Goal: Communication & Community: Share content

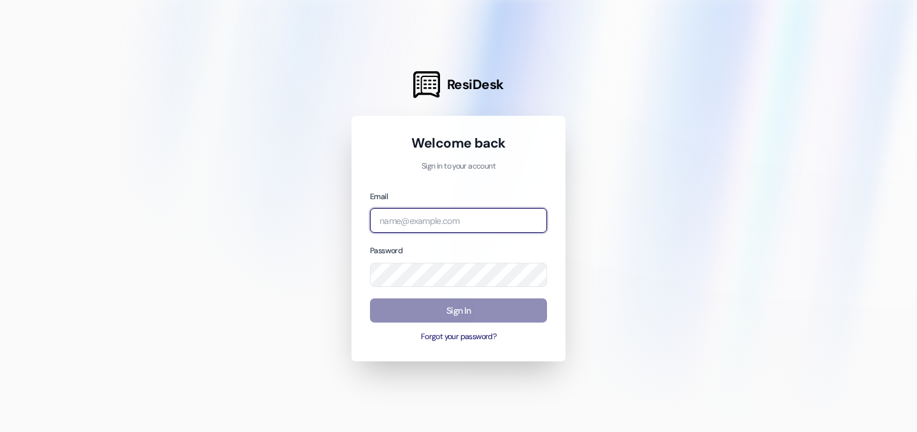
type input "[EMAIL_ADDRESS][DOMAIN_NAME]"
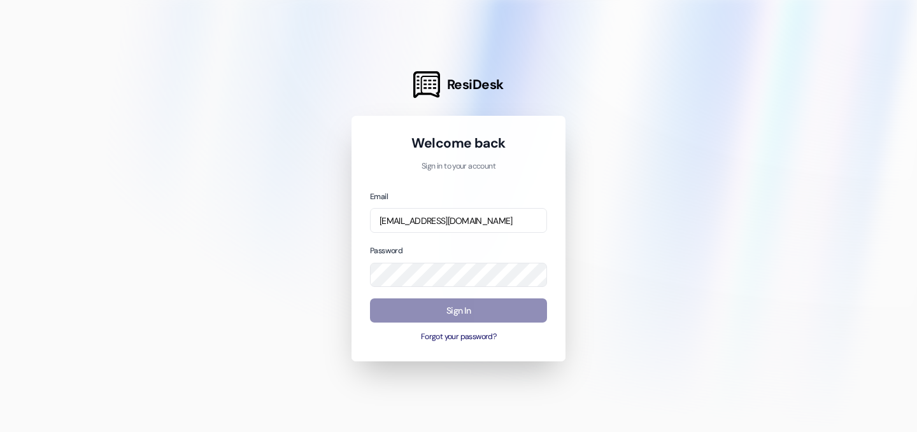
click at [473, 318] on button "Sign In" at bounding box center [458, 311] width 177 height 25
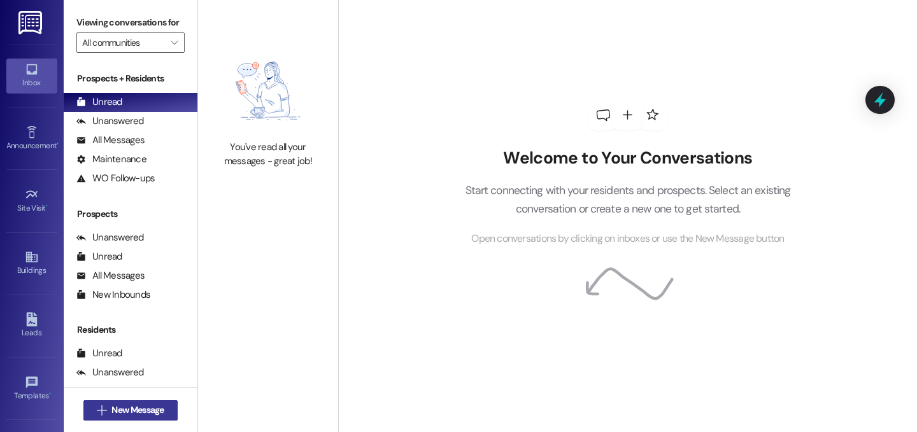
click at [149, 416] on span "New Message" at bounding box center [137, 410] width 52 height 13
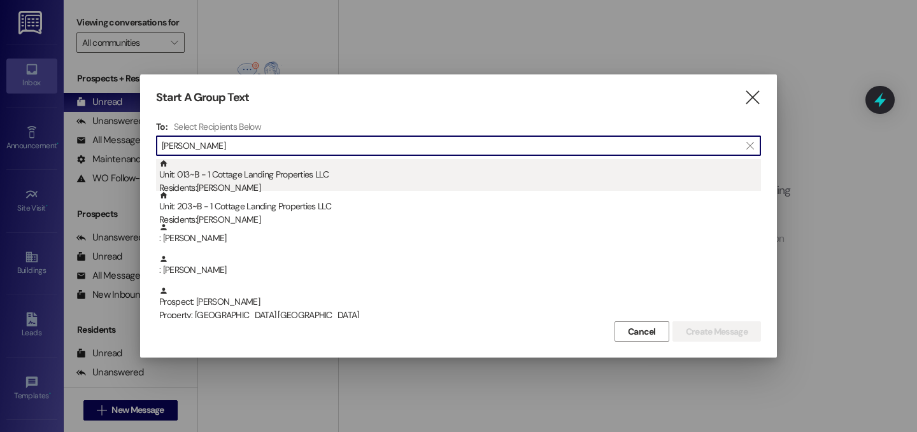
type input "barnes"
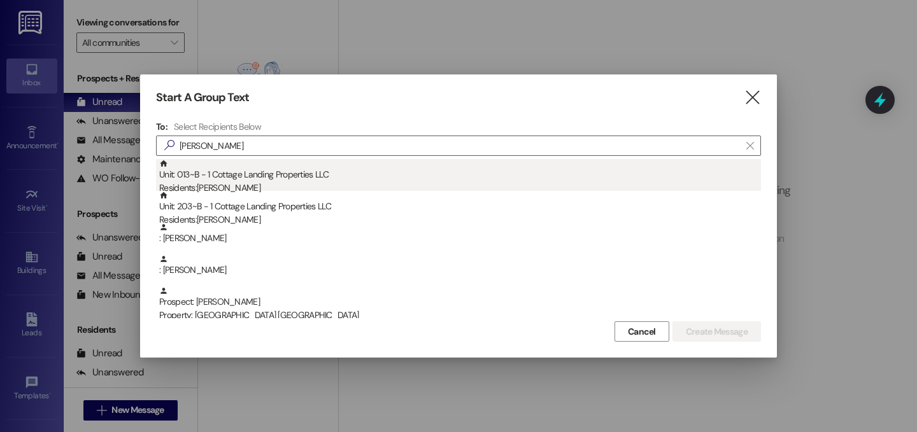
click at [218, 173] on div "Unit: 013~B - 1 Cottage Landing Properties LLC Residents: Brennan Barnes" at bounding box center [460, 177] width 602 height 36
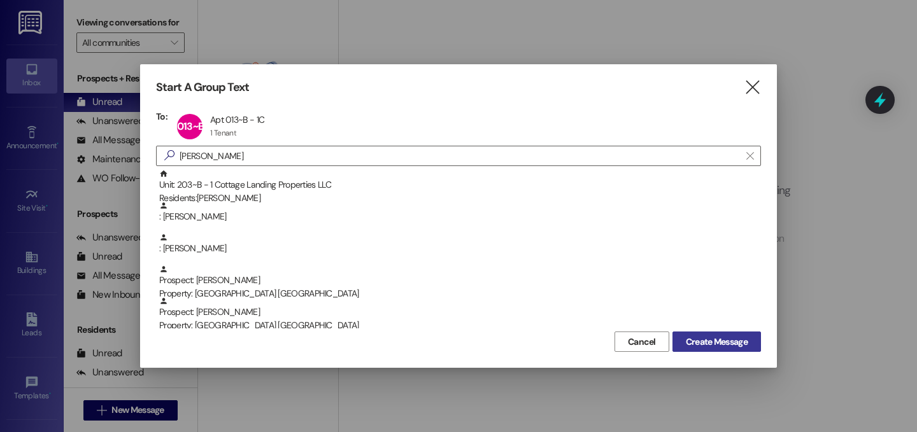
click at [738, 343] on span "Create Message" at bounding box center [717, 341] width 62 height 13
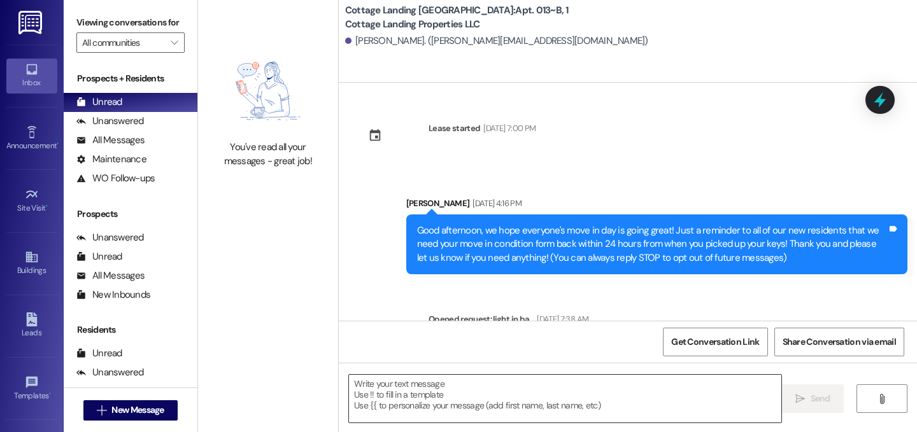
click at [438, 390] on textarea at bounding box center [565, 399] width 432 height 48
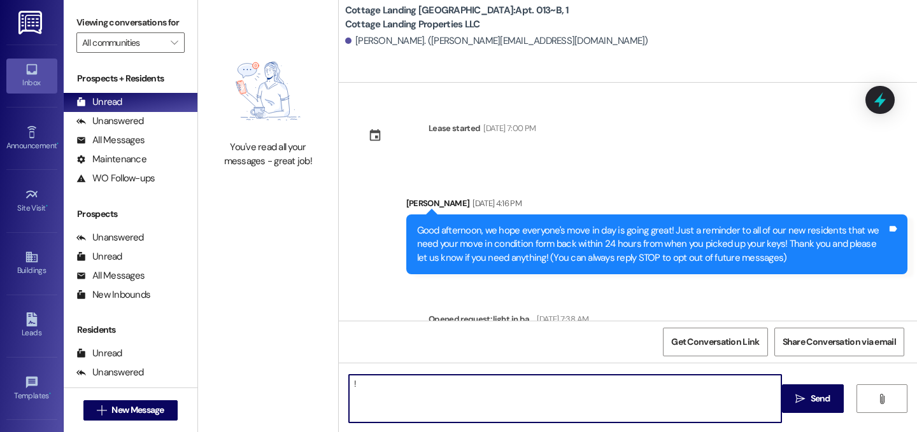
type textarea "!!"
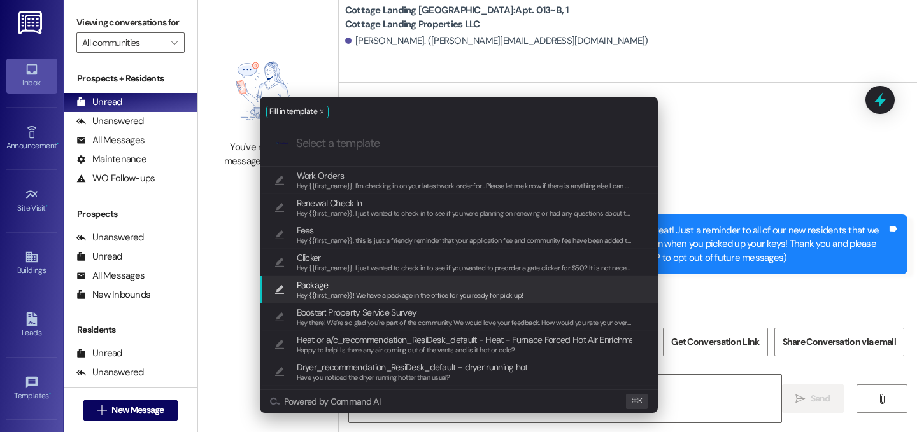
click at [382, 292] on span "Hey {{first_name}}! We have a package in the office for you ready for pick up!" at bounding box center [410, 295] width 227 height 9
type textarea "Hey {{first_name}}! We have a package in the office for you ready for pick up!"
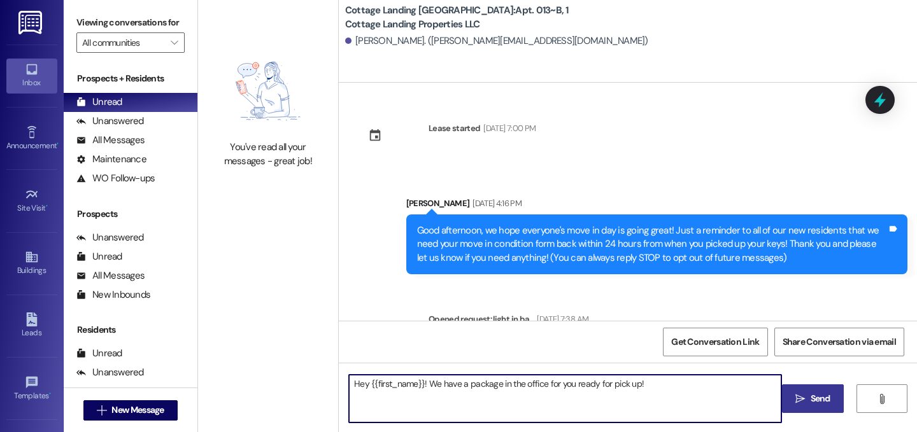
click at [832, 401] on button " Send" at bounding box center [813, 398] width 62 height 29
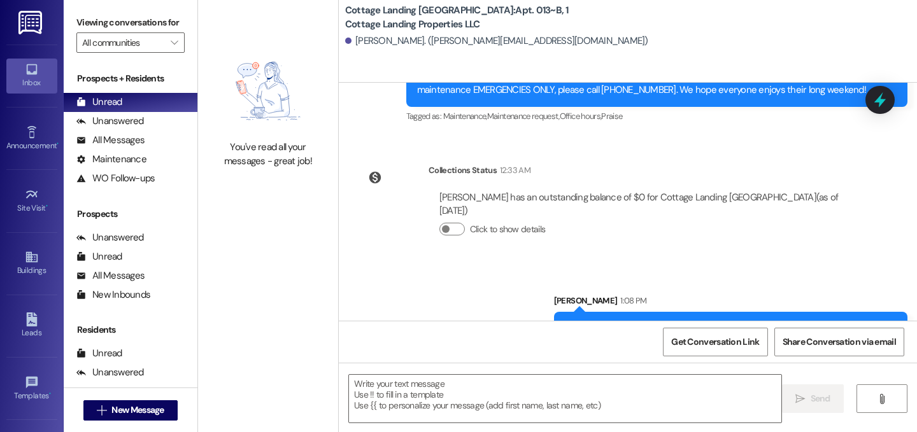
scroll to position [950, 0]
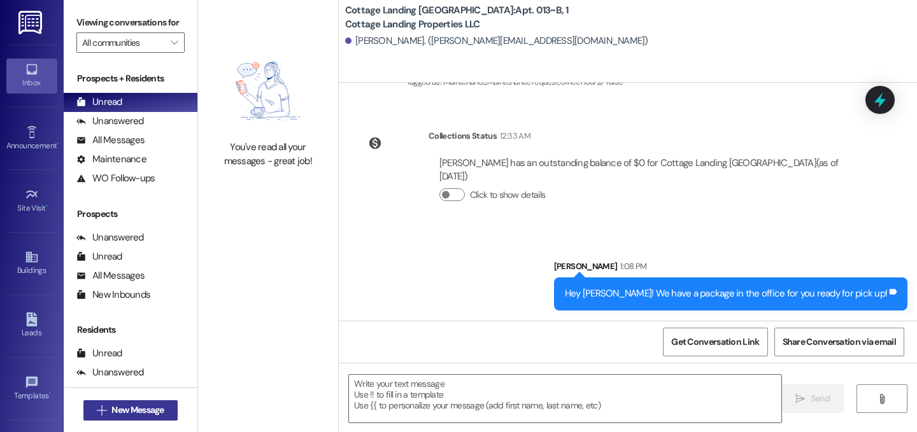
click at [148, 416] on span "New Message" at bounding box center [137, 410] width 52 height 13
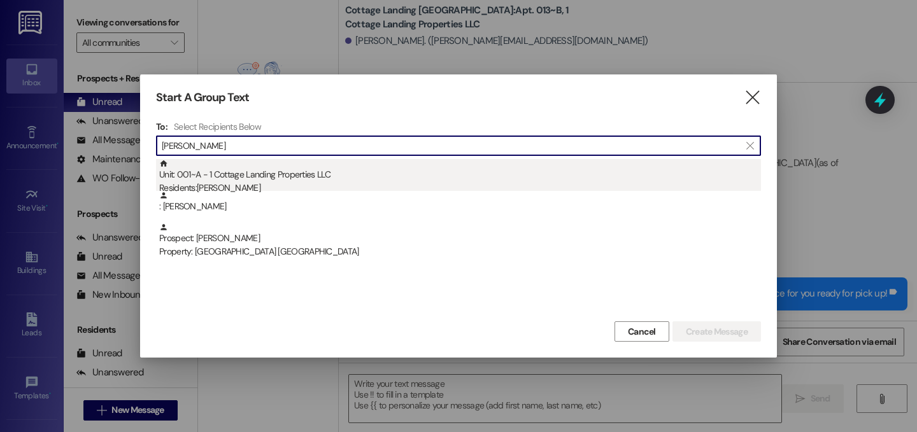
type input "webb"
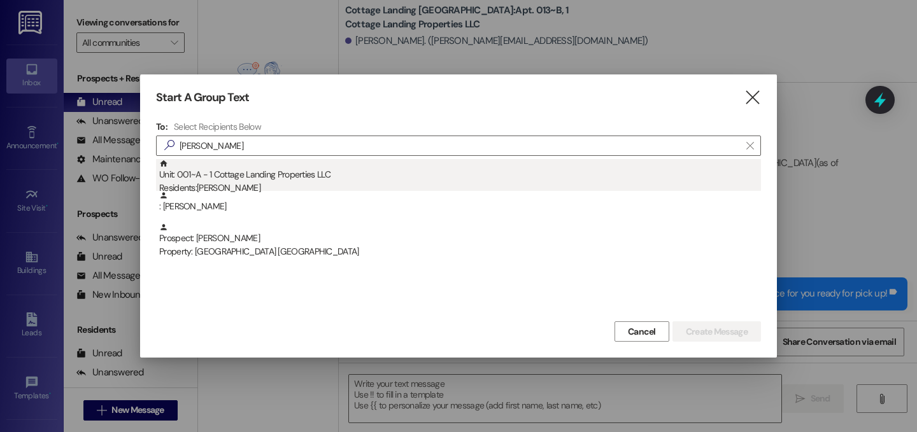
click at [313, 176] on div "Unit: 001~A - 1 Cottage Landing Properties LLC Residents: Allison Webb" at bounding box center [460, 177] width 602 height 36
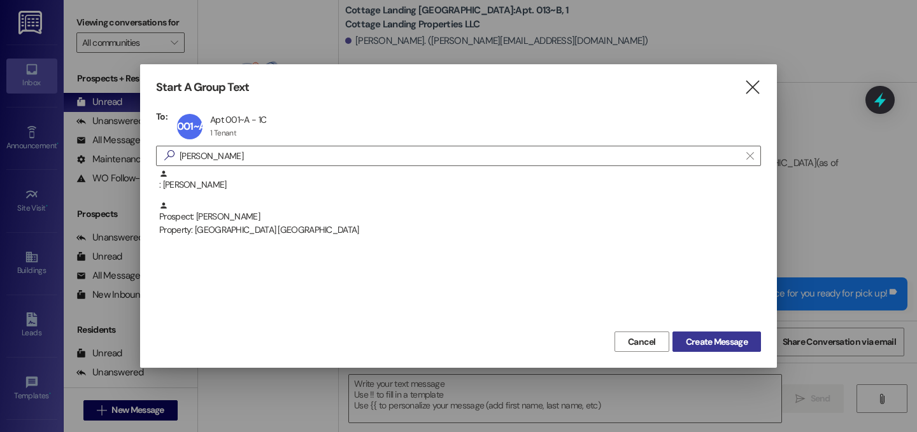
click at [717, 341] on span "Create Message" at bounding box center [717, 341] width 62 height 13
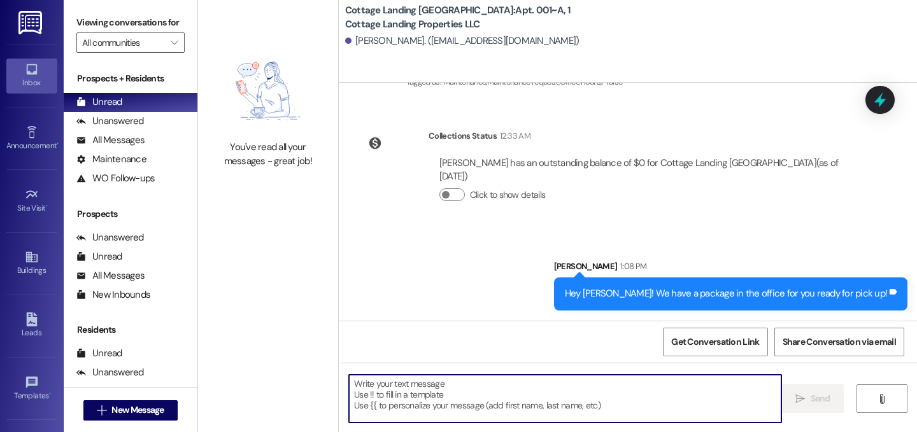
click at [470, 388] on textarea at bounding box center [565, 399] width 432 height 48
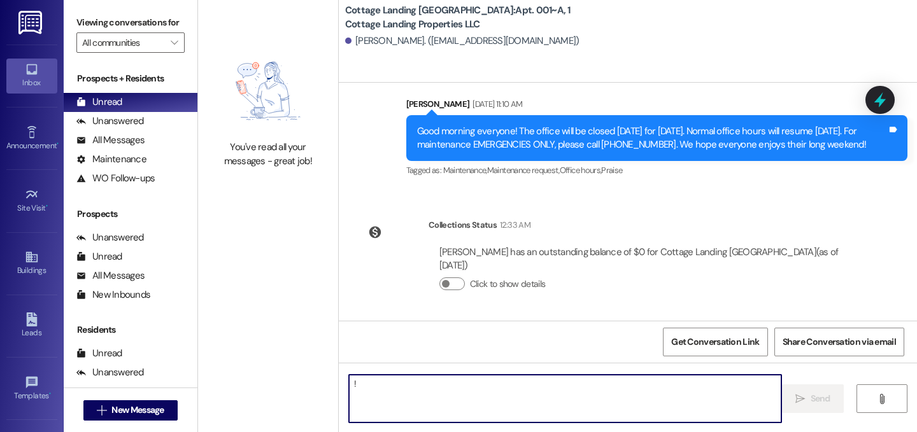
type textarea "!!"
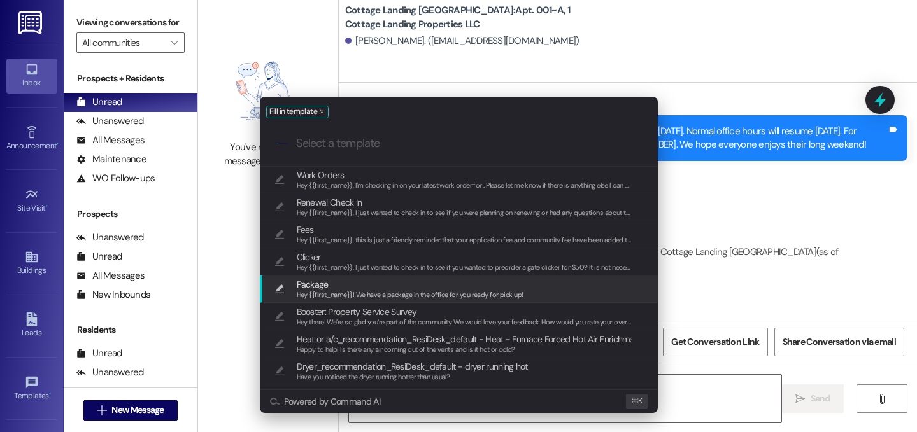
scroll to position [1, 0]
click at [343, 280] on span "Package" at bounding box center [410, 284] width 227 height 14
type textarea "Hey {{first_name}}! We have a package in the office for you ready for pick up!"
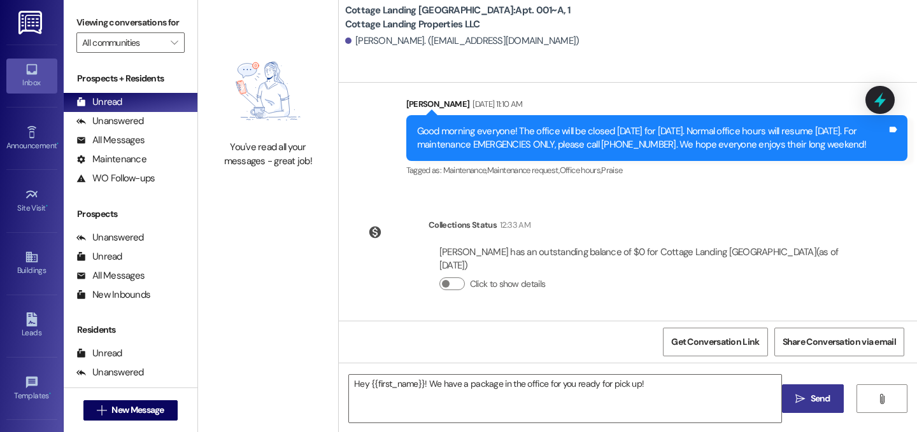
click at [804, 393] on span " Send" at bounding box center [813, 398] width 40 height 13
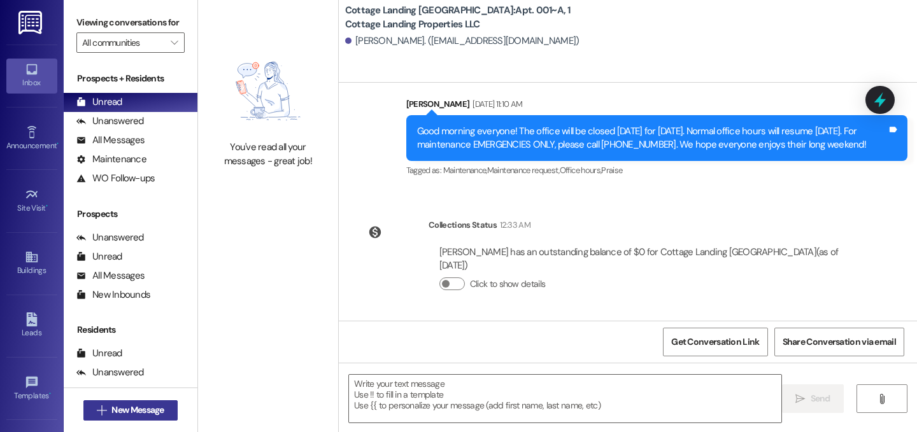
scroll to position [866, 0]
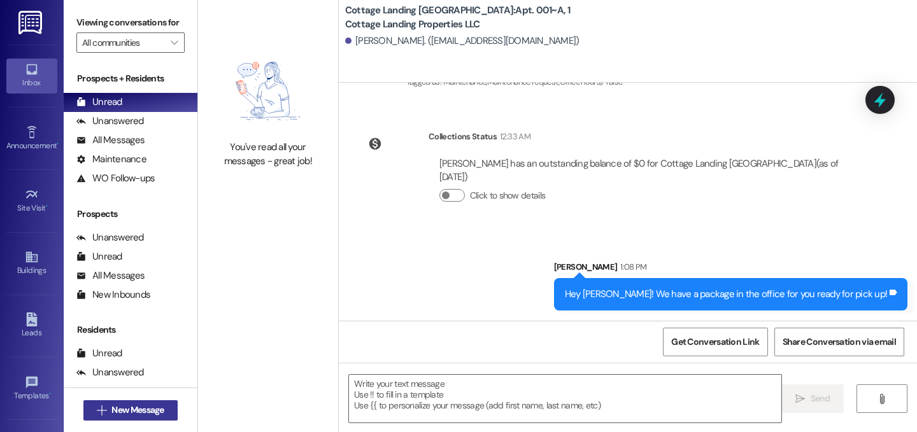
click at [150, 415] on span "New Message" at bounding box center [137, 410] width 52 height 13
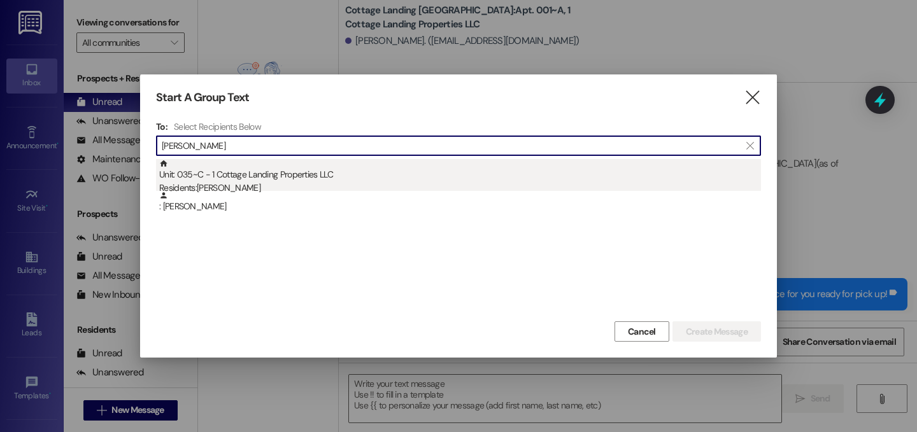
type input "obryan"
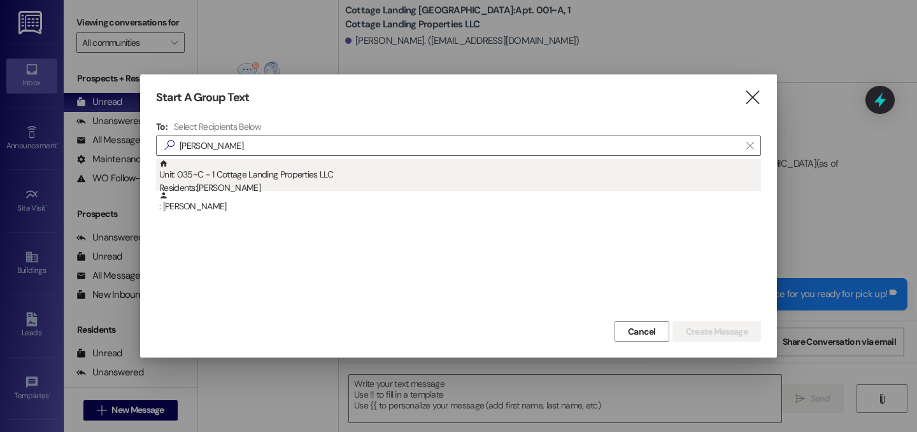
click at [238, 162] on div "Unit: 035~C - 1 Cottage Landing Properties LLC Residents: Obryan Johnson" at bounding box center [460, 177] width 602 height 36
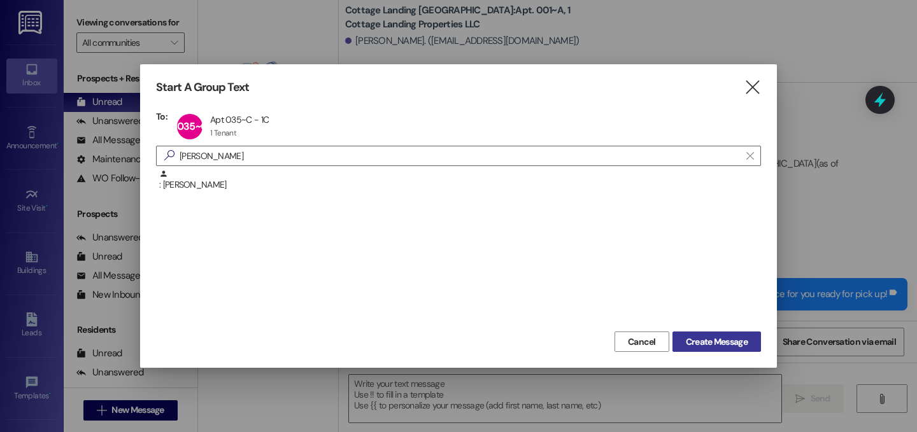
click at [710, 335] on span "Create Message" at bounding box center [717, 341] width 62 height 13
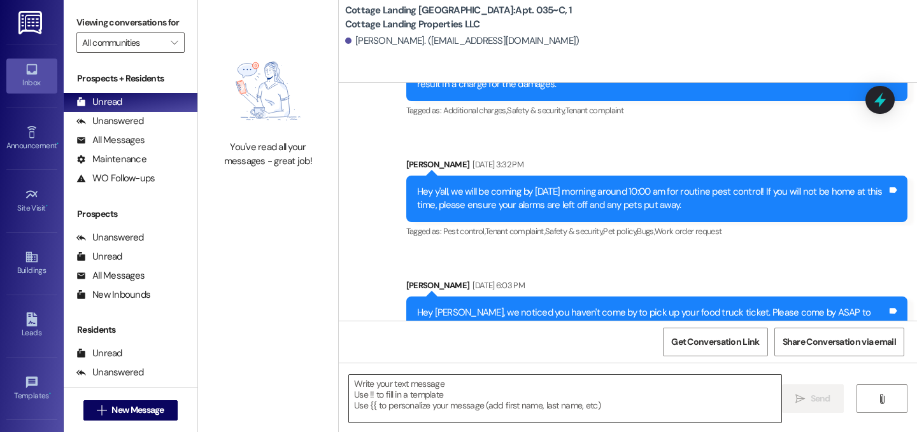
click at [472, 412] on textarea at bounding box center [565, 399] width 432 height 48
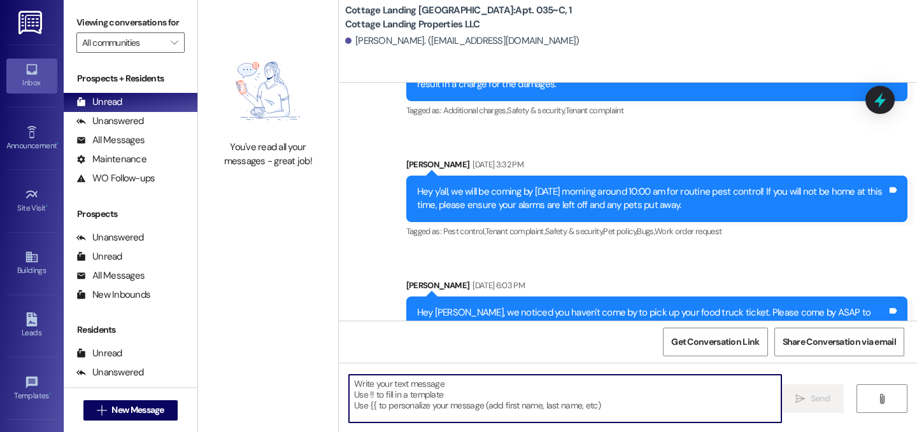
scroll to position [12709, 0]
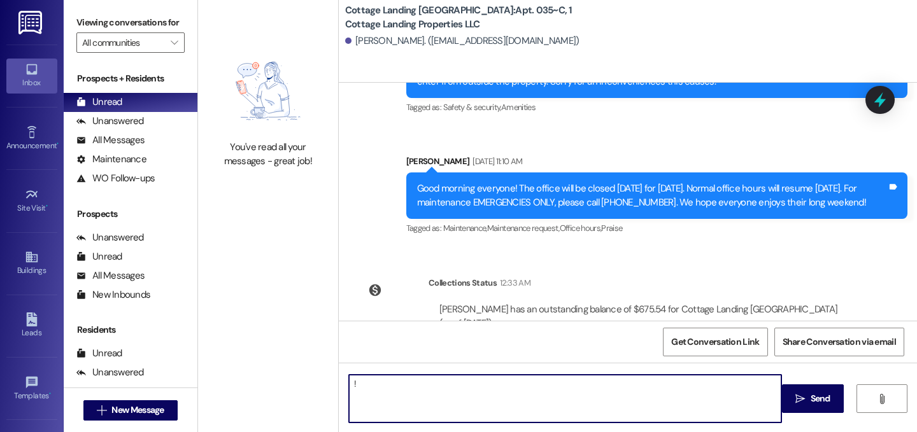
type textarea "!!"
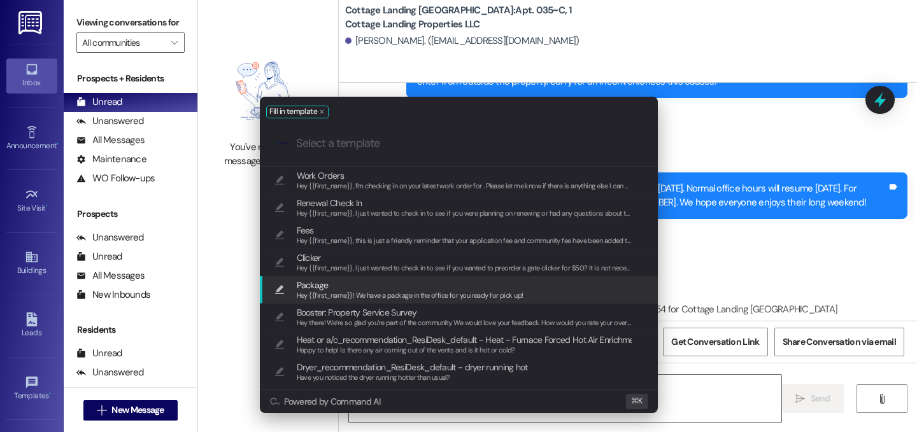
click at [390, 292] on span "Hey {{first_name}}! We have a package in the office for you ready for pick up!" at bounding box center [410, 295] width 227 height 9
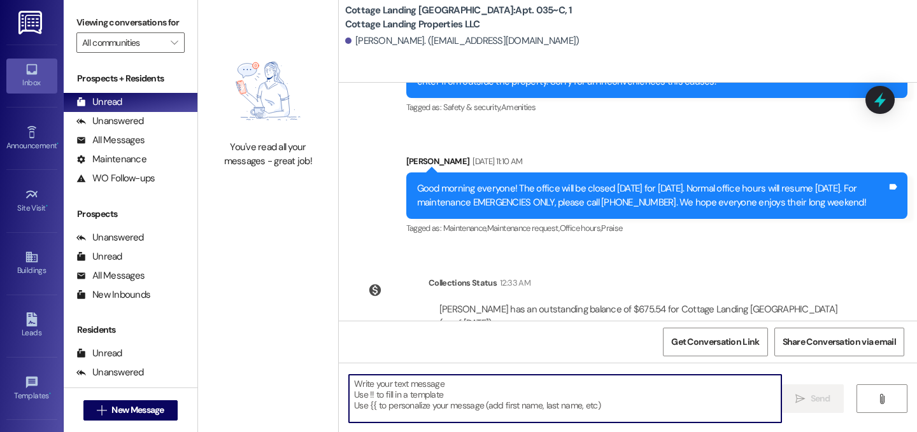
type textarea "Hey {{first_name}}! We have a package in the office for you ready for pick up!"
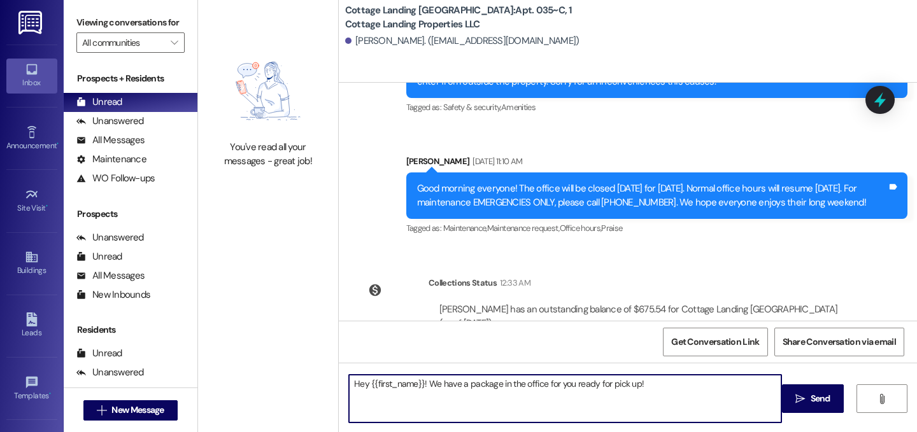
click at [815, 414] on div "Hey {{first_name}}! We have a package in the office for you ready for pick up! …" at bounding box center [628, 410] width 578 height 95
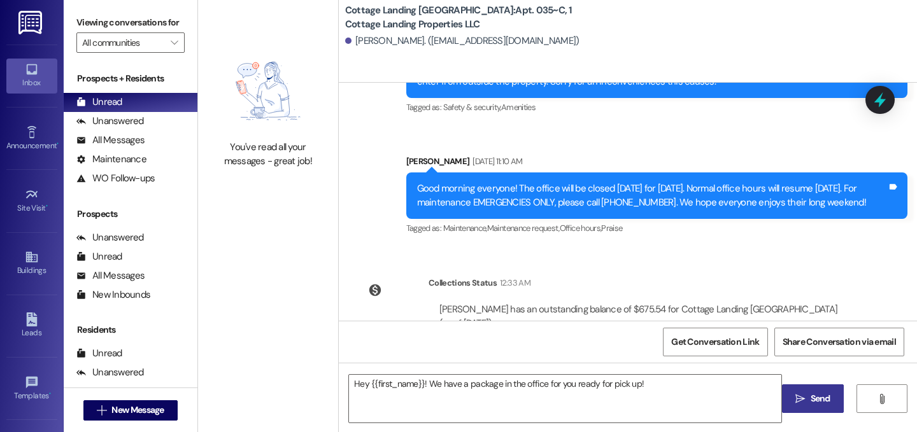
click at [798, 392] on span " Send" at bounding box center [813, 398] width 40 height 13
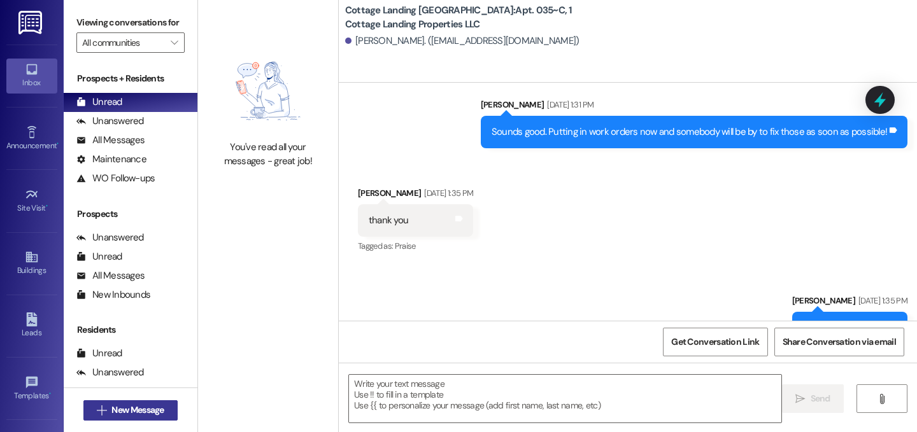
scroll to position [4265, 0]
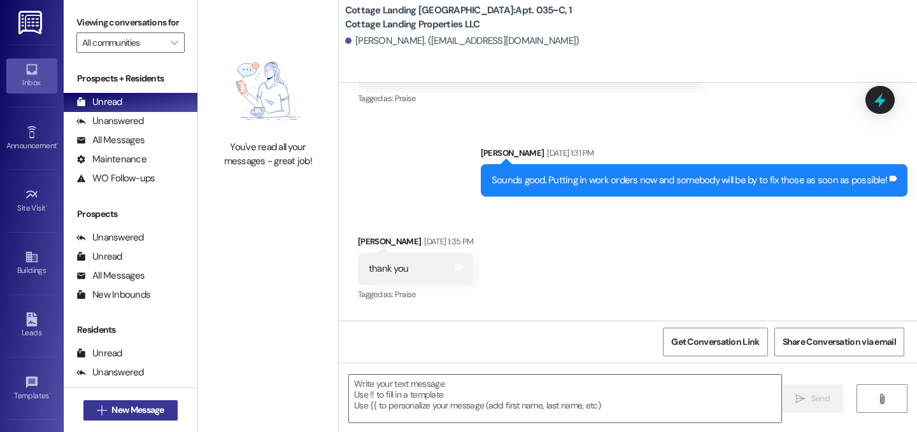
click at [141, 404] on span "New Message" at bounding box center [137, 410] width 52 height 13
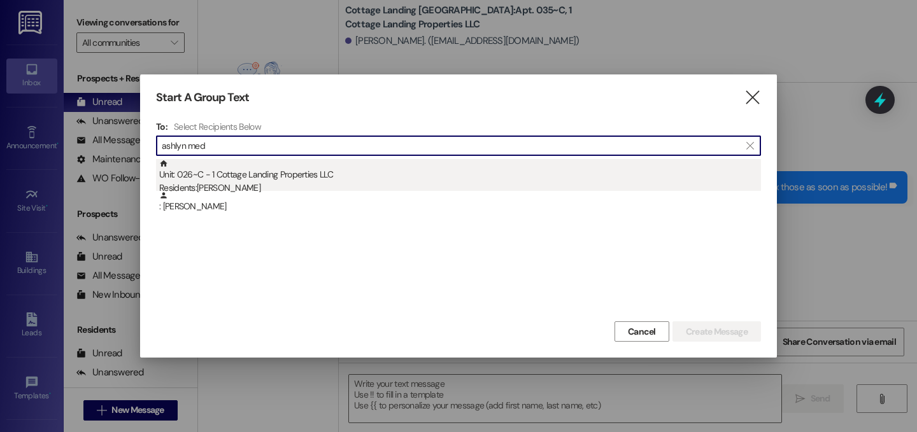
type input "ashlyn med"
click at [236, 173] on div "Unit: 026~C - 1 Cottage Landing Properties LLC Residents: Ashlyn Medley" at bounding box center [460, 177] width 602 height 36
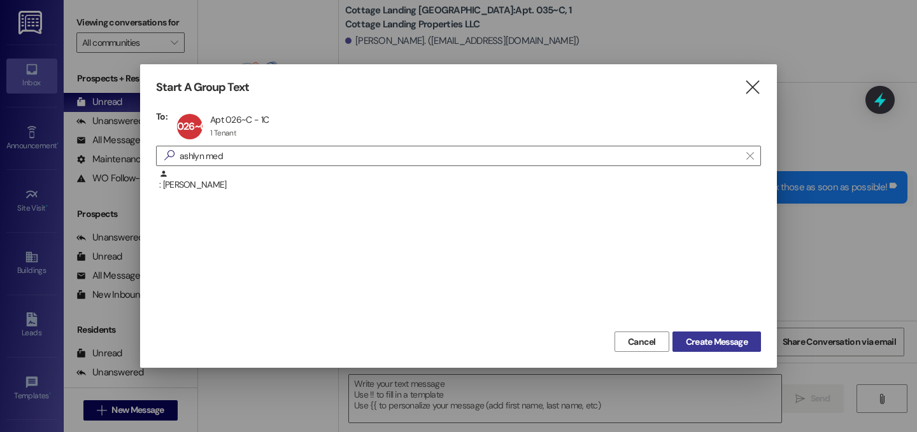
click at [730, 342] on span "Create Message" at bounding box center [717, 341] width 62 height 13
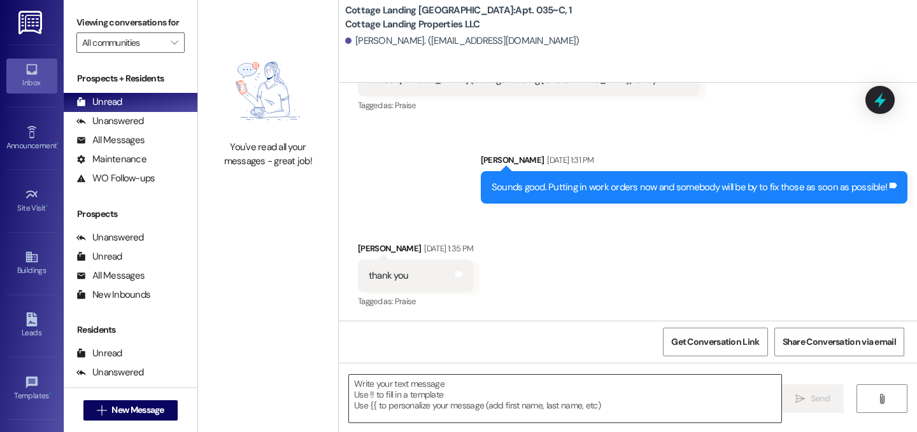
click at [606, 392] on textarea at bounding box center [565, 399] width 432 height 48
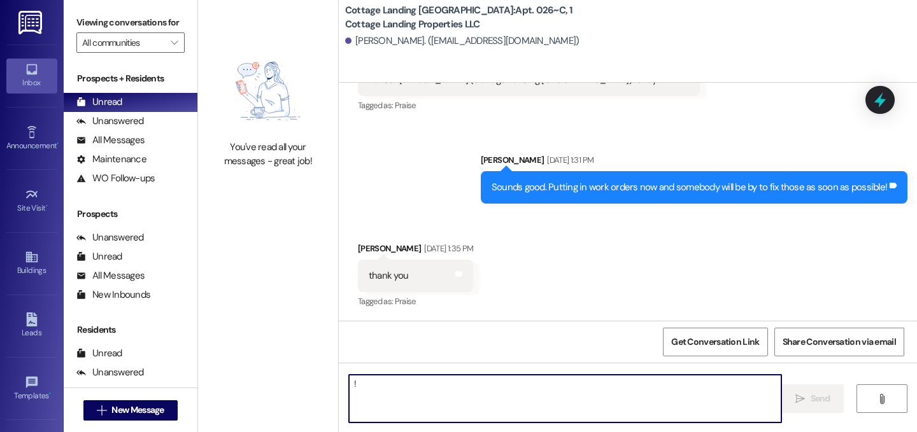
type textarea "!!"
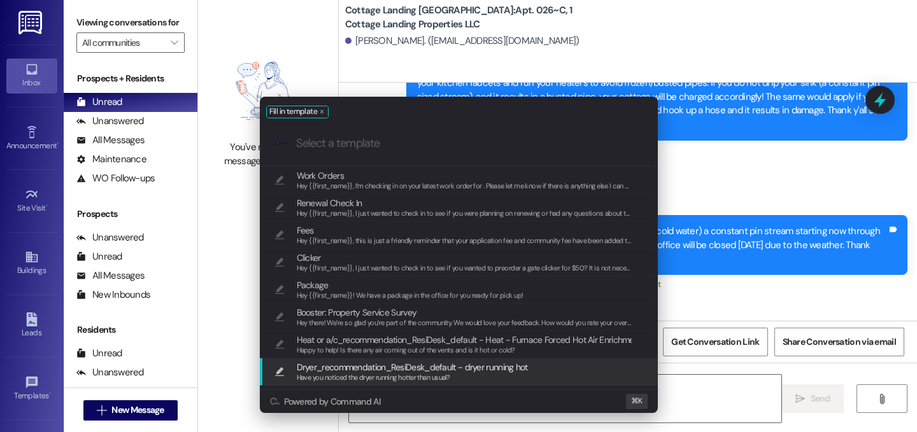
scroll to position [12749, 0]
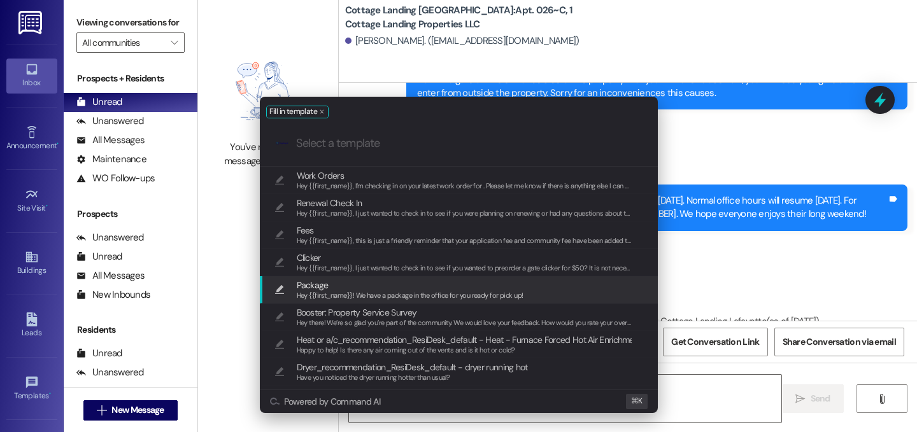
click at [379, 292] on span "Hey {{first_name}}! We have a package in the office for you ready for pick up!" at bounding box center [410, 295] width 227 height 9
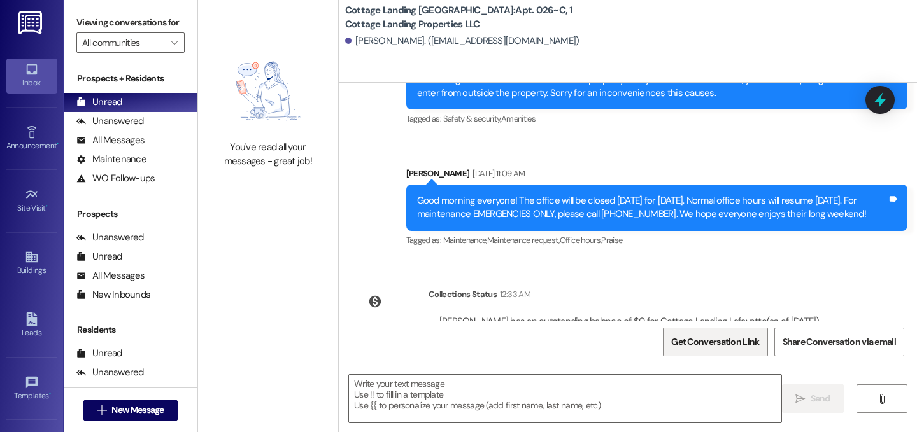
type textarea "Hey {{first_name}}! We have a package in the office for you ready for pick up!"
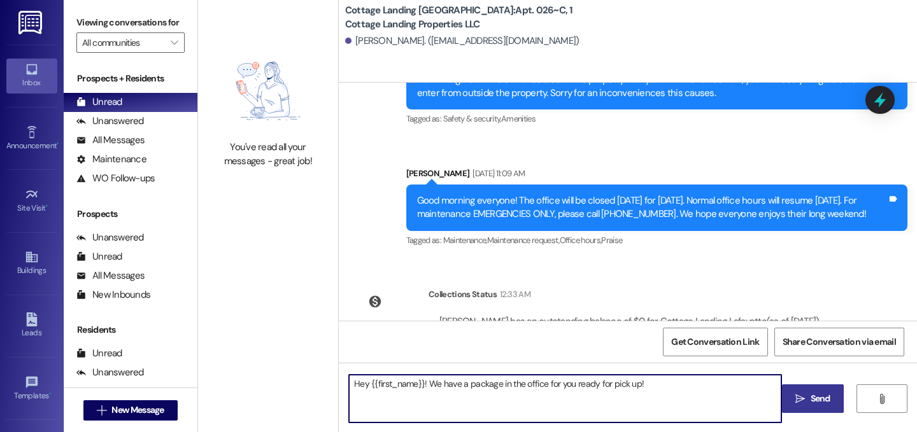
click at [797, 395] on icon "" at bounding box center [800, 399] width 10 height 10
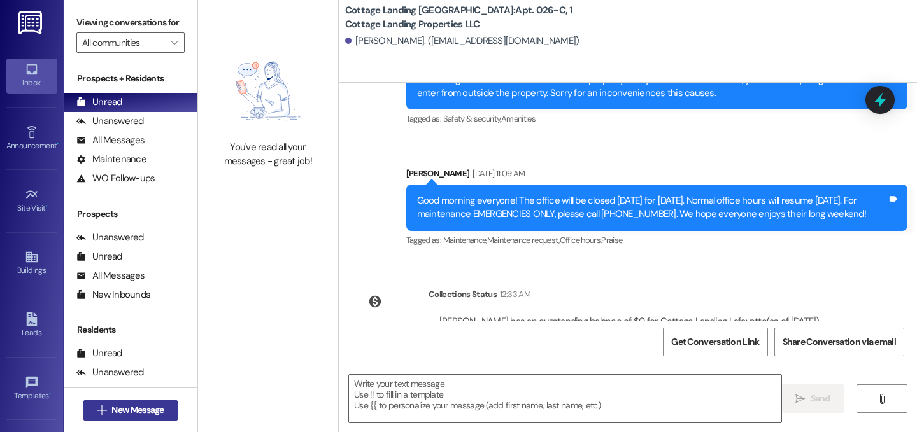
click at [148, 402] on button " New Message" at bounding box center [130, 410] width 94 height 20
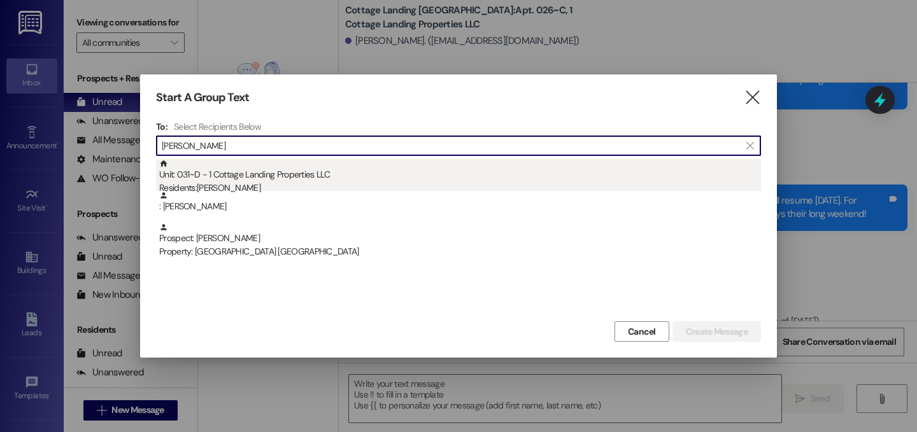
type input "luke ber"
click at [235, 170] on div "Unit: 031~D - 1 Cottage Landing Properties LLC Residents: Luke Bertrand" at bounding box center [460, 177] width 602 height 36
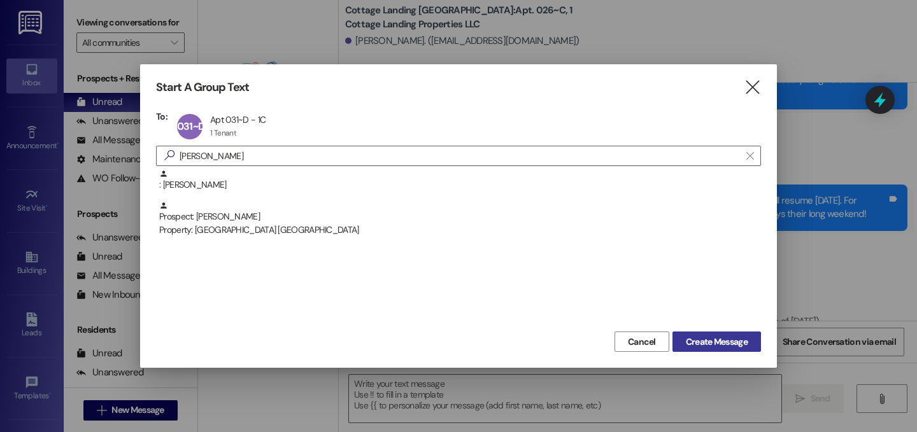
drag, startPoint x: 710, startPoint y: 344, endPoint x: 702, endPoint y: 349, distance: 9.2
click at [710, 344] on span "Create Message" at bounding box center [717, 341] width 62 height 13
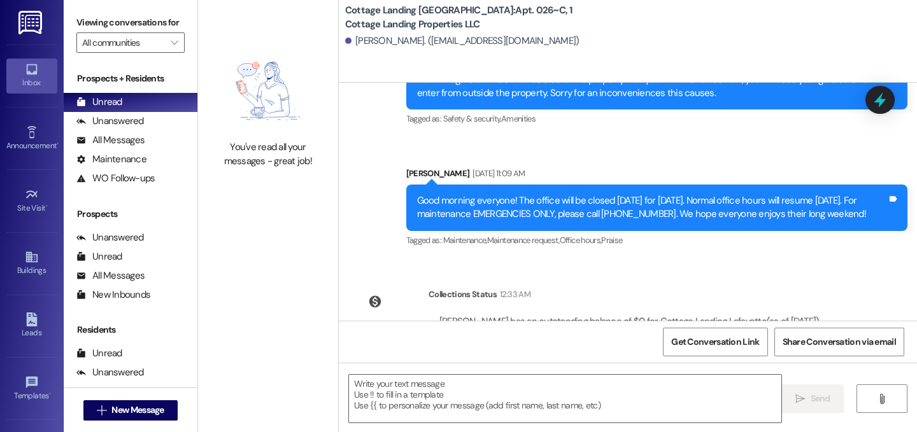
click at [490, 405] on textarea at bounding box center [565, 399] width 432 height 48
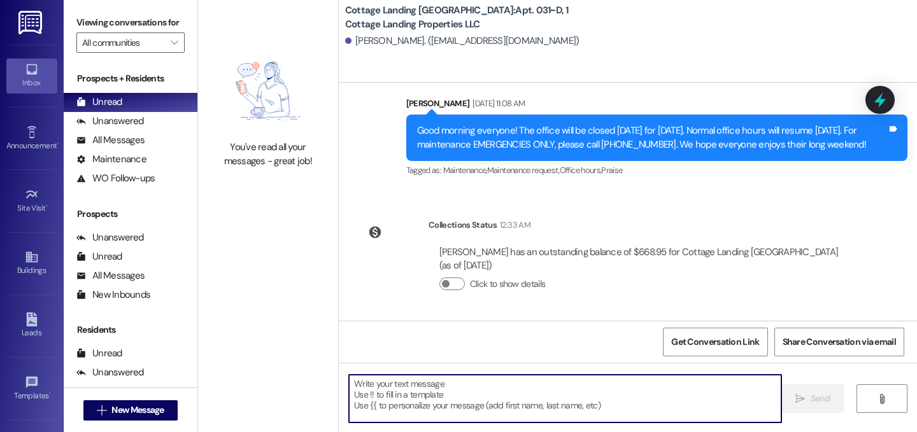
scroll to position [1074, 0]
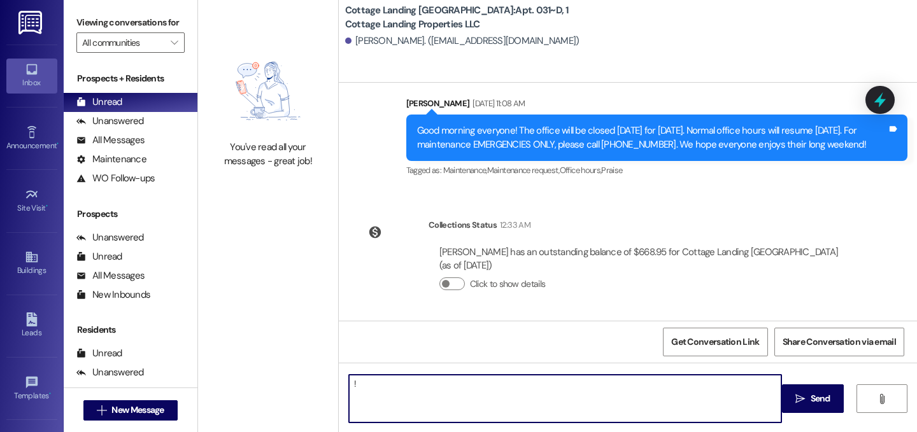
type textarea "!!"
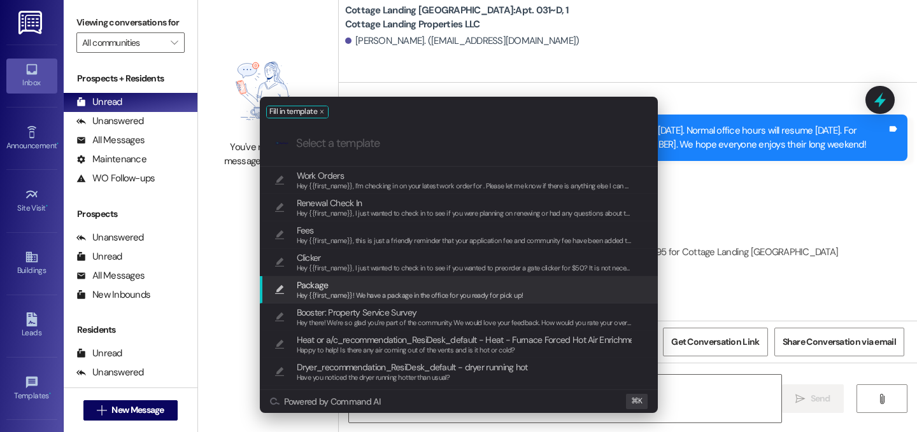
click at [346, 293] on span "Hey {{first_name}}! We have a package in the office for you ready for pick up!" at bounding box center [410, 295] width 227 height 9
type textarea "Hey {{first_name}}! We have a package in the office for you ready for pick up!"
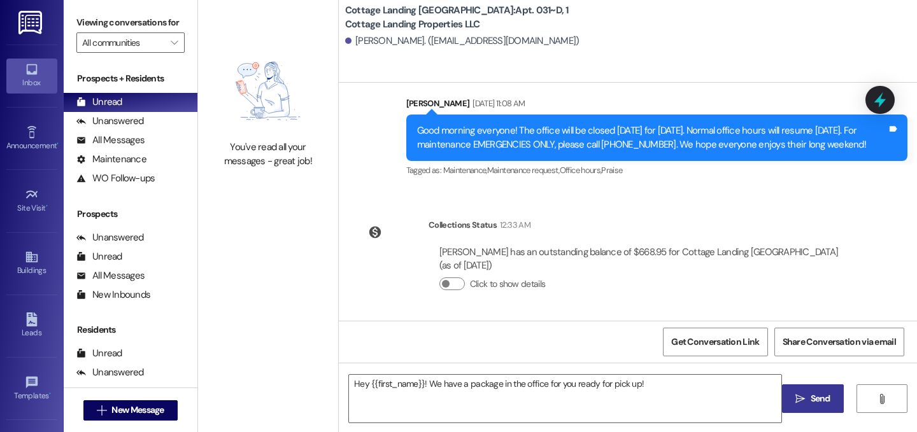
click at [822, 402] on span "Send" at bounding box center [820, 398] width 20 height 13
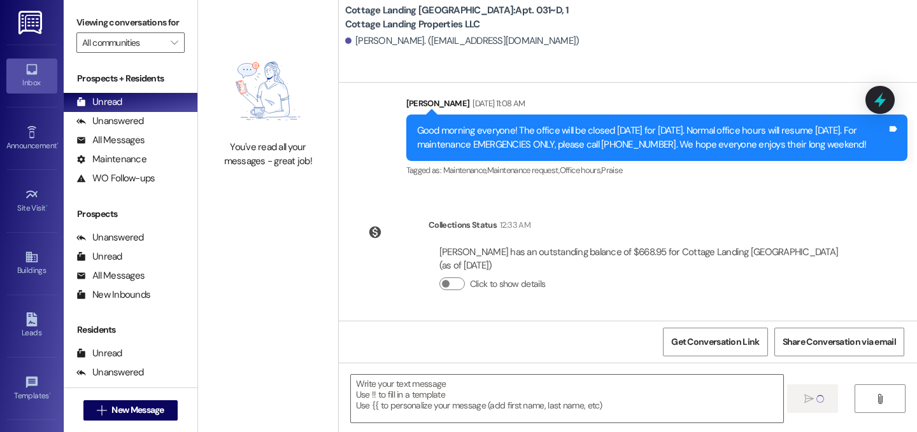
scroll to position [1163, 0]
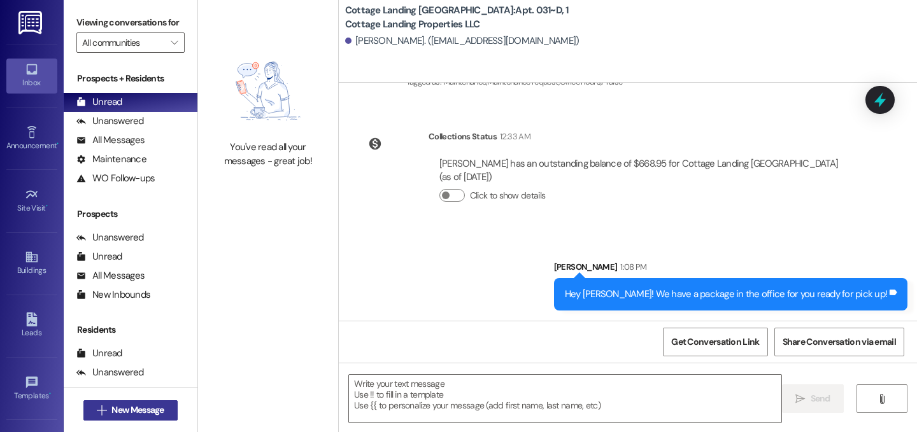
click at [166, 413] on button " New Message" at bounding box center [130, 410] width 94 height 20
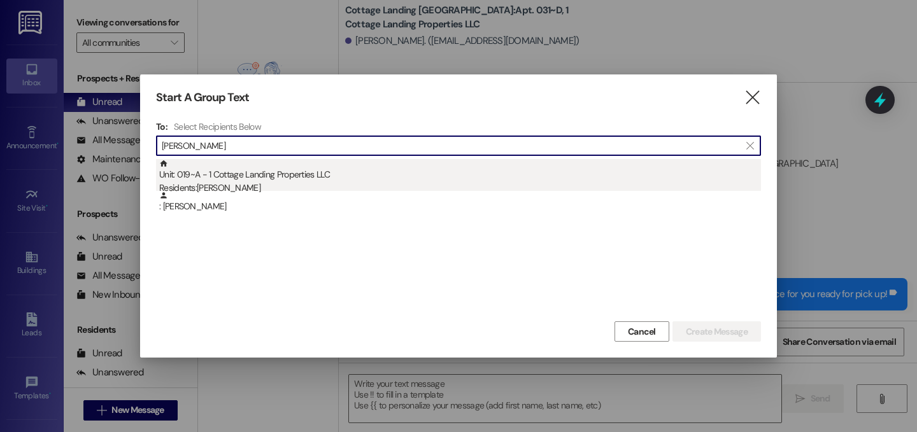
type input "judson"
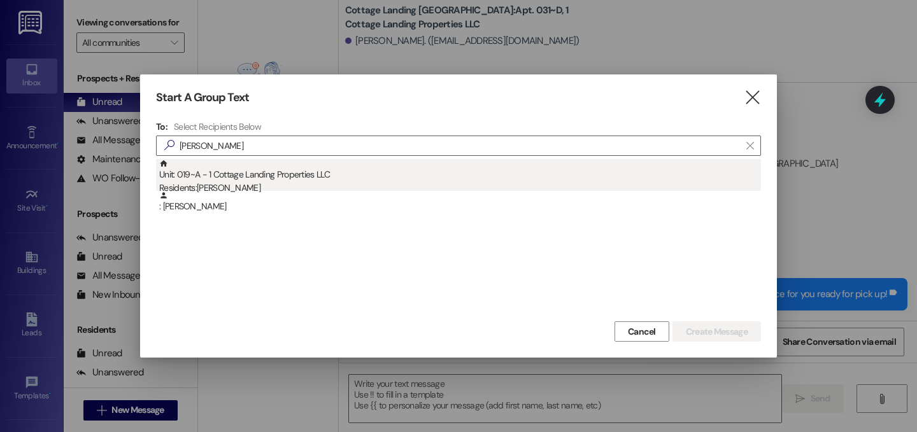
click at [298, 190] on div "Residents: Judson Gibson" at bounding box center [460, 187] width 602 height 13
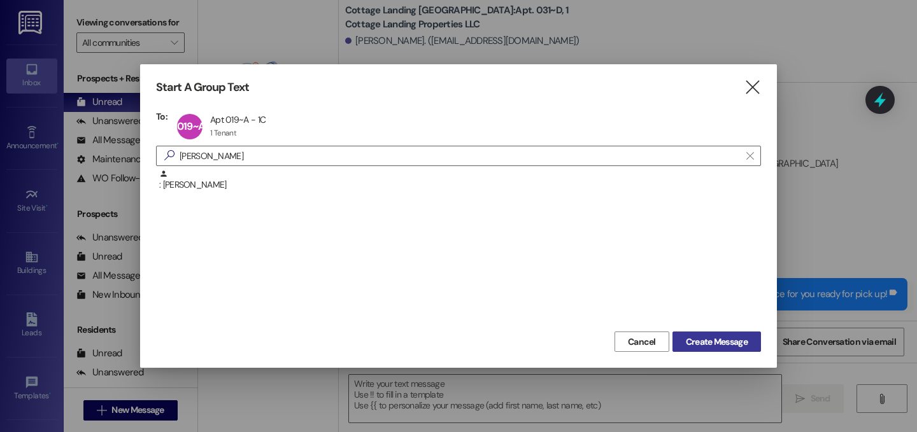
click at [742, 332] on button "Create Message" at bounding box center [716, 342] width 88 height 20
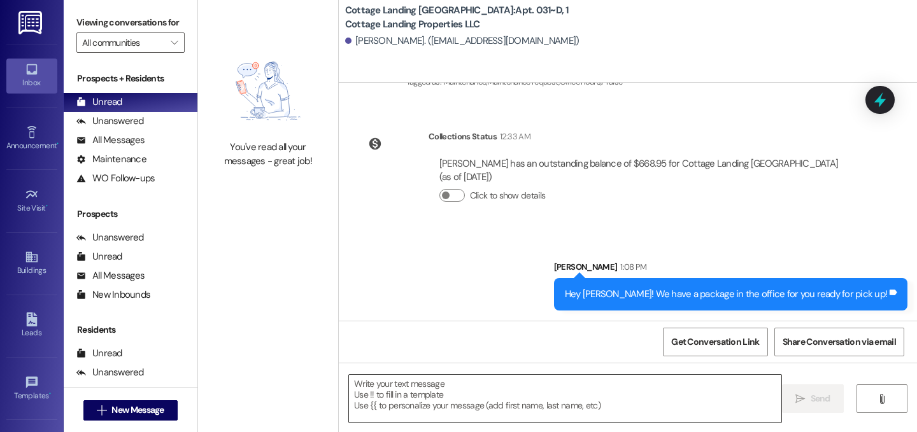
click at [401, 358] on div "Get Conversation Link Share Conversation via email" at bounding box center [628, 342] width 578 height 42
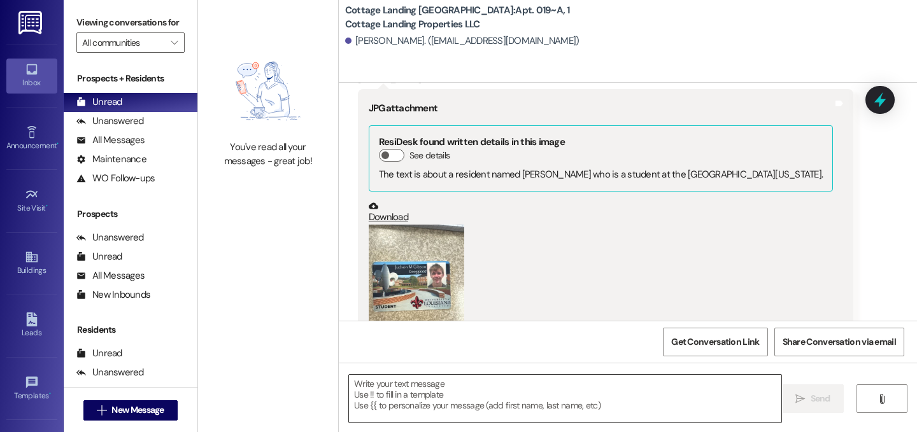
click at [391, 383] on textarea at bounding box center [565, 399] width 432 height 48
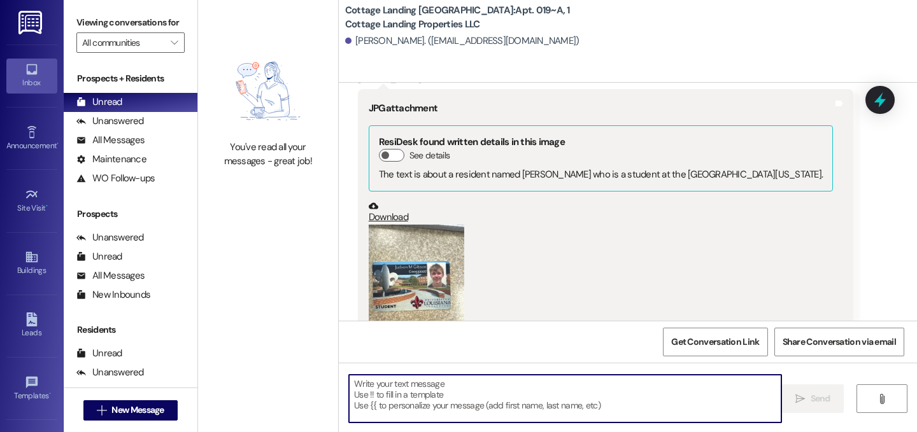
scroll to position [12934, 0]
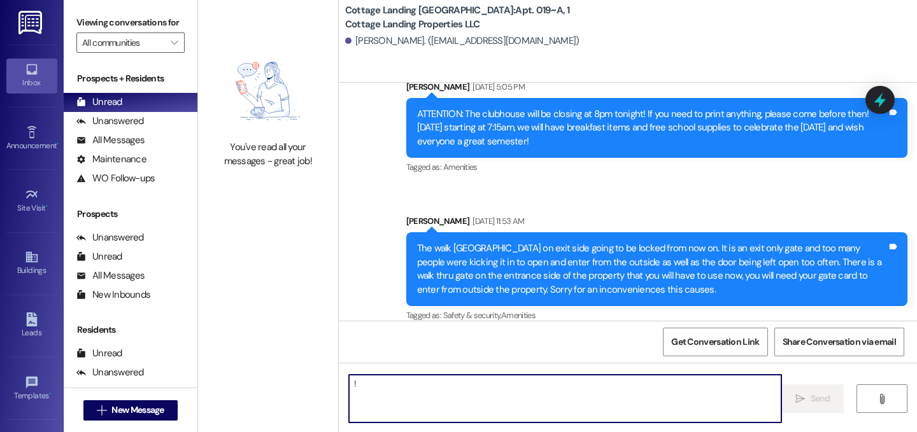
type textarea "!!"
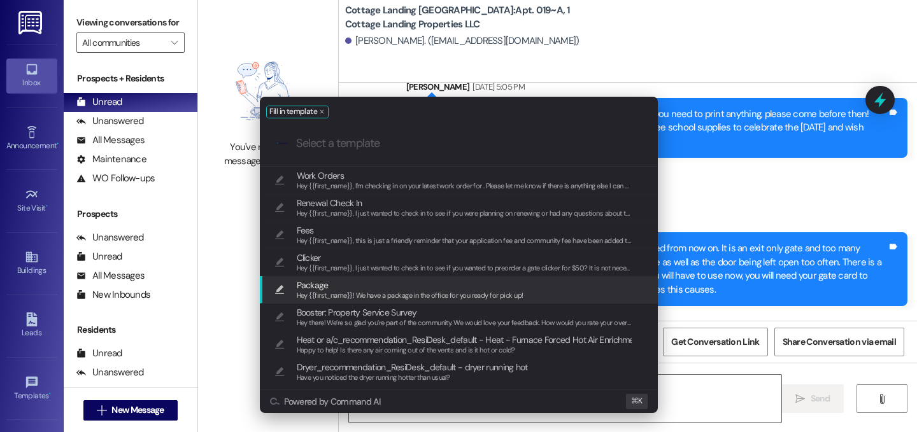
click at [309, 296] on span "Hey {{first_name}}! We have a package in the office for you ready for pick up!" at bounding box center [410, 295] width 227 height 9
type textarea "Hey {{first_name}}! We have a package in the office for you ready for pick up!"
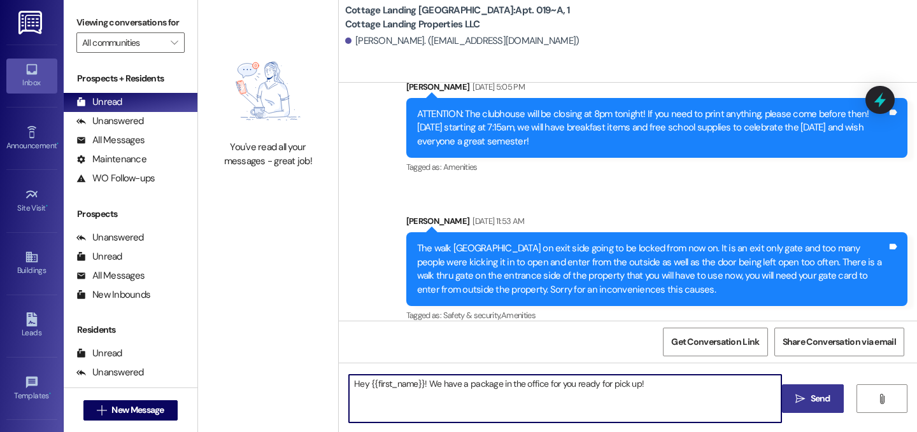
click at [789, 405] on button " Send" at bounding box center [813, 398] width 62 height 29
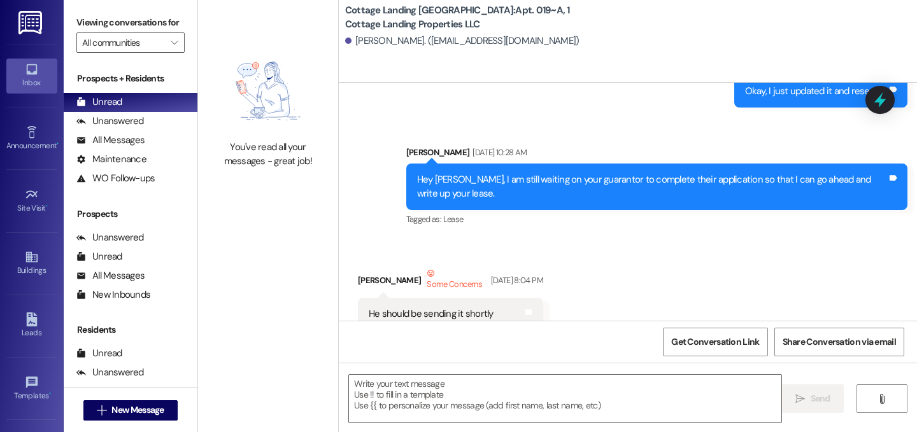
scroll to position [447, 0]
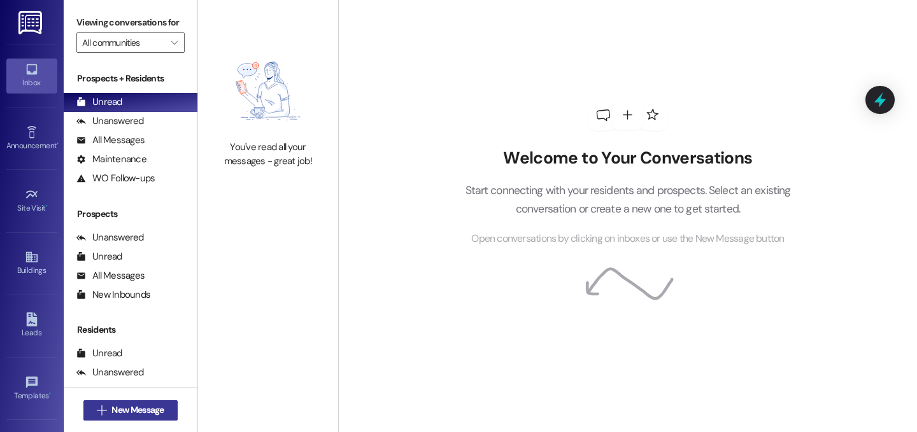
click at [157, 405] on span "New Message" at bounding box center [137, 410] width 52 height 13
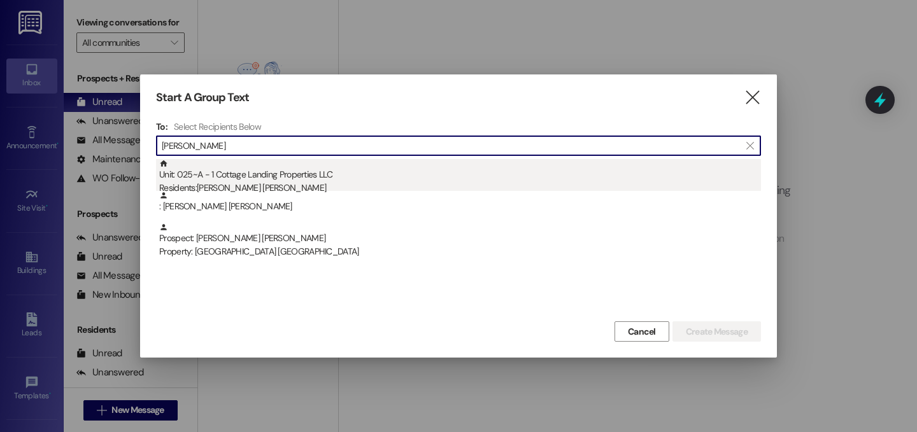
type input "[PERSON_NAME]"
click at [252, 187] on div "Residents: [PERSON_NAME] [PERSON_NAME]" at bounding box center [460, 187] width 602 height 13
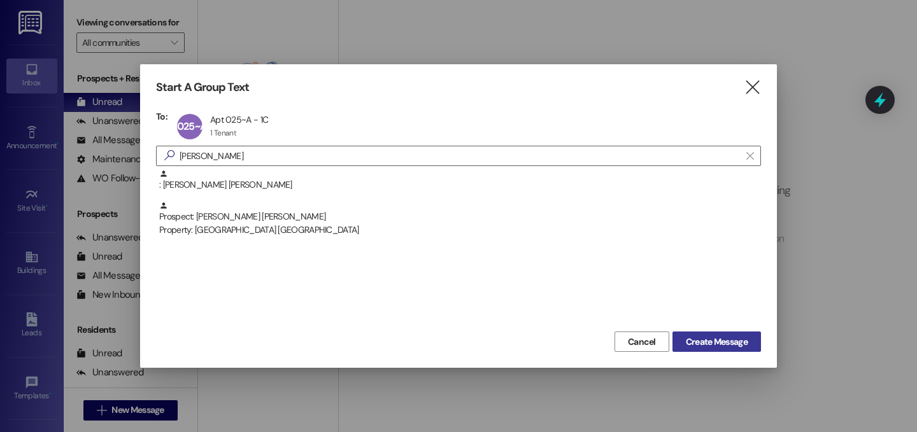
click at [712, 342] on span "Create Message" at bounding box center [717, 341] width 62 height 13
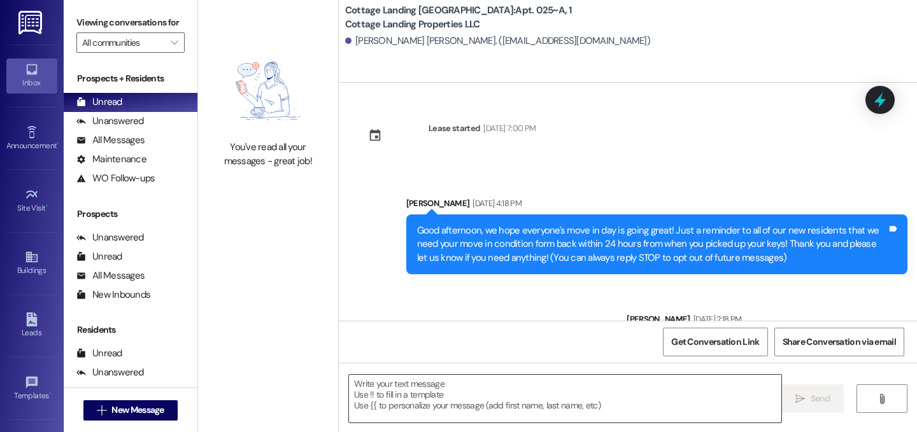
click at [427, 404] on textarea at bounding box center [565, 399] width 432 height 48
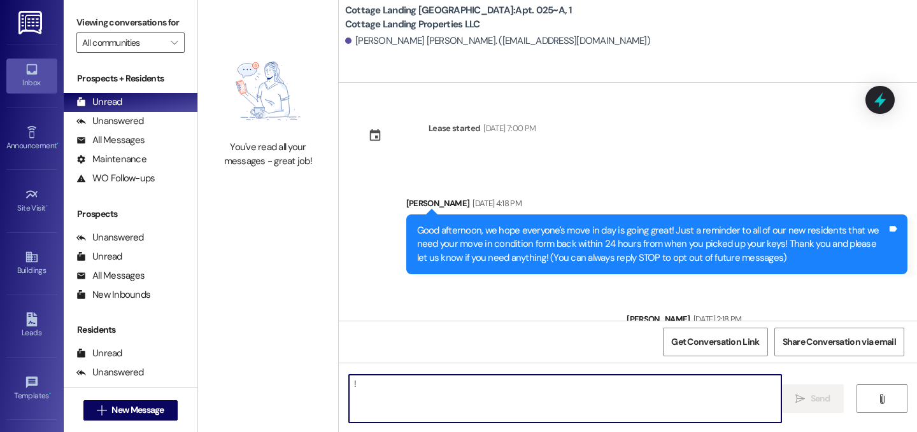
type textarea "!!"
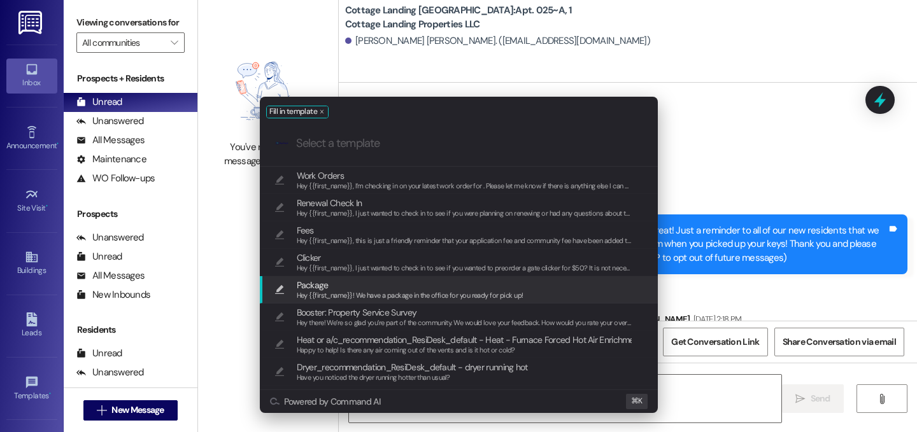
click at [353, 290] on div "Hey {{first_name}}! We have a package in the office for you ready for pick up!" at bounding box center [410, 295] width 227 height 11
type textarea "Hey {{first_name}}! We have a package in the office for you ready for pick up!"
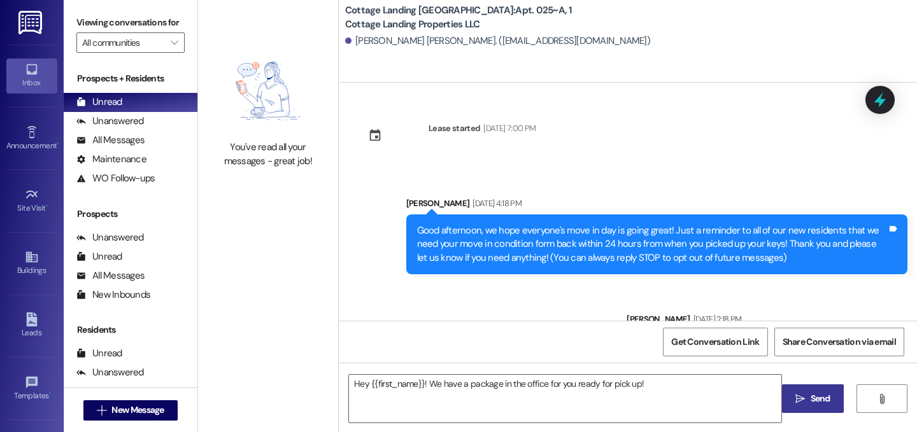
click at [808, 397] on span "Send" at bounding box center [820, 398] width 25 height 13
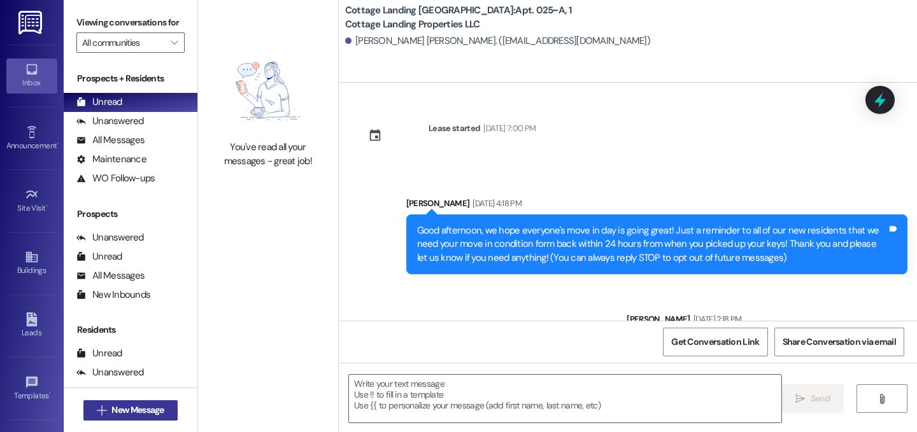
click at [150, 405] on span "New Message" at bounding box center [137, 410] width 52 height 13
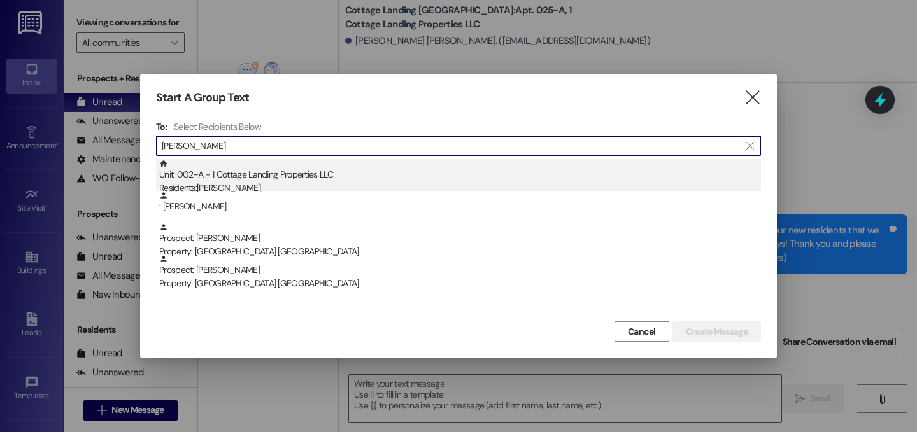
type input "[PERSON_NAME]"
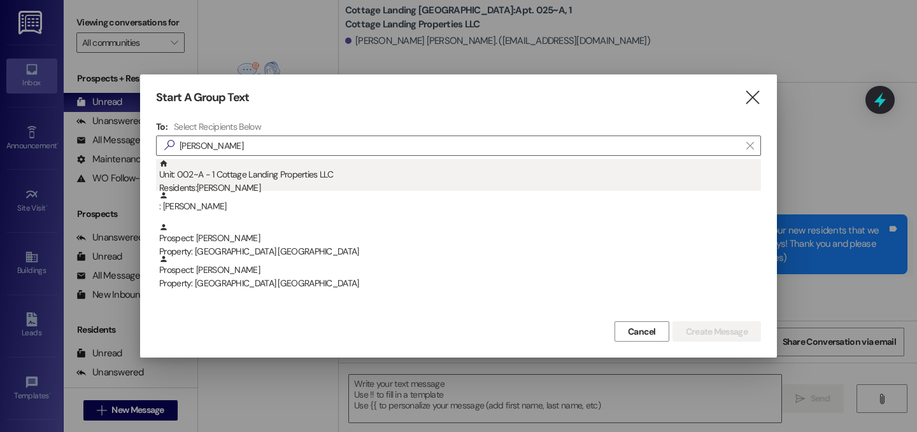
click at [267, 185] on div "Residents: [PERSON_NAME]" at bounding box center [460, 187] width 602 height 13
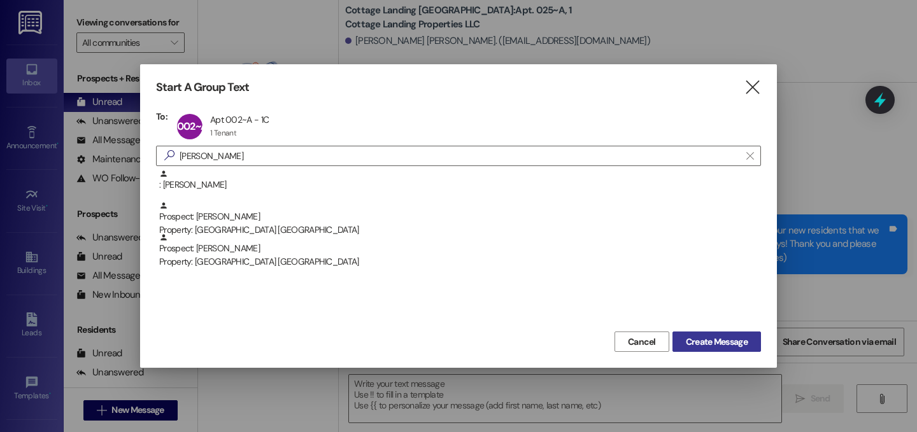
click at [716, 342] on span "Create Message" at bounding box center [717, 341] width 62 height 13
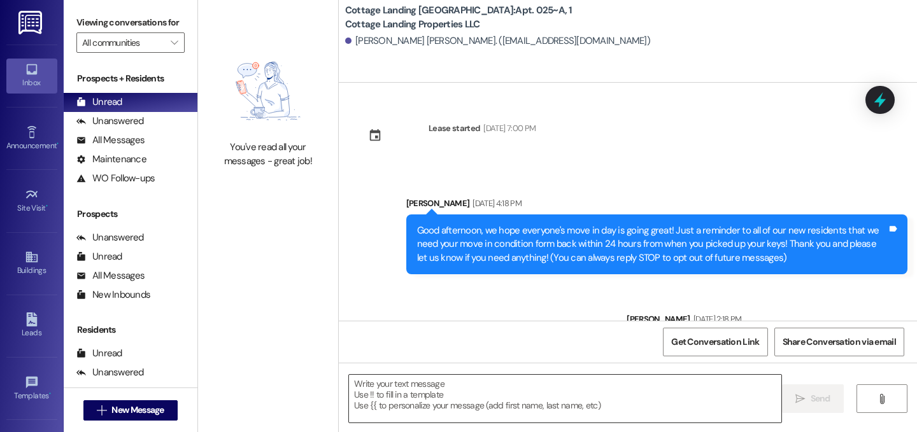
click at [621, 406] on textarea at bounding box center [565, 399] width 432 height 48
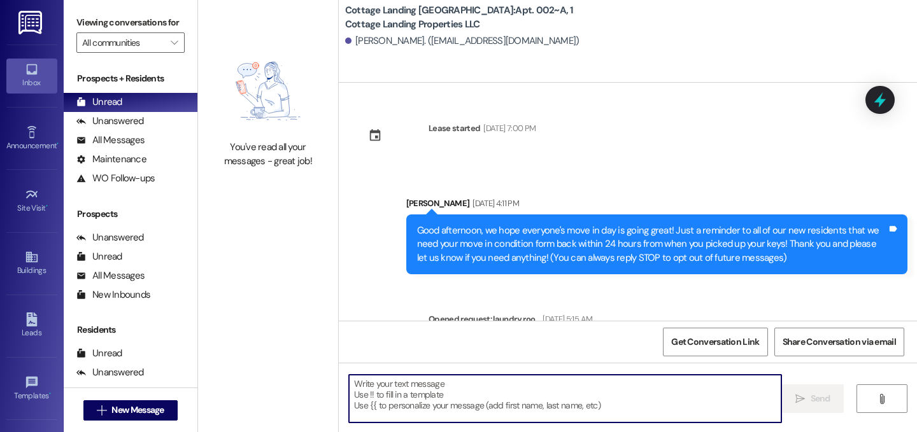
scroll to position [6428, 0]
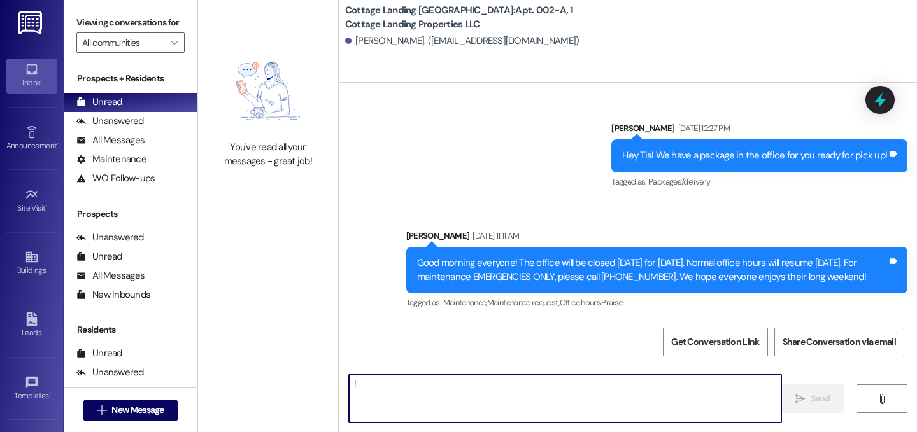
type textarea "!!"
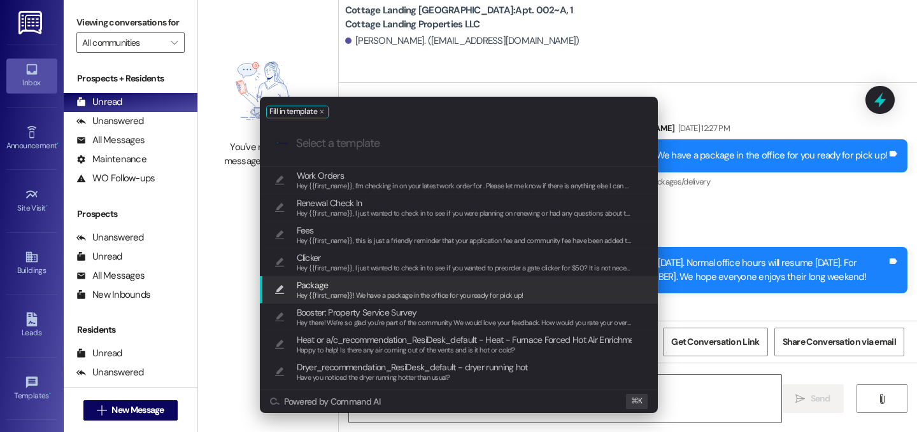
click at [546, 292] on div "Package Hey {{first_name}}! We have a package in the office for you ready for p…" at bounding box center [460, 290] width 372 height 24
type textarea "Hey {{first_name}}! We have a package in the office for you ready for pick up!"
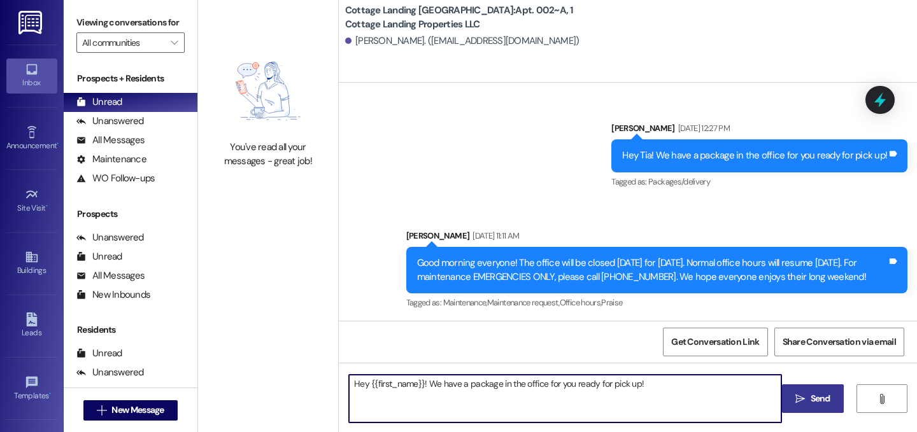
click at [810, 401] on span "Send" at bounding box center [820, 398] width 20 height 13
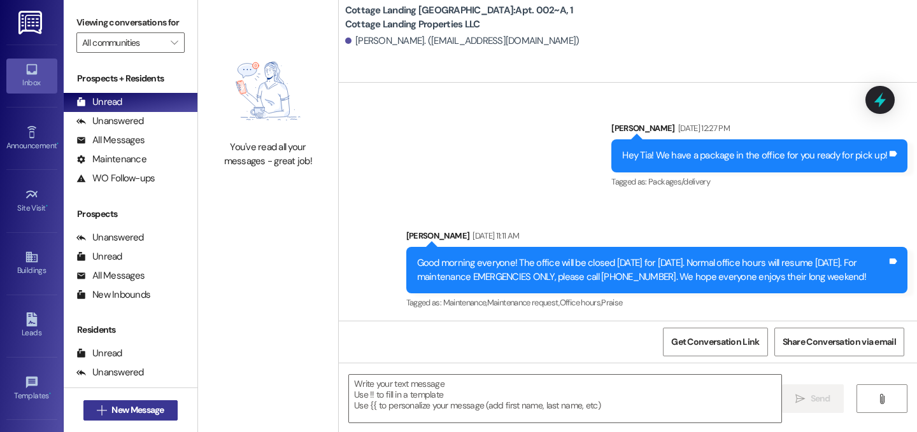
click at [130, 406] on span "New Message" at bounding box center [137, 410] width 52 height 13
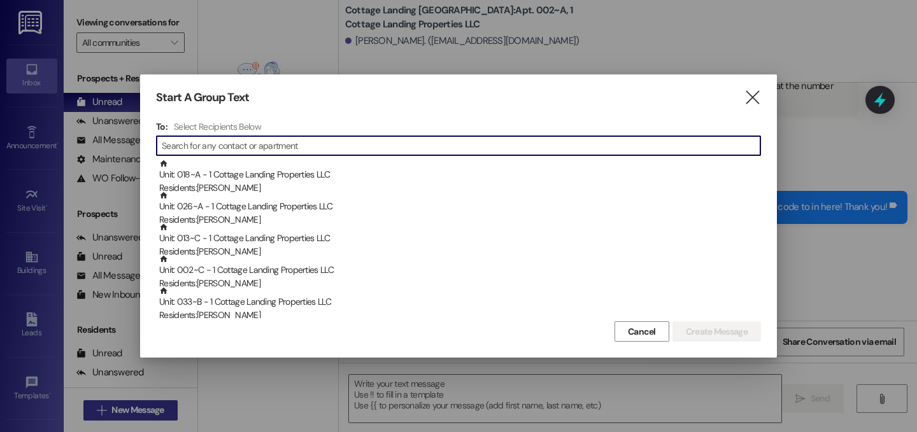
scroll to position [5133, 0]
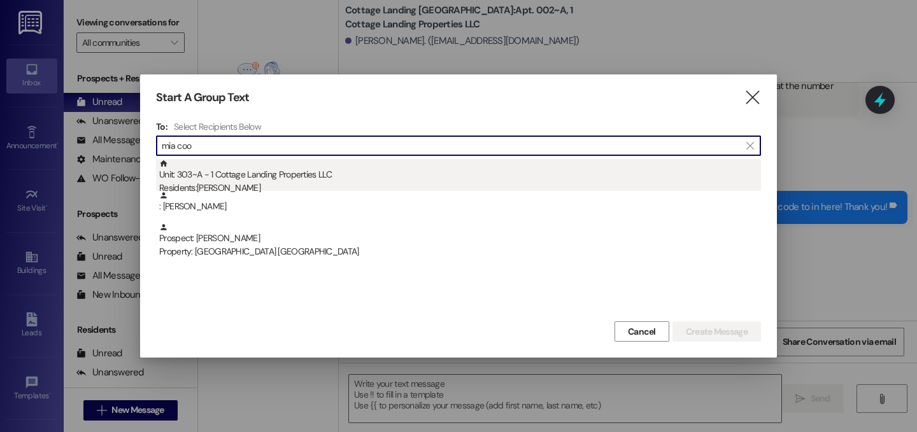
type input "mia coo"
click at [214, 185] on div "Residents: [PERSON_NAME]" at bounding box center [460, 187] width 602 height 13
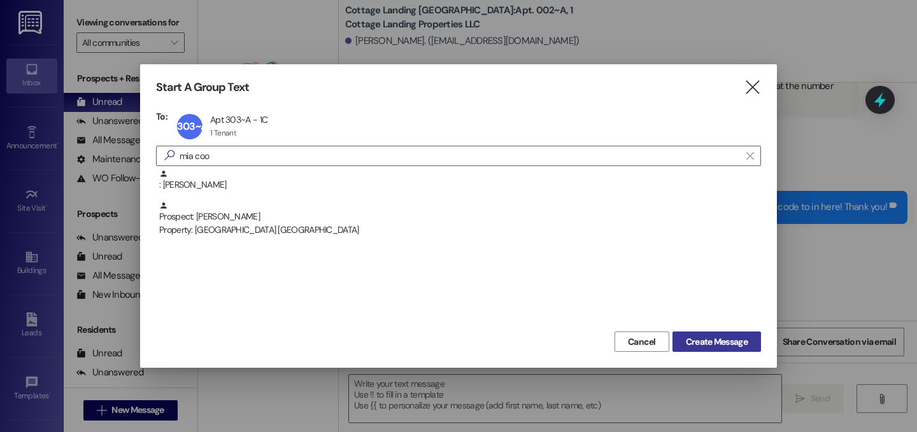
click at [703, 344] on span "Create Message" at bounding box center [717, 341] width 62 height 13
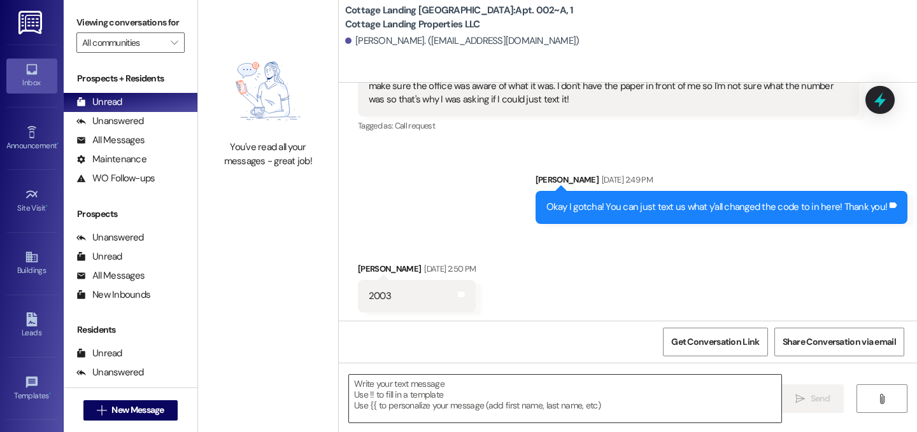
click at [649, 396] on textarea at bounding box center [565, 399] width 432 height 48
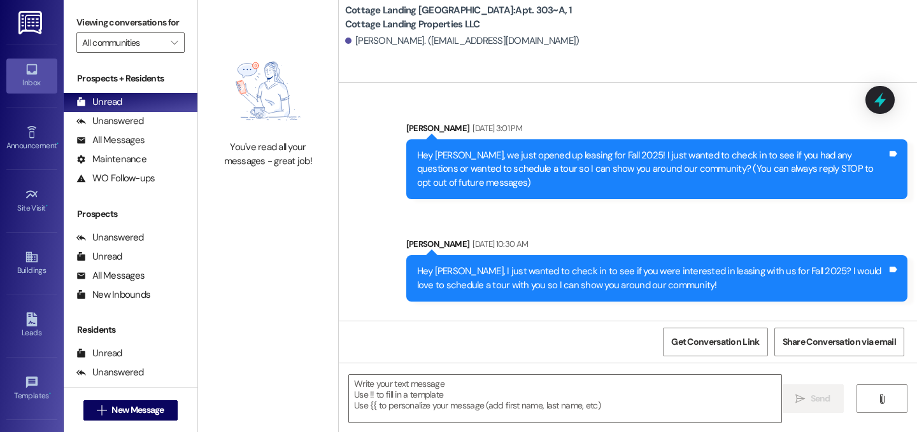
scroll to position [21185, 0]
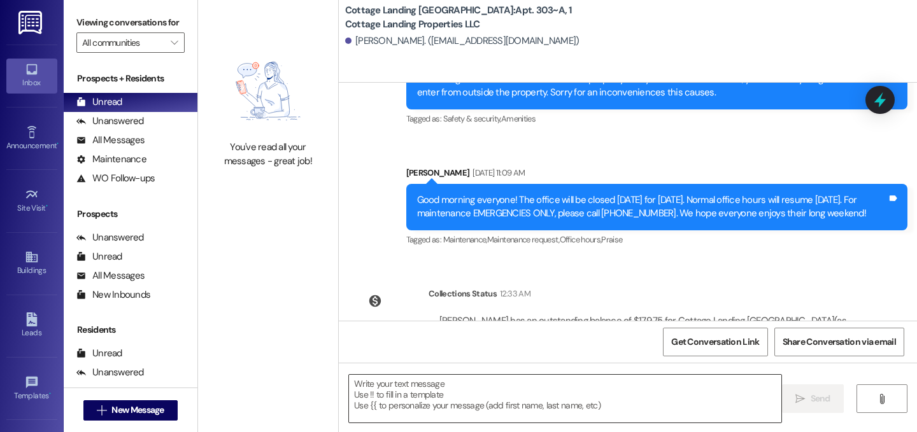
click at [493, 406] on textarea at bounding box center [565, 399] width 432 height 48
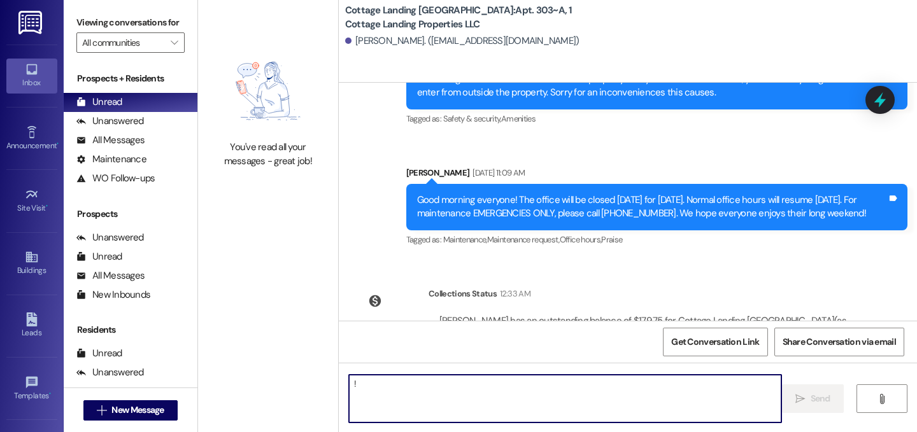
type textarea "!!"
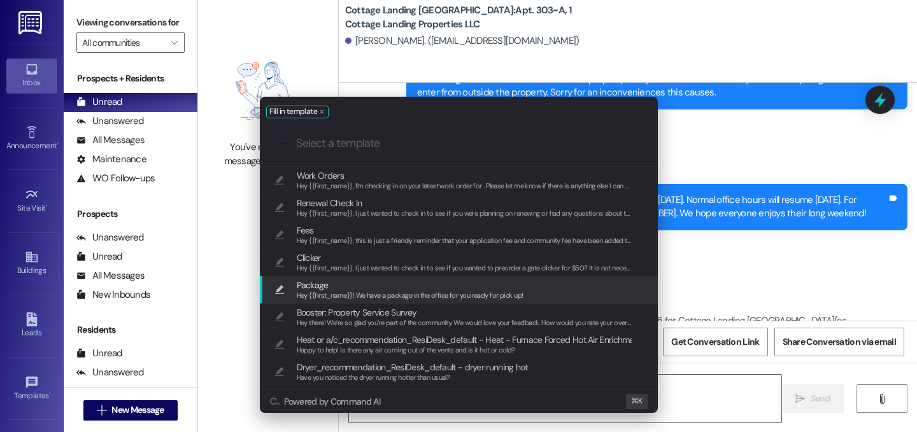
click at [441, 285] on span "Package" at bounding box center [410, 285] width 227 height 14
type textarea "Hey {{first_name}}! We have a package in the office for you ready for pick up!"
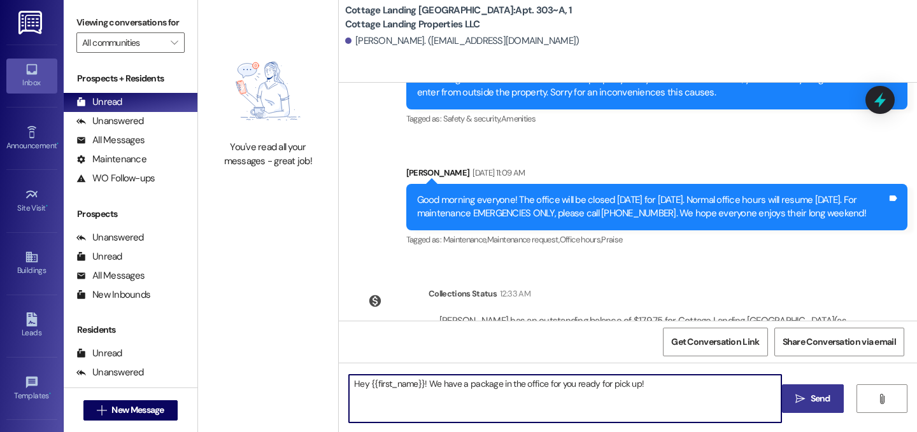
click at [817, 395] on span "Send" at bounding box center [820, 398] width 20 height 13
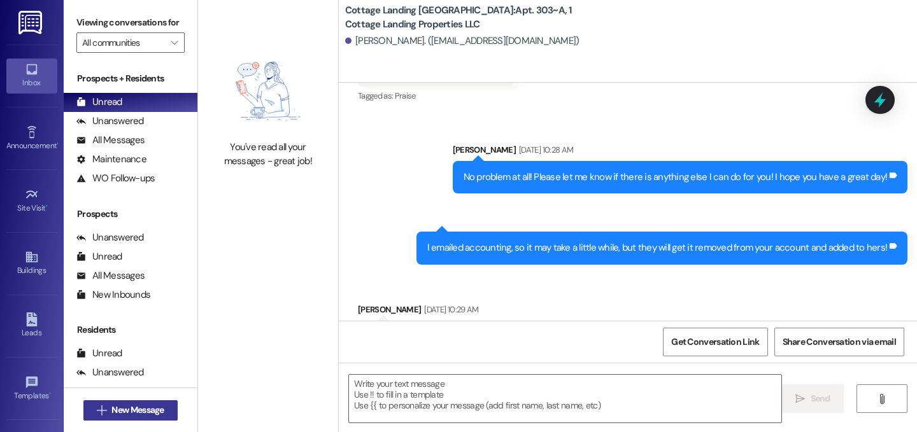
click at [144, 407] on span "New Message" at bounding box center [137, 410] width 52 height 13
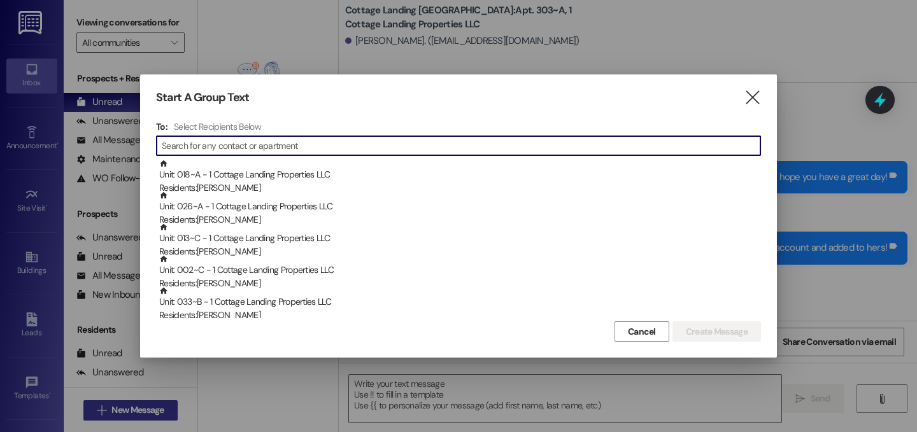
scroll to position [20695, 0]
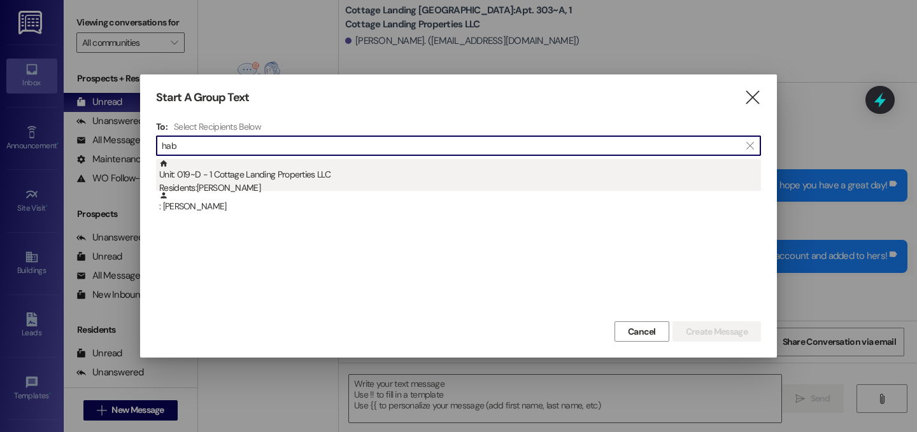
type input "hab"
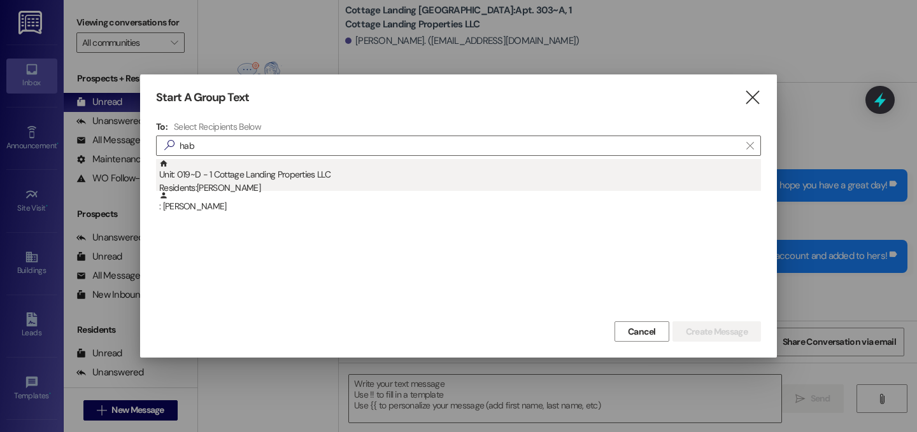
click at [248, 182] on div "Residents: [PERSON_NAME]" at bounding box center [460, 187] width 602 height 13
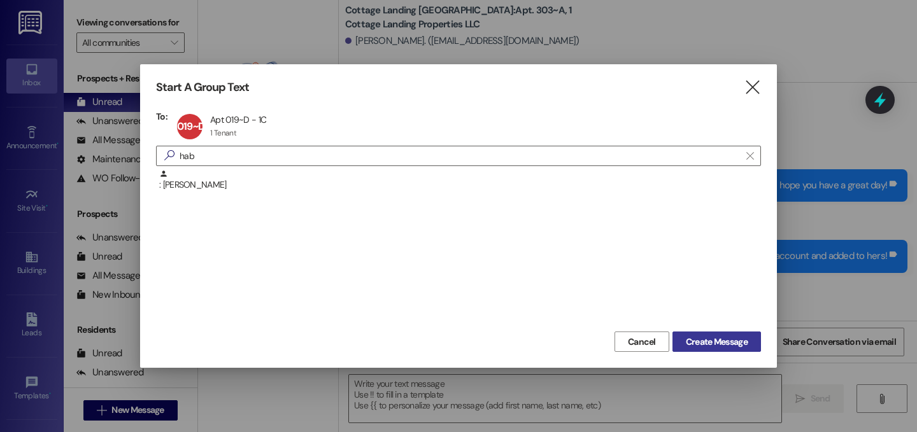
click at [718, 349] on button "Create Message" at bounding box center [716, 342] width 88 height 20
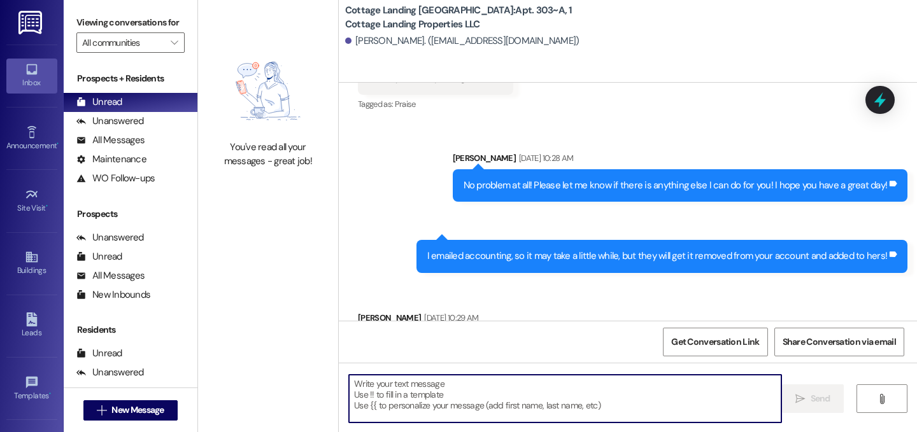
click at [695, 386] on textarea at bounding box center [565, 399] width 432 height 48
type textarea "!!"
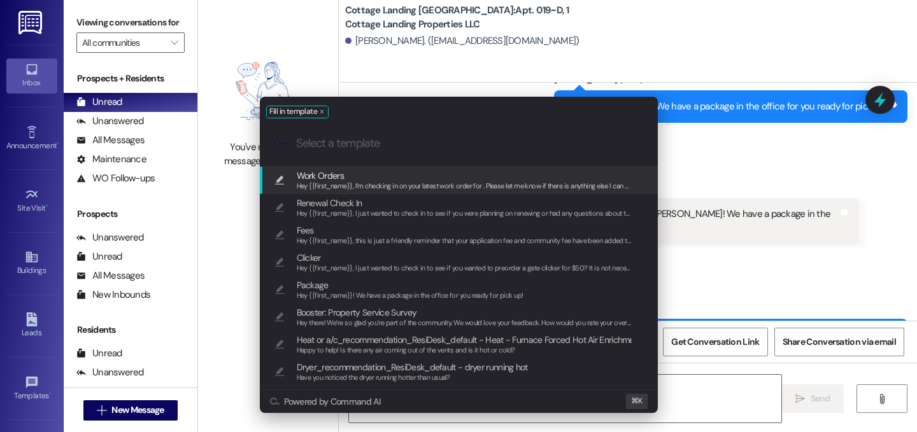
scroll to position [25090, 0]
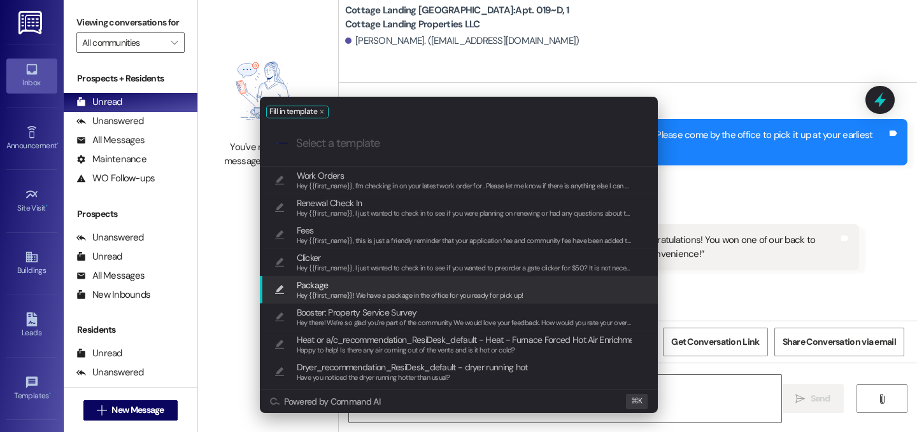
click at [347, 288] on span "Package" at bounding box center [410, 285] width 227 height 14
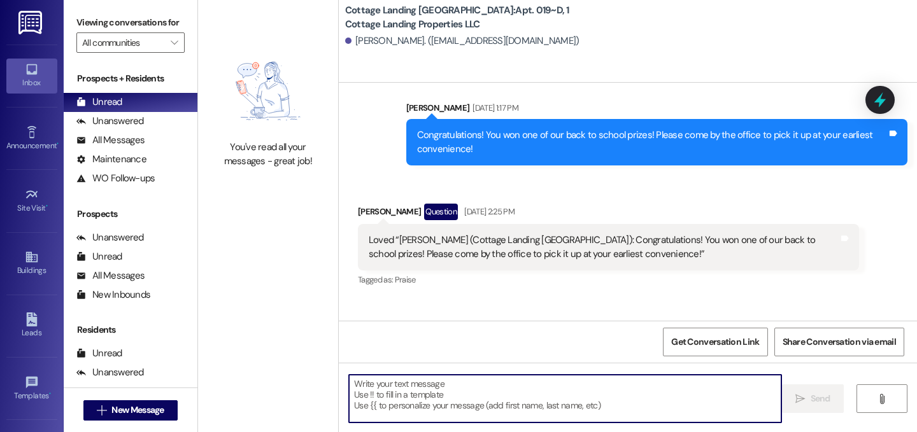
type textarea "Hey {{first_name}}! We have a package in the office for you ready for pick up!"
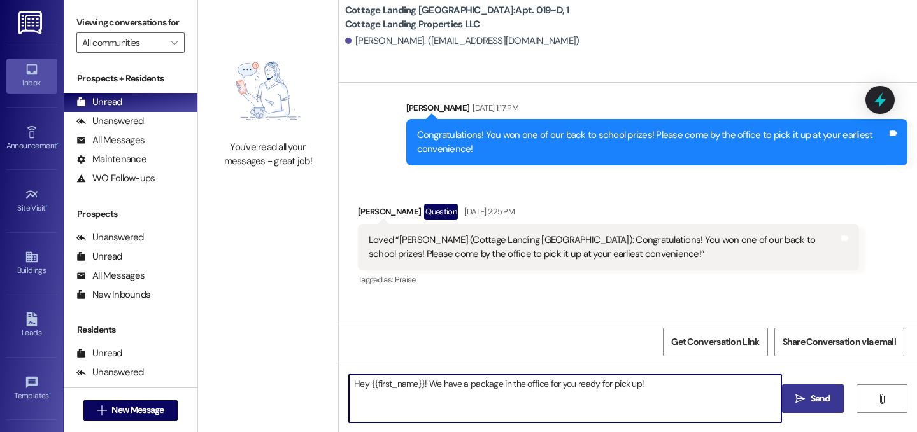
click at [812, 397] on span "Send" at bounding box center [820, 398] width 20 height 13
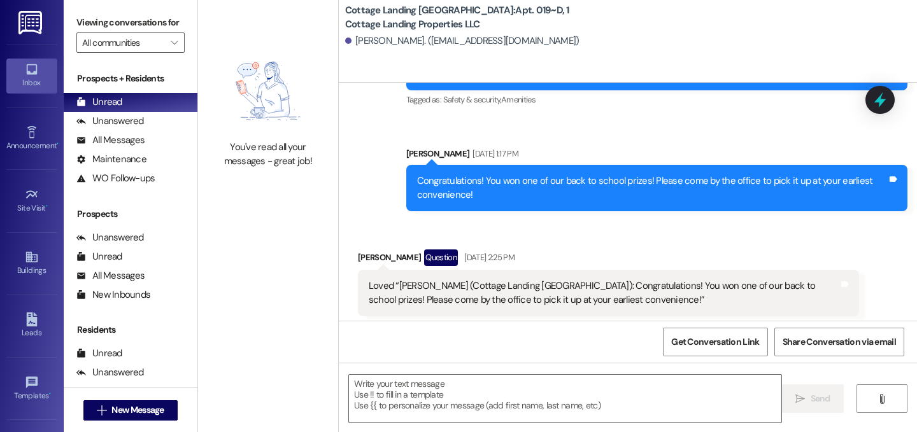
scroll to position [25179, 0]
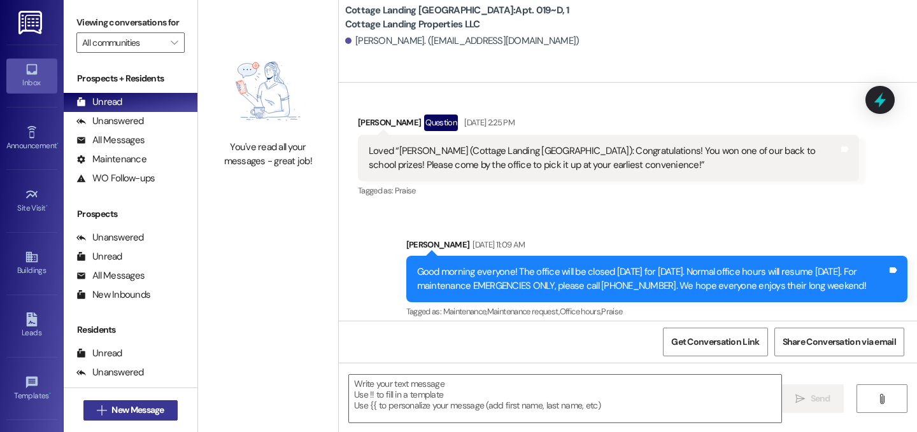
click at [131, 407] on span "New Message" at bounding box center [137, 410] width 52 height 13
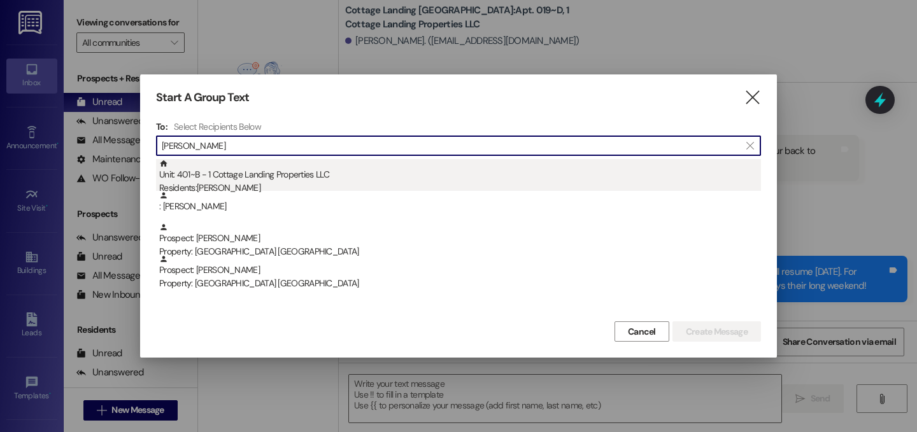
type input "[PERSON_NAME]"
click at [277, 174] on div "Unit: 401~B - 1 Cottage Landing Properties LLC Residents: [PERSON_NAME]" at bounding box center [460, 177] width 602 height 36
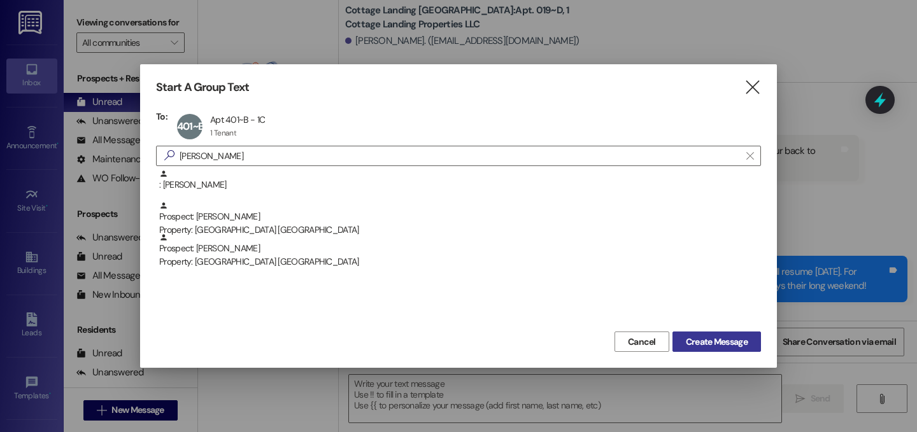
click at [735, 343] on span "Create Message" at bounding box center [717, 341] width 62 height 13
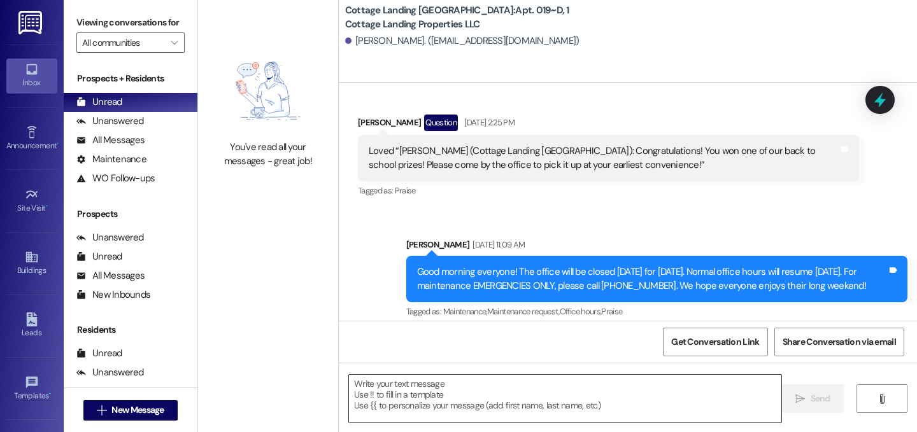
click at [721, 409] on textarea at bounding box center [565, 399] width 432 height 48
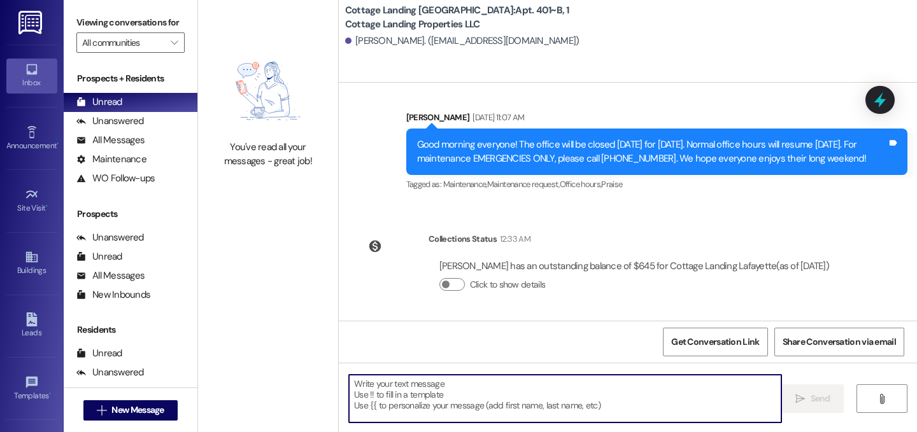
scroll to position [2752, 0]
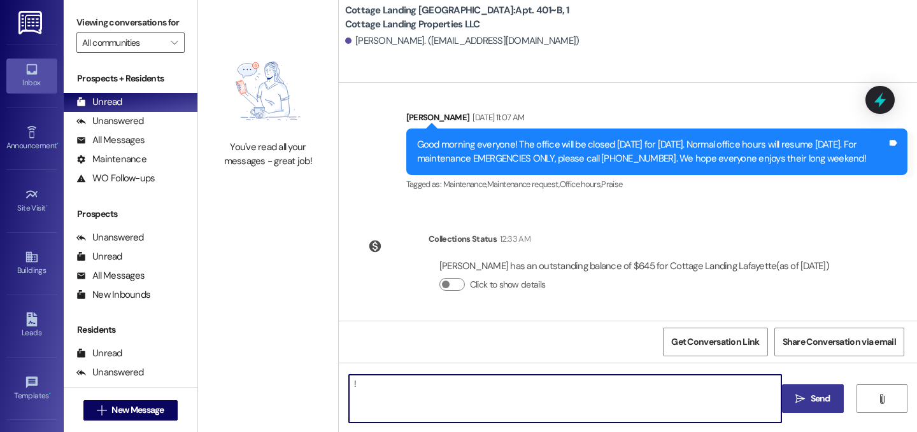
type textarea "!!"
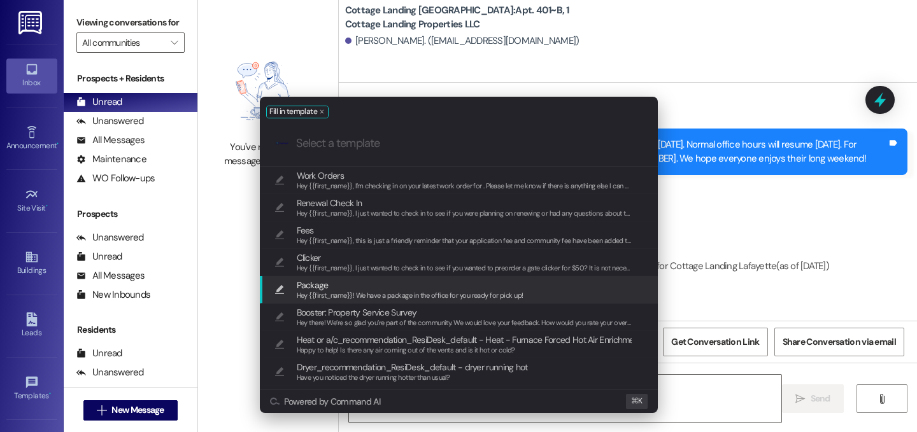
click at [379, 295] on span "Hey {{first_name}}! We have a package in the office for you ready for pick up!" at bounding box center [410, 295] width 227 height 9
type textarea "Hey {{first_name}}! We have a package in the office for you ready for pick up!"
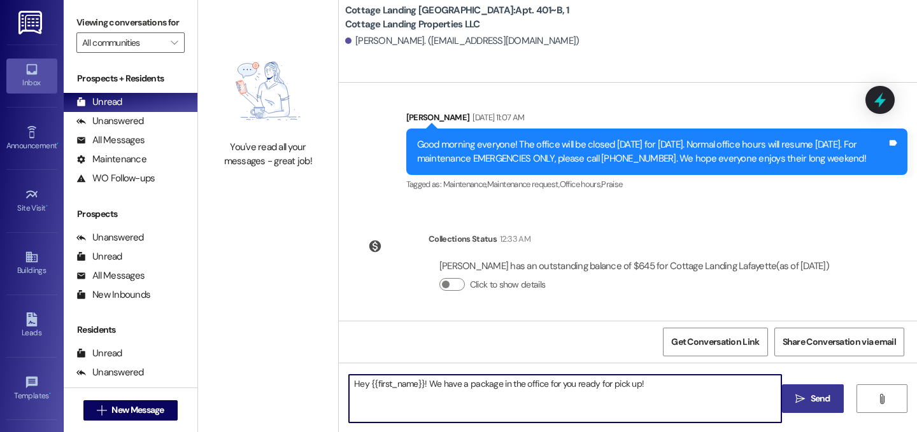
click at [835, 395] on button " Send" at bounding box center [813, 398] width 62 height 29
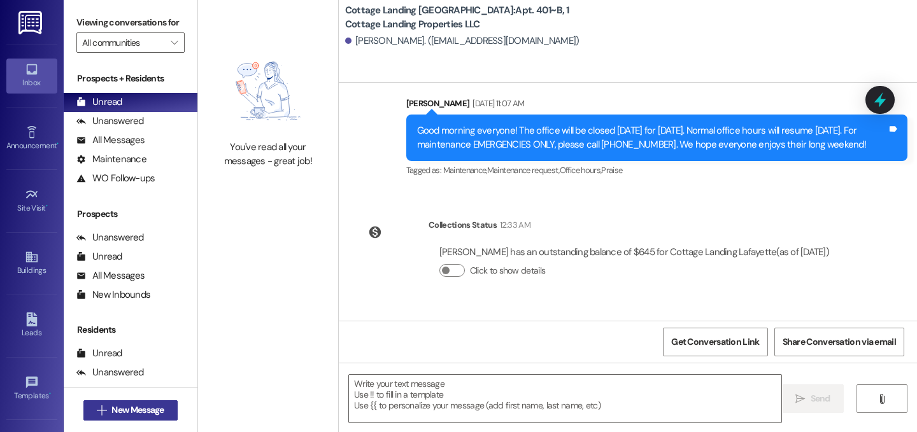
click at [113, 413] on span "New Message" at bounding box center [137, 410] width 52 height 13
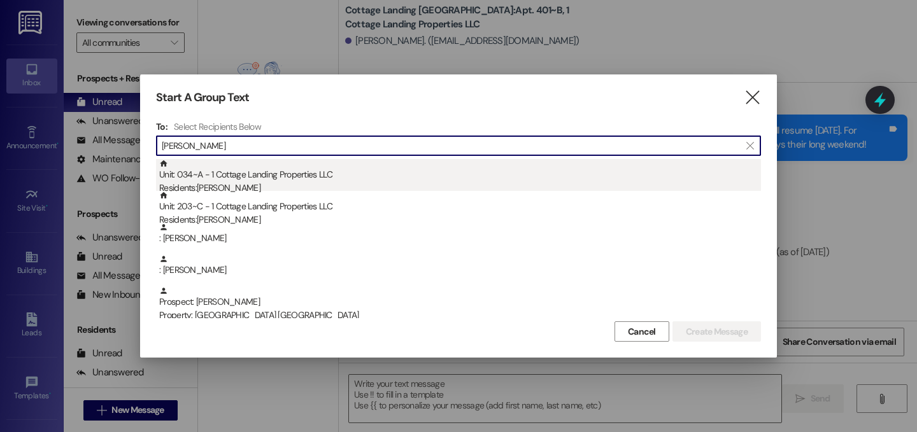
type input "[PERSON_NAME]"
click at [238, 190] on div "Residents: [PERSON_NAME]" at bounding box center [460, 187] width 602 height 13
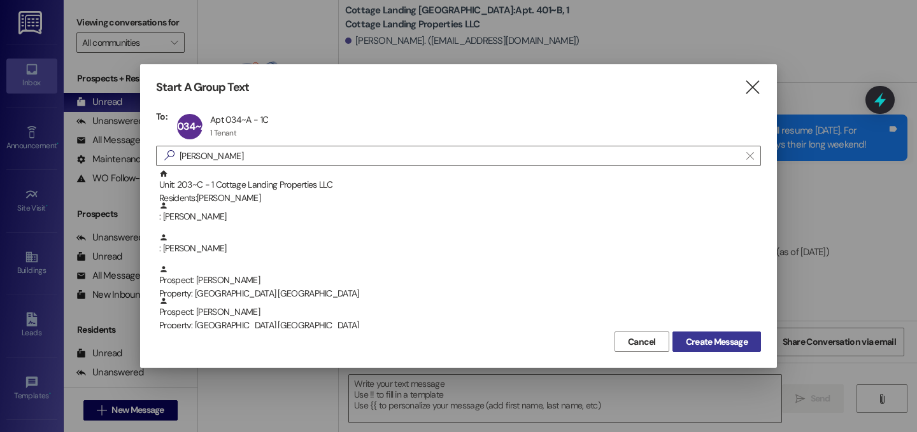
click at [748, 345] on span "Create Message" at bounding box center [716, 341] width 67 height 13
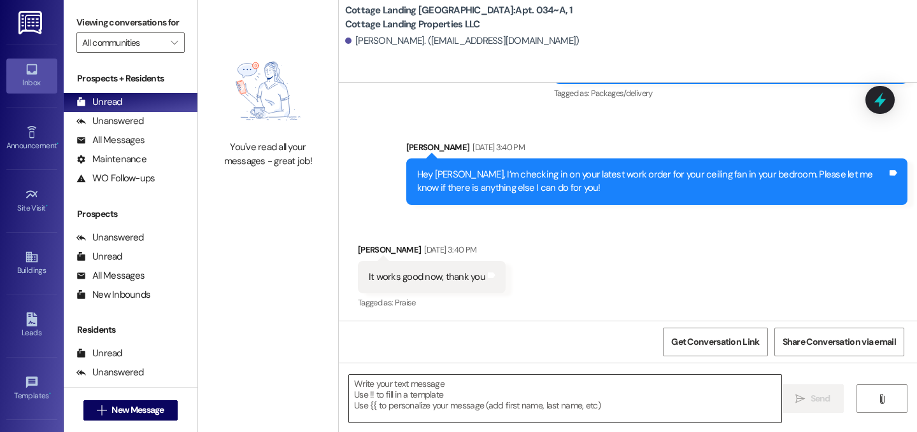
scroll to position [2543, 0]
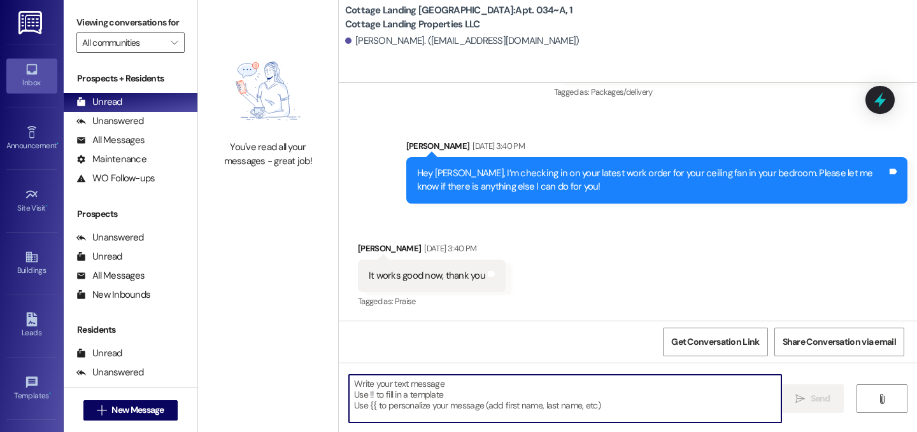
click at [418, 397] on textarea at bounding box center [565, 399] width 432 height 48
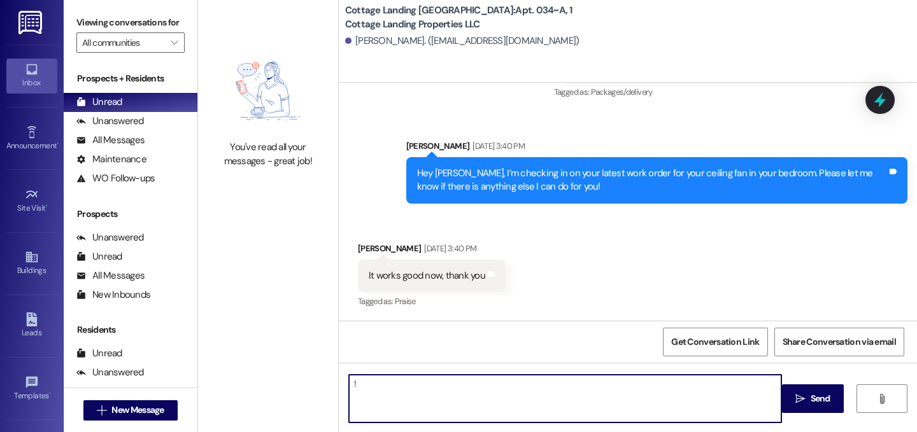
type textarea "!!"
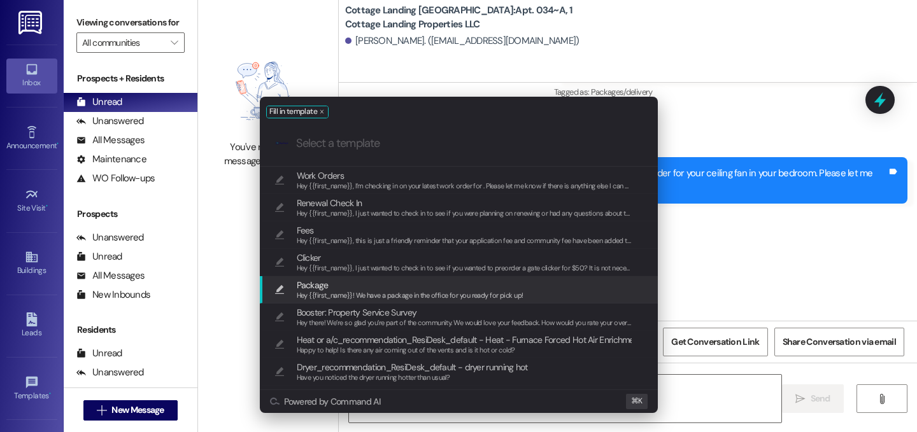
click at [363, 297] on span "Hey {{first_name}}! We have a package in the office for you ready for pick up!" at bounding box center [410, 295] width 227 height 9
type textarea "Hey {{first_name}}! We have a package in the office for you ready for pick up!"
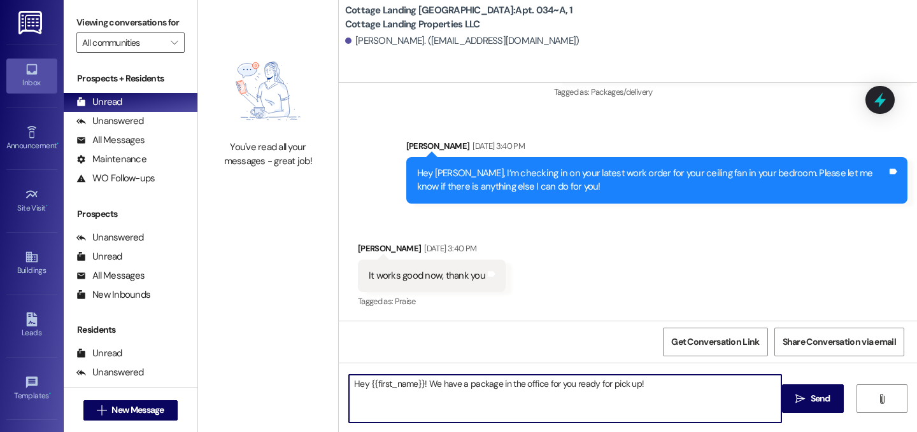
scroll to position [2542, 0]
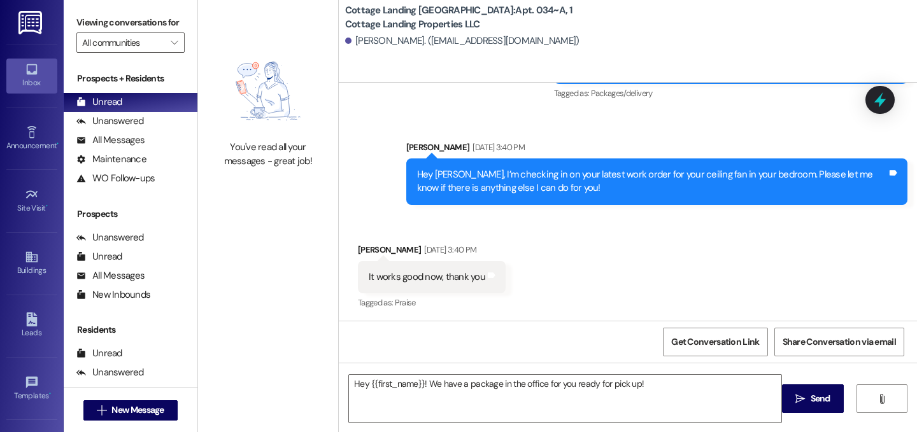
click at [799, 392] on span " Send" at bounding box center [813, 398] width 40 height 13
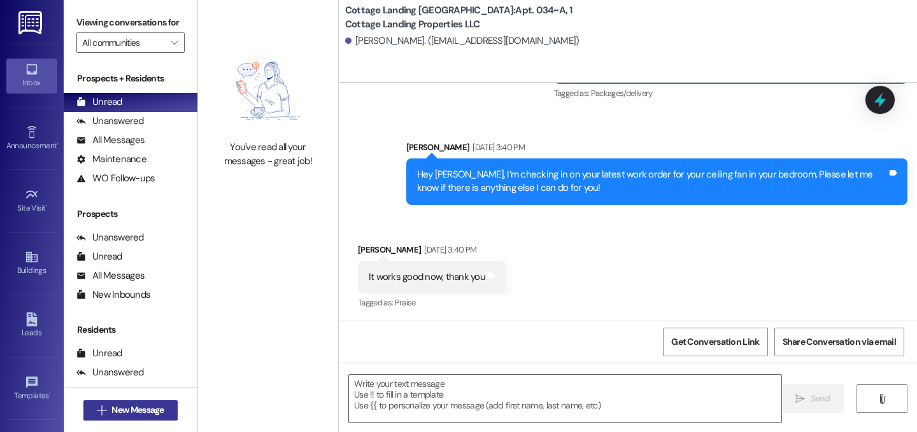
scroll to position [2543, 0]
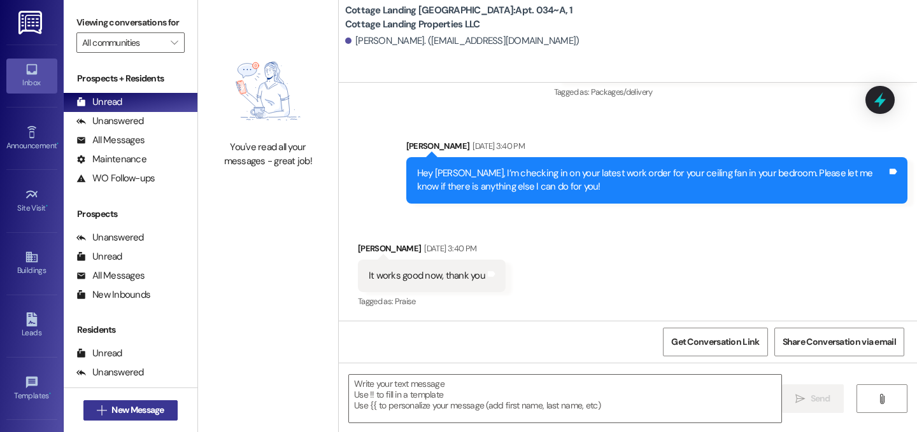
click at [157, 407] on span "New Message" at bounding box center [137, 410] width 52 height 13
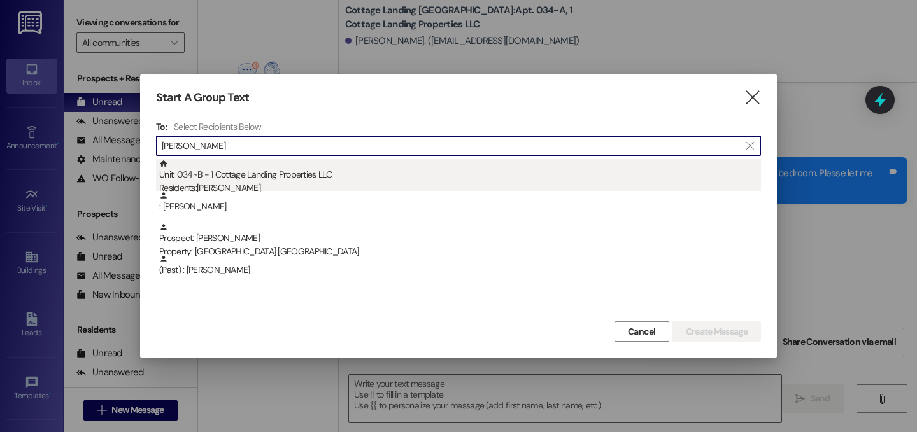
type input "[PERSON_NAME]"
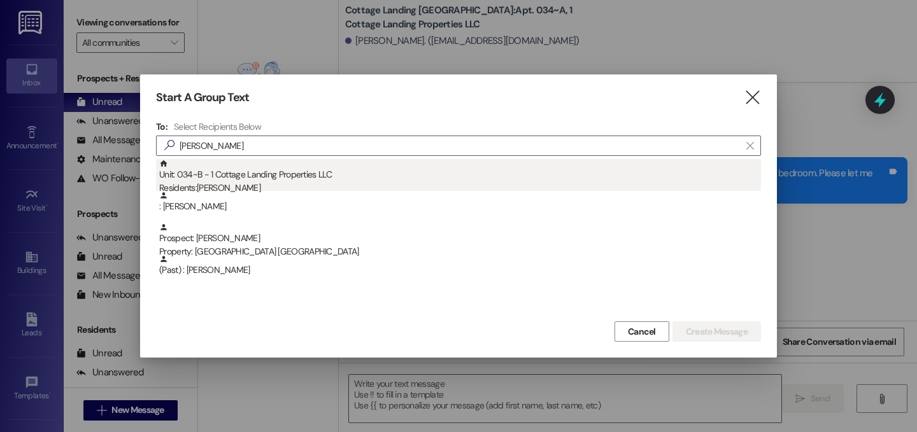
click at [252, 176] on div "Unit: 034~B - 1 Cottage Landing Properties LLC Residents: [PERSON_NAME]" at bounding box center [460, 177] width 602 height 36
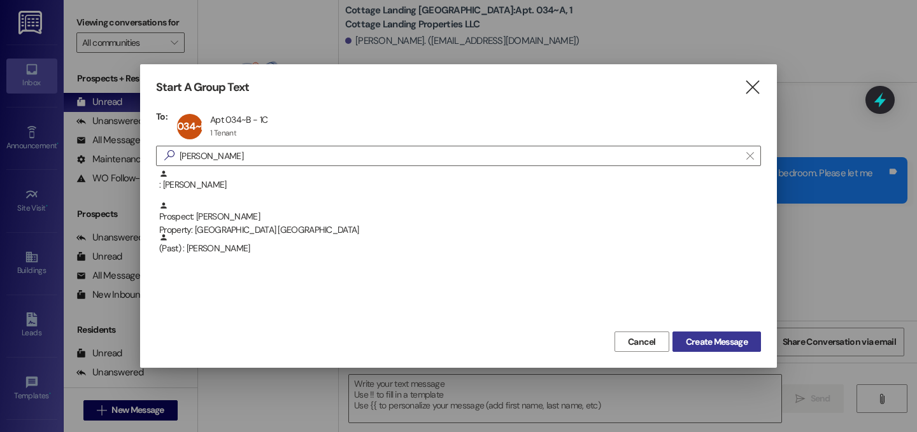
click at [701, 341] on span "Create Message" at bounding box center [717, 341] width 62 height 13
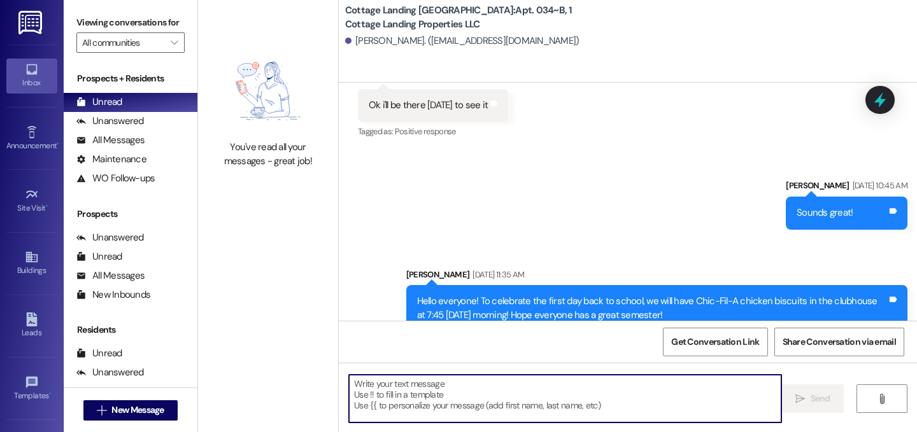
click at [378, 401] on textarea at bounding box center [565, 399] width 432 height 48
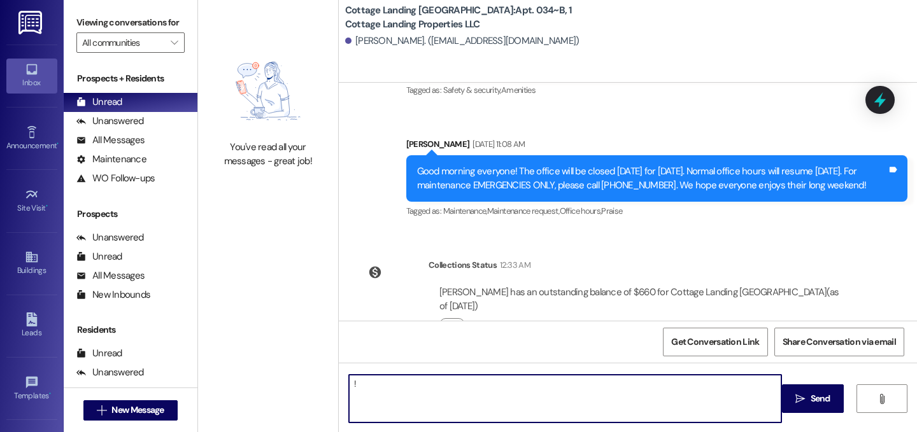
type textarea "!!"
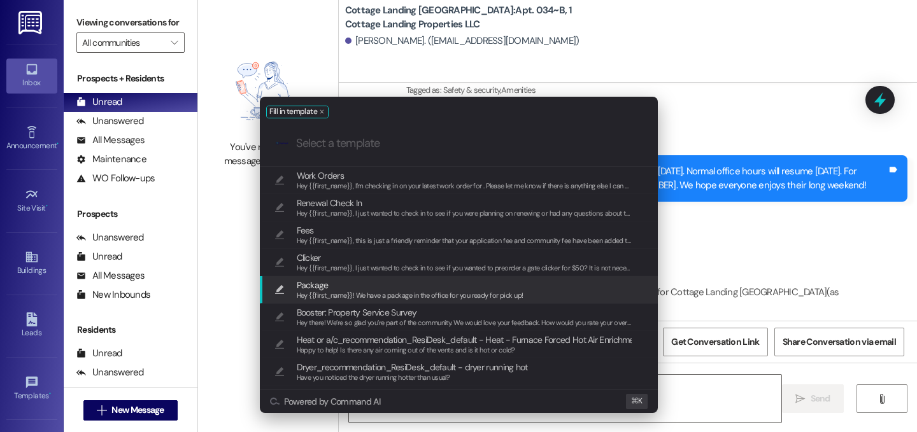
click at [334, 291] on span "Hey {{first_name}}! We have a package in the office for you ready for pick up!" at bounding box center [410, 295] width 227 height 9
type textarea "Hey {{first_name}}! We have a package in the office for you ready for pick up!"
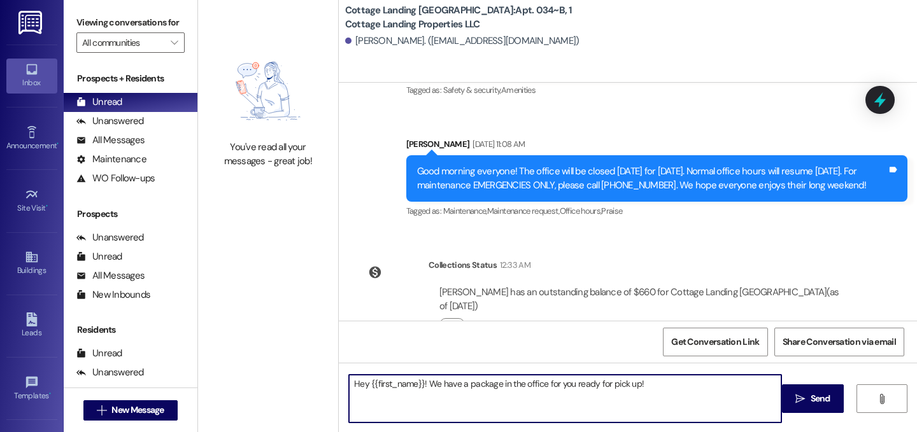
drag, startPoint x: 828, startPoint y: 406, endPoint x: 779, endPoint y: 407, distance: 48.4
click at [826, 406] on button " Send" at bounding box center [813, 398] width 62 height 29
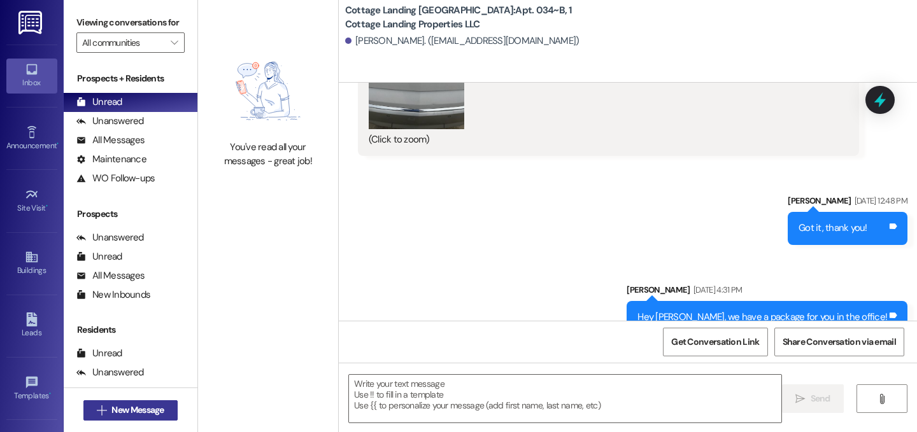
click at [139, 411] on span "New Message" at bounding box center [137, 410] width 52 height 13
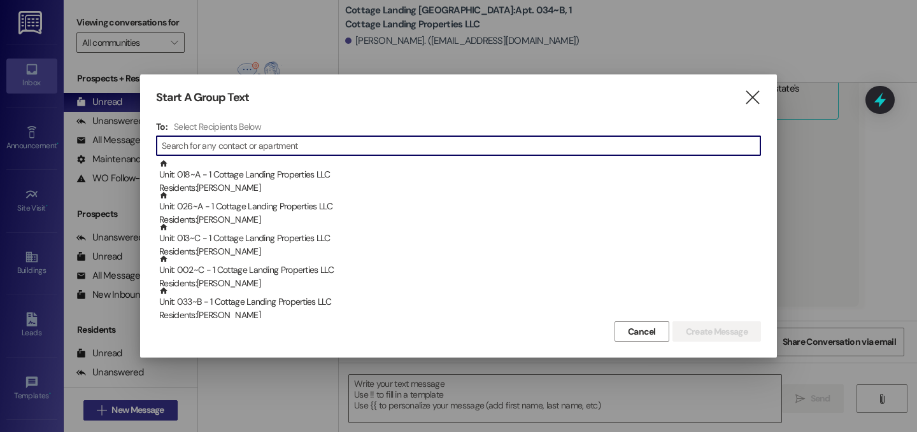
scroll to position [6090, 0]
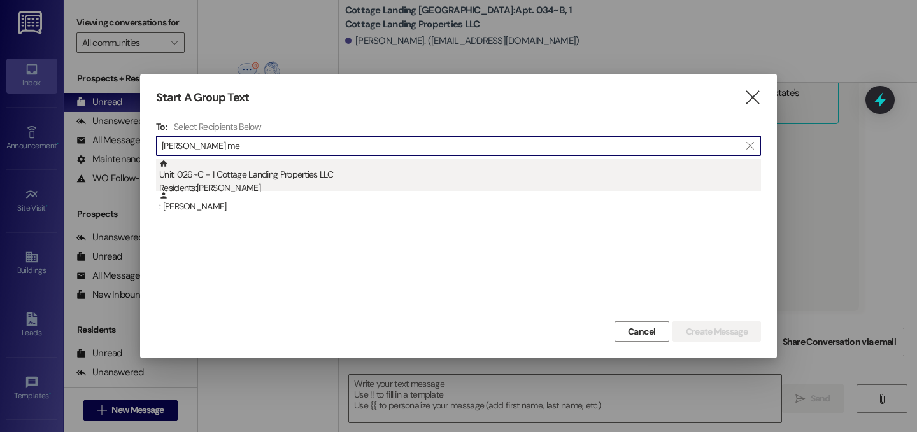
type input "[PERSON_NAME] me"
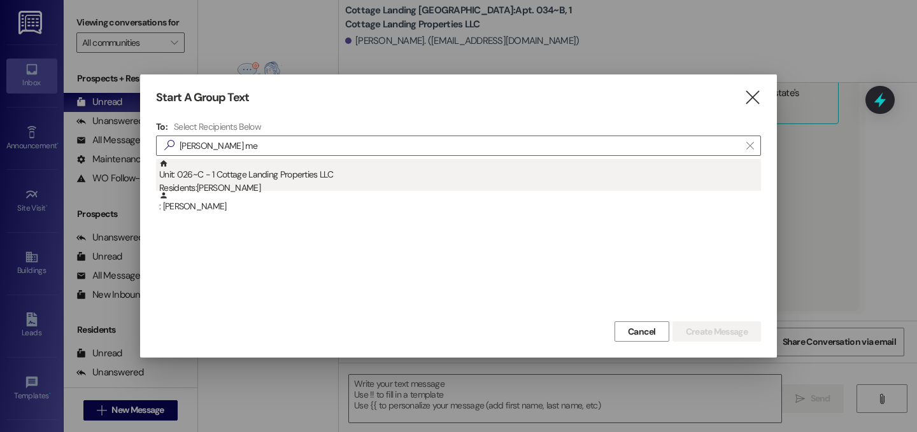
click at [250, 185] on div "Residents: [PERSON_NAME]" at bounding box center [460, 187] width 602 height 13
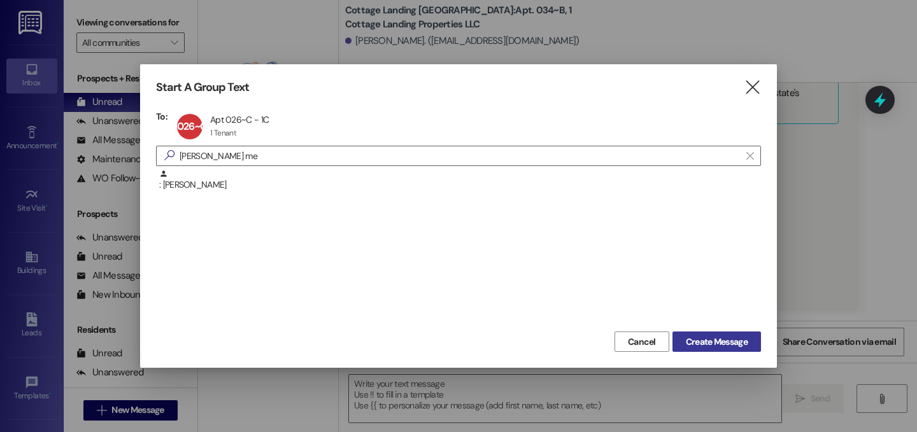
click at [719, 337] on span "Create Message" at bounding box center [717, 341] width 62 height 13
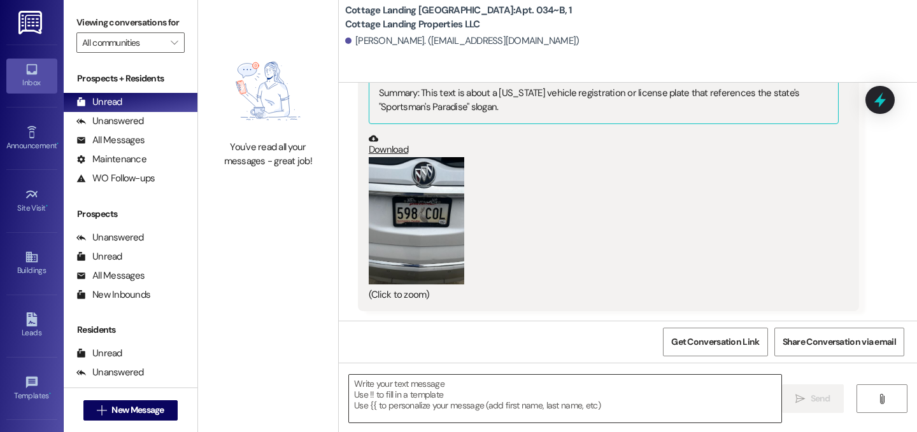
click at [678, 383] on textarea at bounding box center [565, 399] width 432 height 48
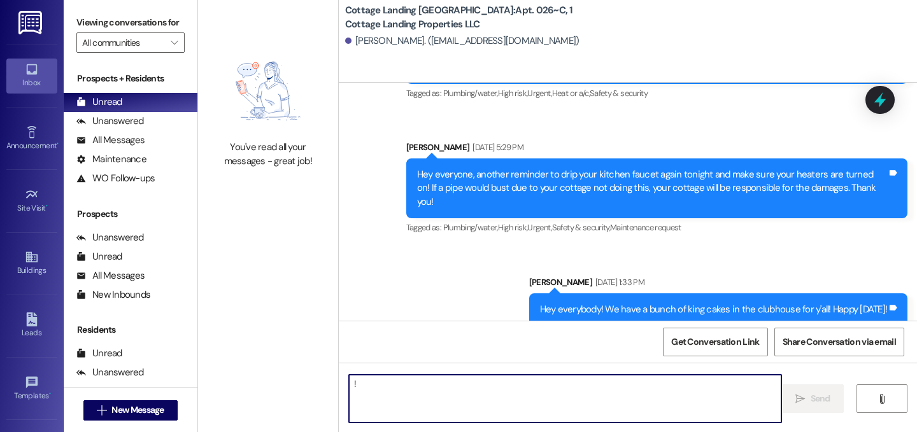
type textarea "!!"
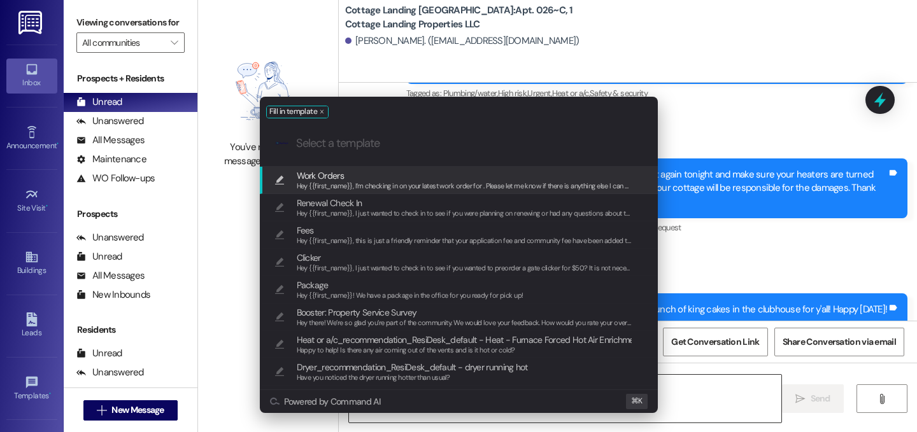
scroll to position [12899, 0]
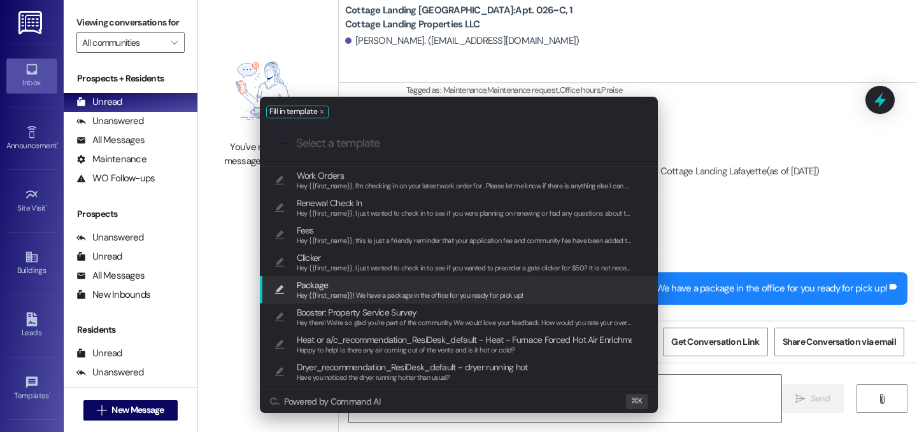
click at [466, 286] on span "Package" at bounding box center [410, 285] width 227 height 14
type textarea "Hey {{first_name}}! We have a package in the office for you ready for pick up!"
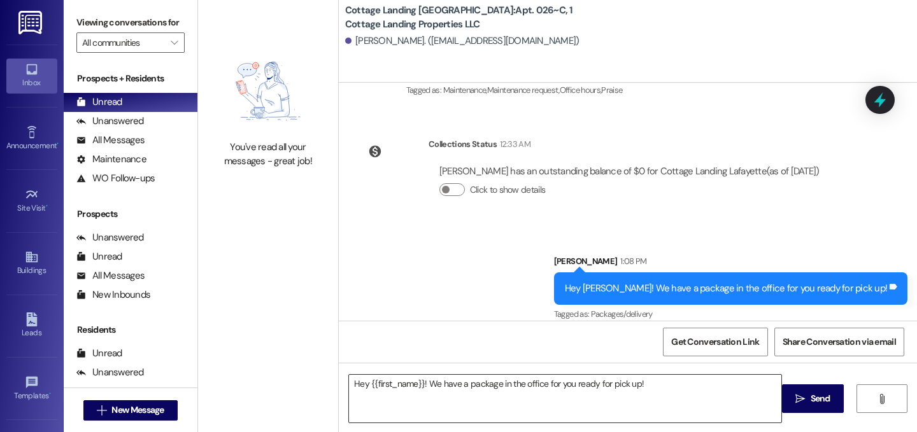
drag, startPoint x: 796, startPoint y: 391, endPoint x: 502, endPoint y: 379, distance: 294.4
click at [796, 391] on button " Send" at bounding box center [813, 398] width 62 height 29
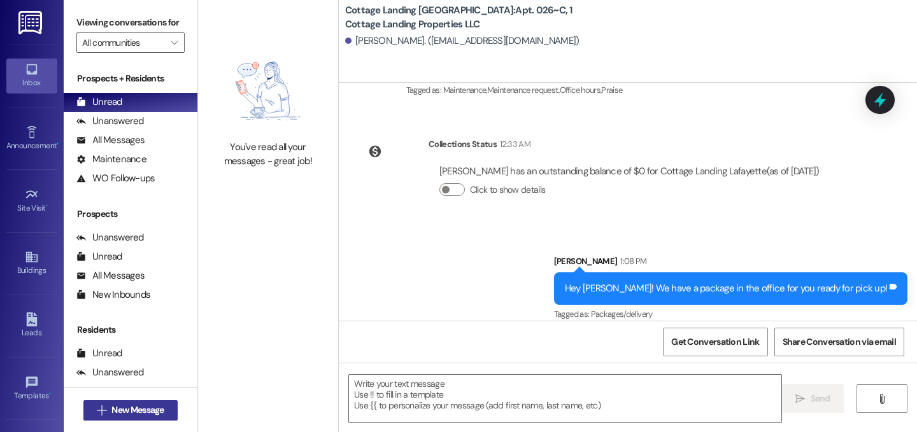
click at [145, 404] on span "New Message" at bounding box center [137, 410] width 52 height 13
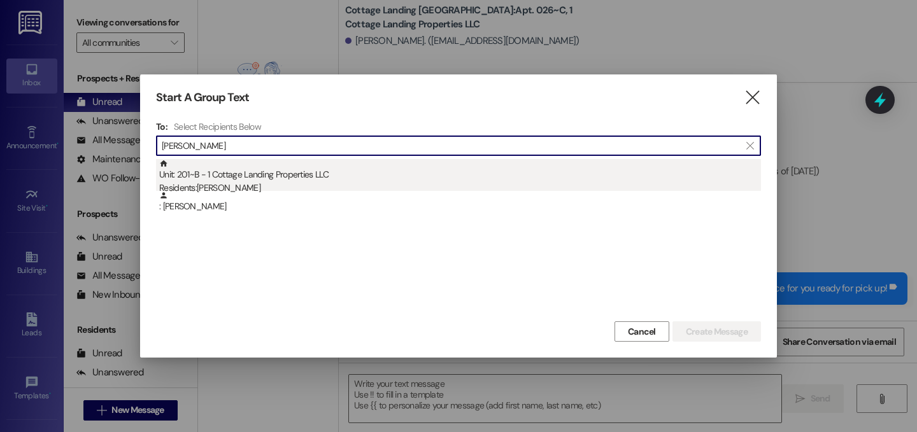
type input "[PERSON_NAME]"
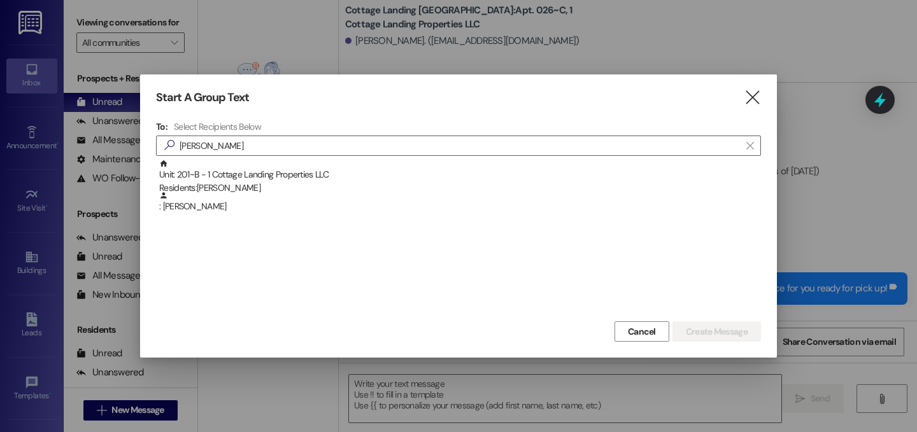
drag, startPoint x: 307, startPoint y: 182, endPoint x: 420, endPoint y: 211, distance: 115.8
click at [307, 182] on div "Residents: [PERSON_NAME]" at bounding box center [460, 187] width 602 height 13
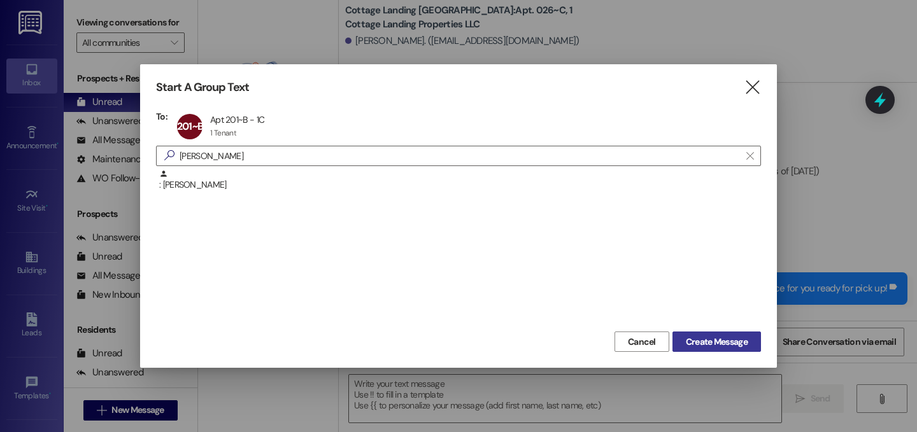
click at [731, 346] on span "Create Message" at bounding box center [717, 341] width 62 height 13
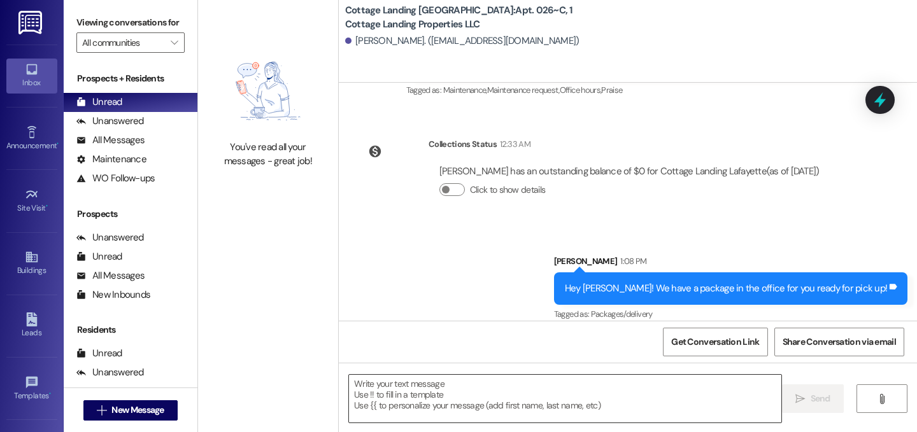
click at [645, 402] on textarea at bounding box center [565, 399] width 432 height 48
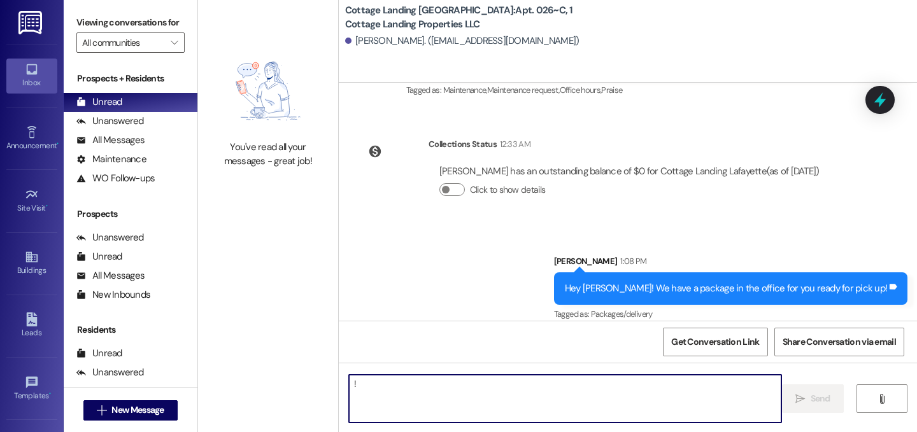
type textarea "!!"
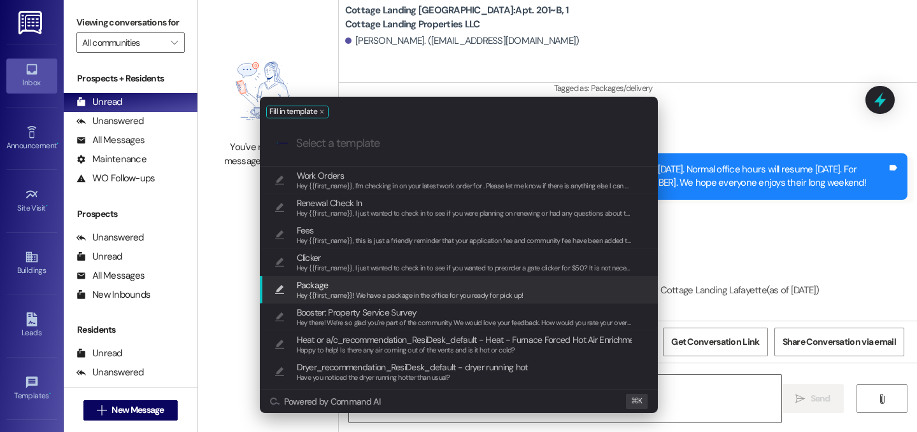
click at [454, 290] on div "Hey {{first_name}}! We have a package in the office for you ready for pick up!" at bounding box center [410, 295] width 227 height 11
type textarea "Hey {{first_name}}! We have a package in the office for you ready for pick up!"
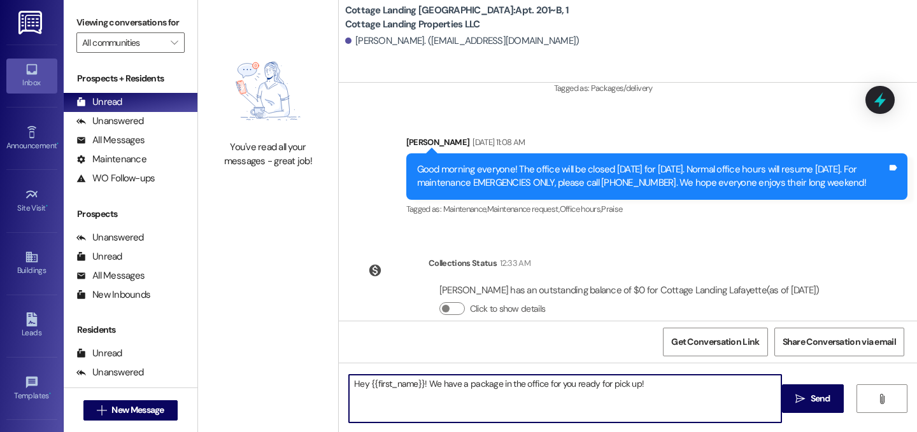
scroll to position [28510, 0]
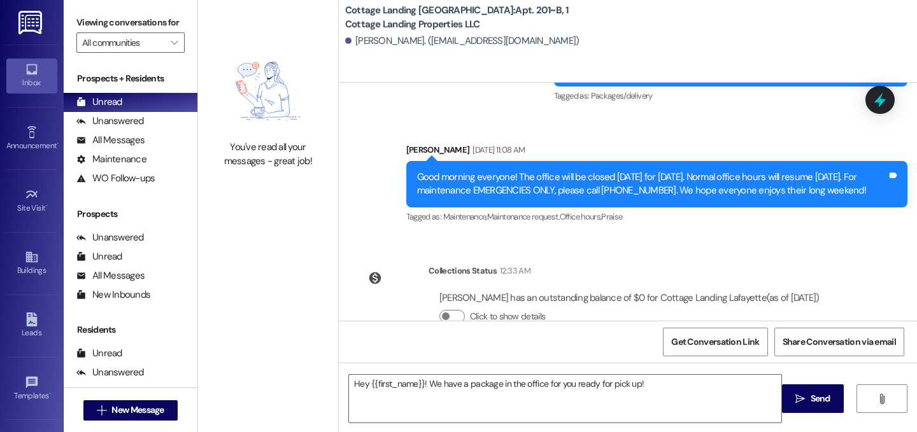
drag, startPoint x: 810, startPoint y: 402, endPoint x: 685, endPoint y: 426, distance: 127.6
click at [810, 403] on span "Send" at bounding box center [820, 398] width 20 height 13
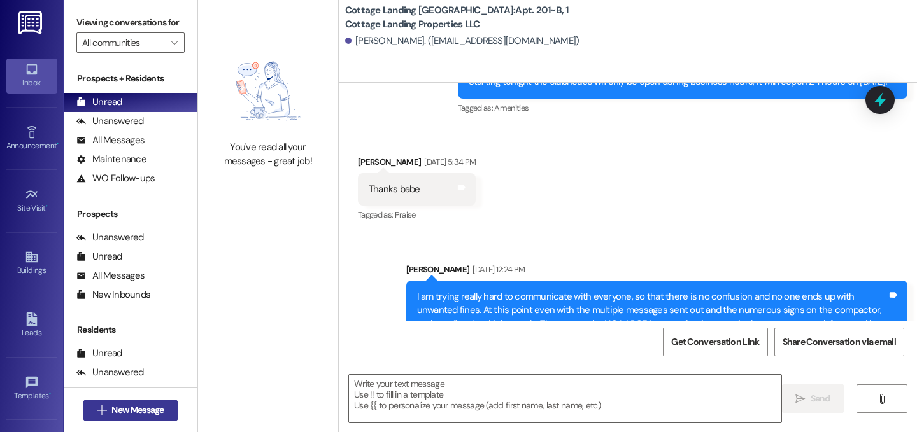
click at [111, 409] on span "New Message" at bounding box center [137, 410] width 52 height 13
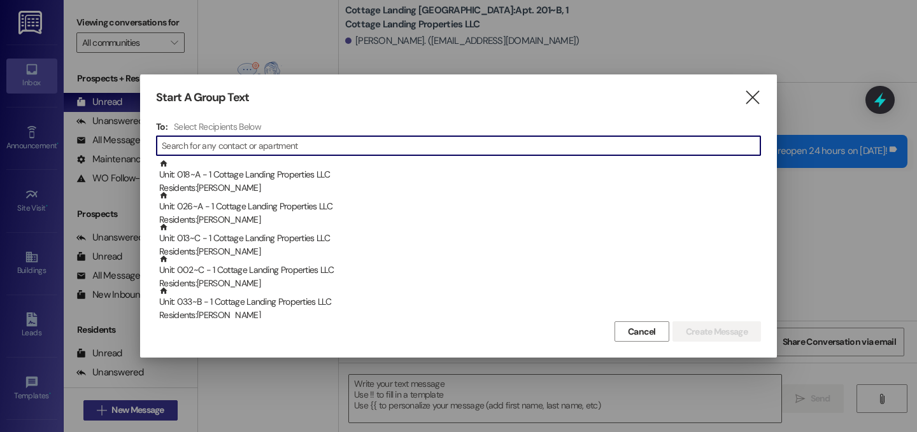
scroll to position [26399, 0]
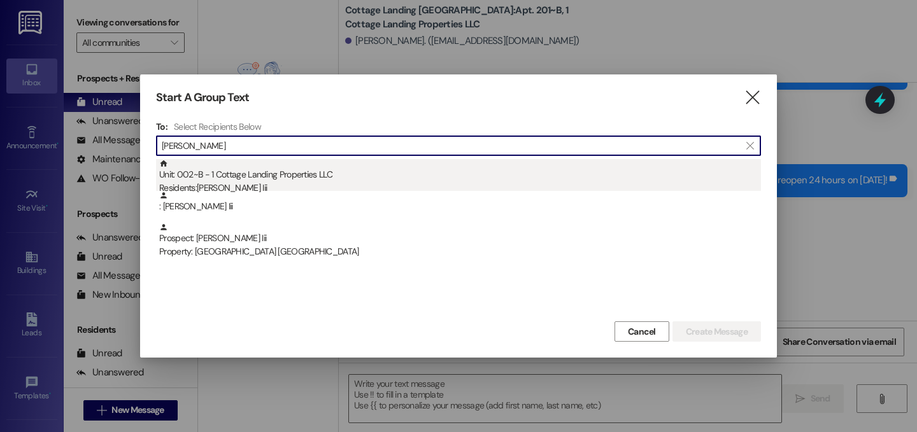
type input "[PERSON_NAME]"
click at [244, 169] on div "Unit: 002~B - 1 Cottage Landing Properties LLC Residents: [PERSON_NAME] Iii" at bounding box center [460, 177] width 602 height 36
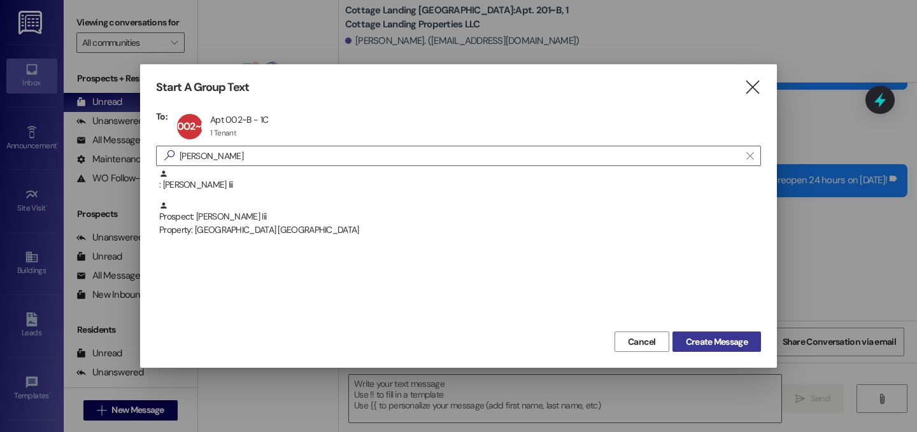
click at [748, 341] on span "Create Message" at bounding box center [716, 341] width 67 height 13
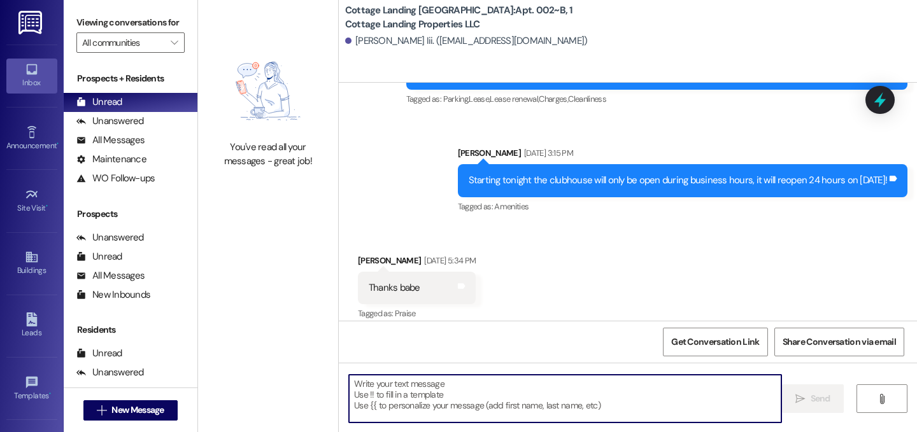
click at [470, 394] on textarea at bounding box center [565, 399] width 432 height 48
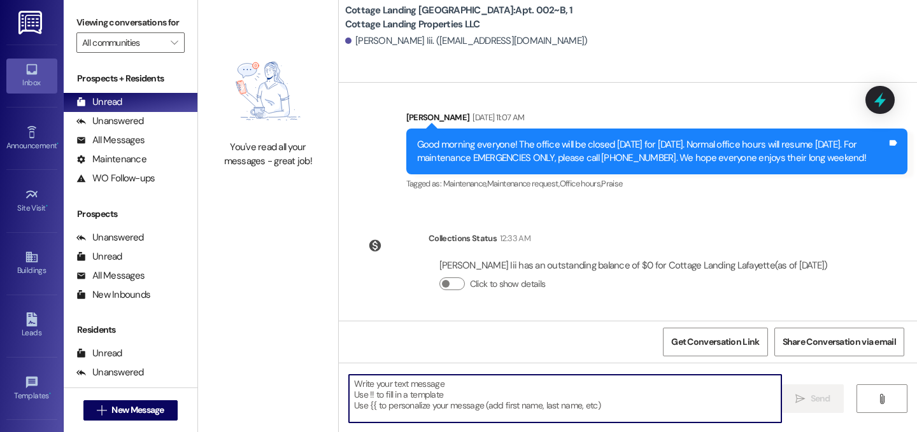
scroll to position [1435, 0]
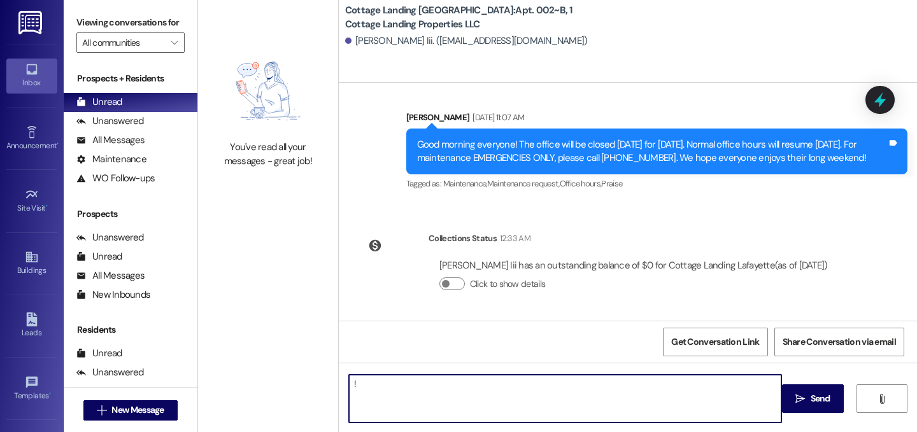
type textarea "!!"
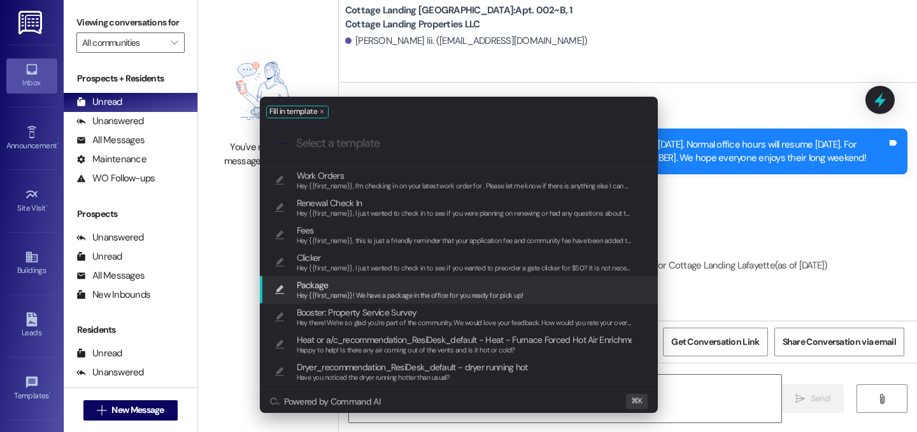
click at [334, 284] on span "Package" at bounding box center [410, 285] width 227 height 14
type textarea "Hey {{first_name}}! We have a package in the office for you ready for pick up!"
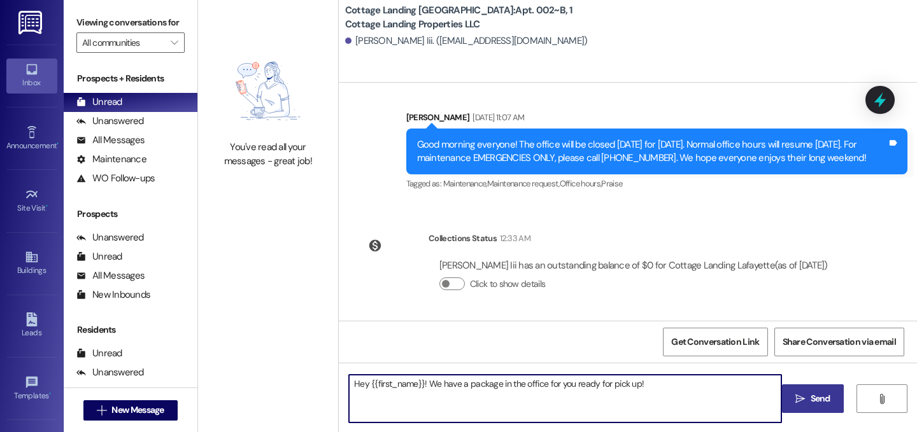
click at [808, 397] on span "Send" at bounding box center [820, 398] width 25 height 13
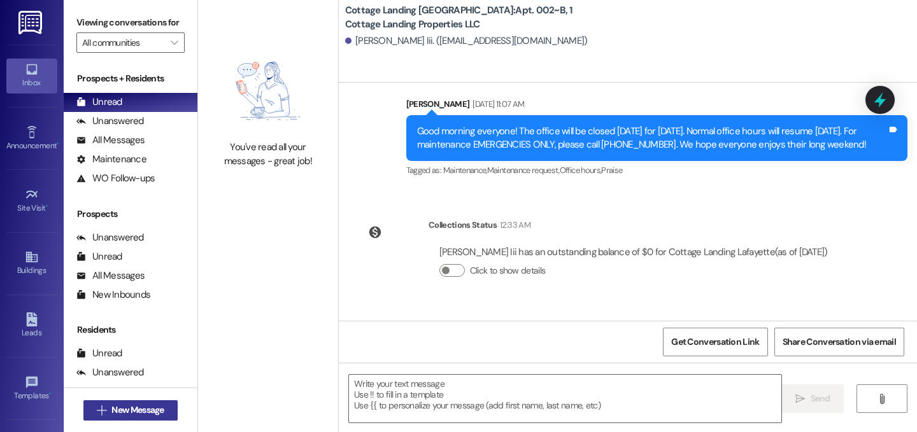
click at [135, 410] on span "New Message" at bounding box center [137, 410] width 52 height 13
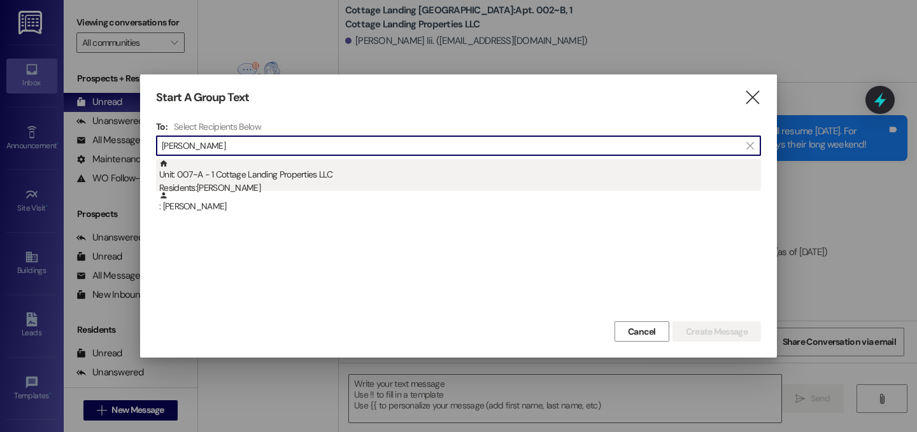
type input "[PERSON_NAME]"
click at [257, 183] on div "Residents: [PERSON_NAME]" at bounding box center [460, 187] width 602 height 13
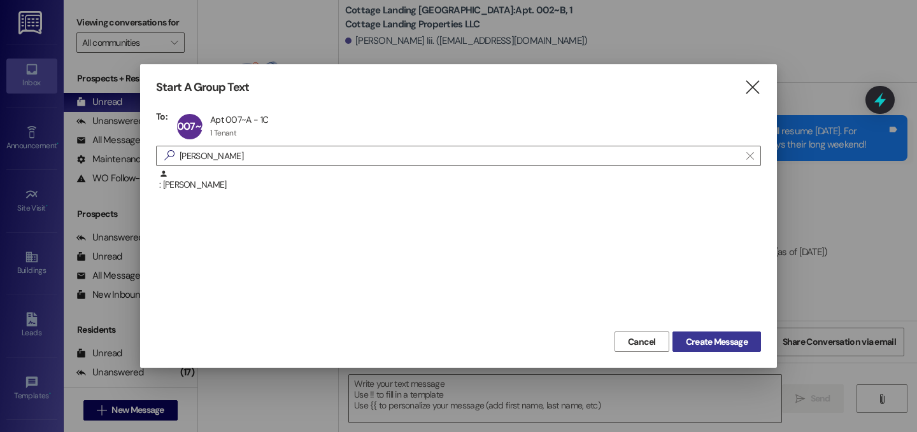
click at [753, 342] on button "Create Message" at bounding box center [716, 342] width 88 height 20
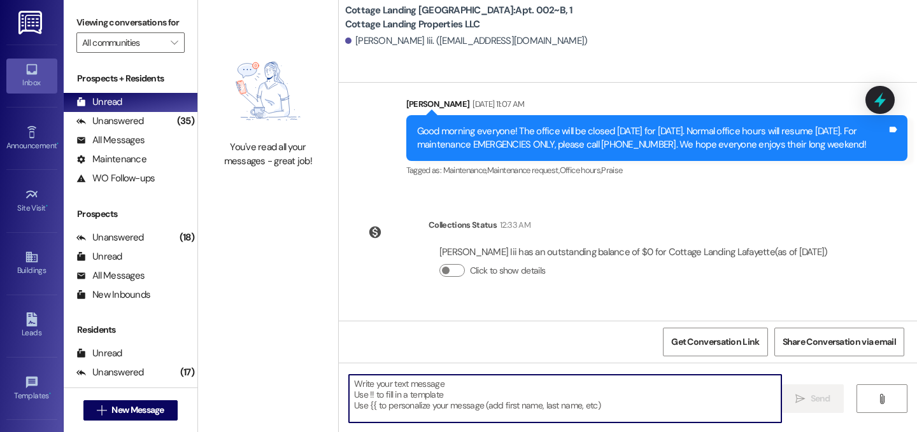
click at [712, 392] on textarea at bounding box center [565, 399] width 432 height 48
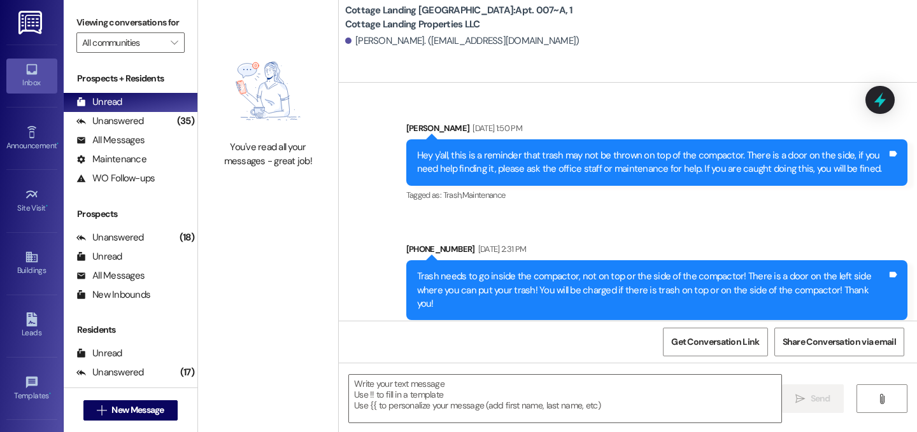
scroll to position [41807, 0]
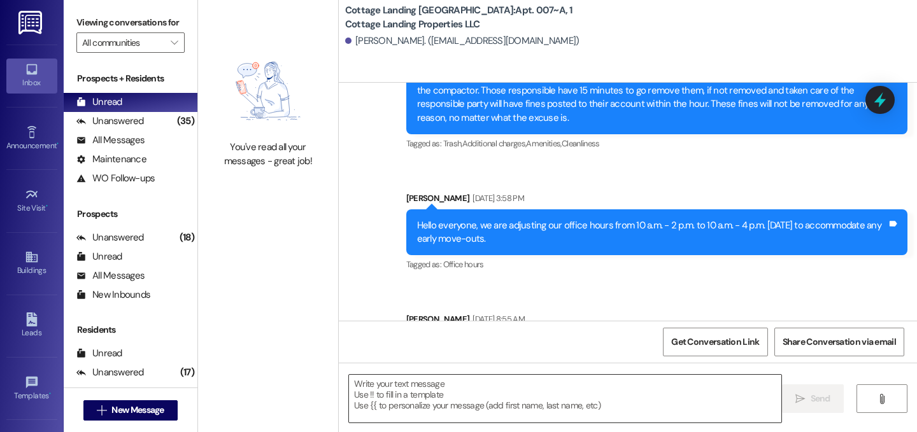
click at [449, 402] on textarea at bounding box center [565, 399] width 432 height 48
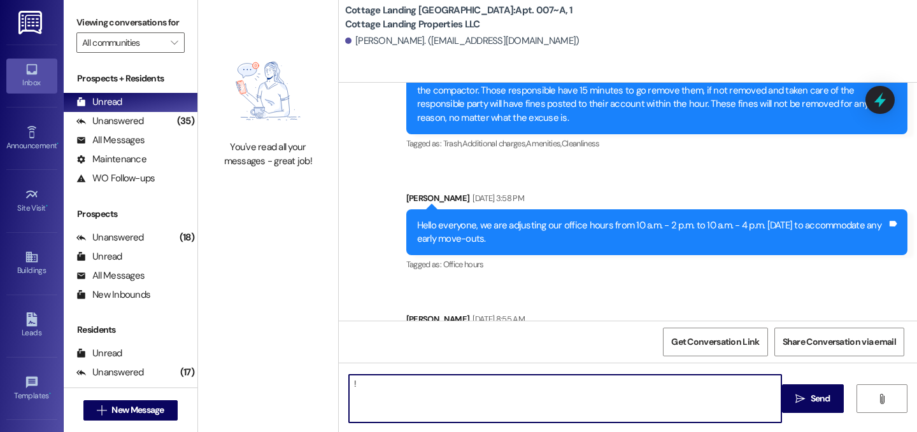
type textarea "!!"
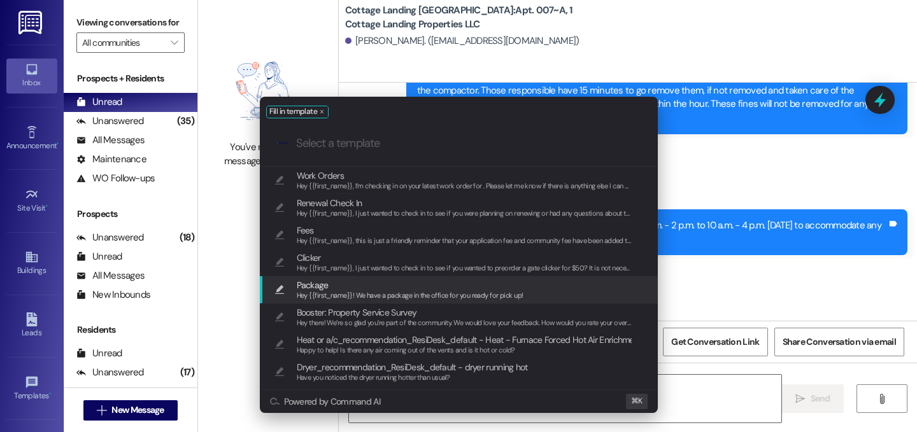
click at [376, 281] on span "Package" at bounding box center [410, 285] width 227 height 14
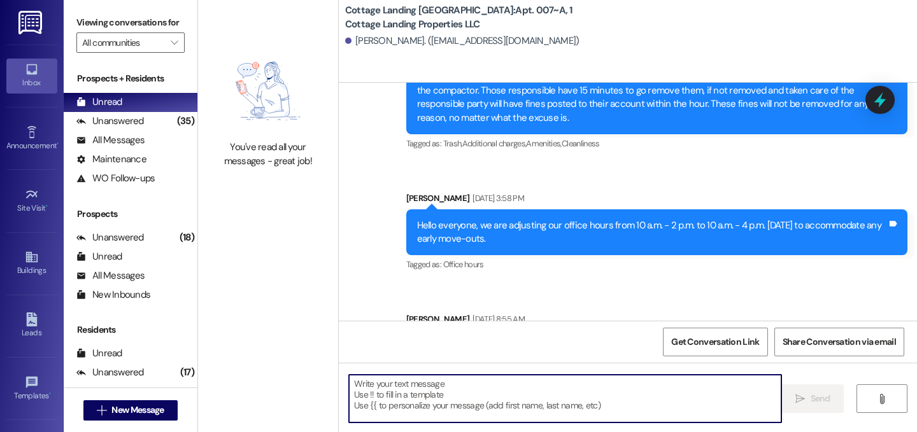
type textarea "Hey {{first_name}}! We have a package in the office for you ready for pick up!"
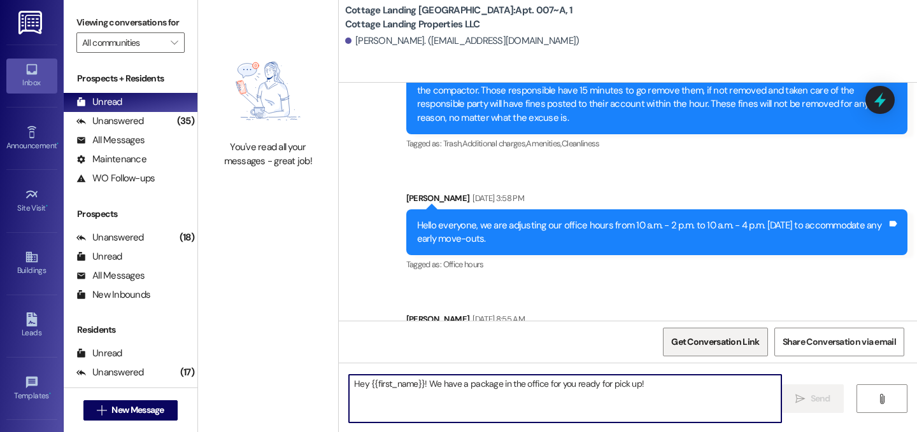
scroll to position [41805, 0]
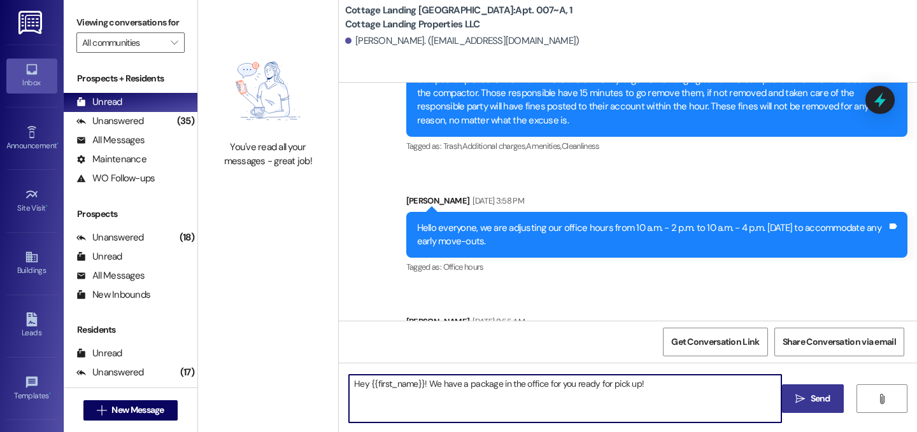
click at [806, 397] on span " Send" at bounding box center [813, 398] width 40 height 13
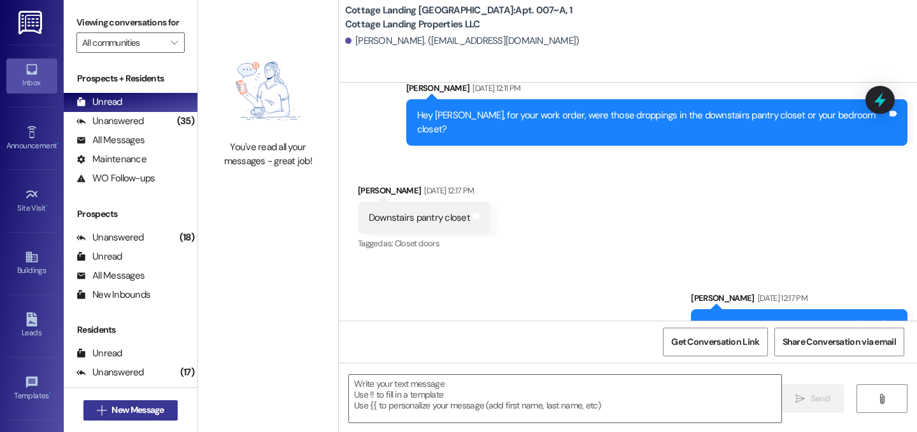
scroll to position [39514, 0]
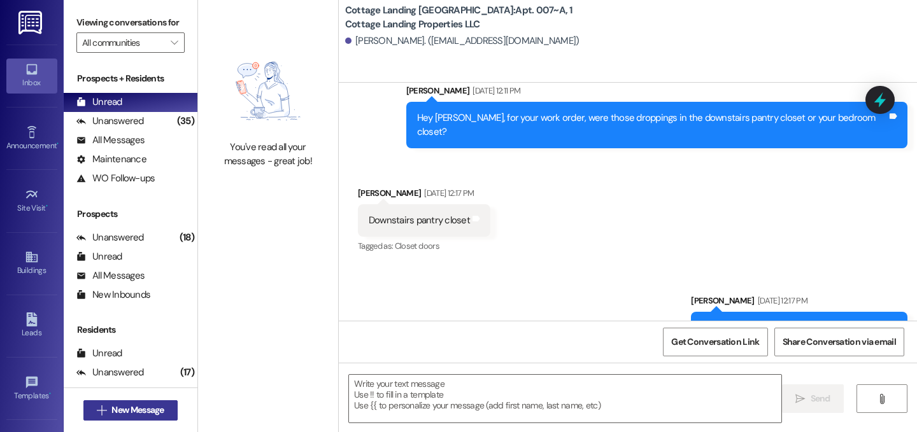
click at [116, 408] on span "New Message" at bounding box center [137, 410] width 52 height 13
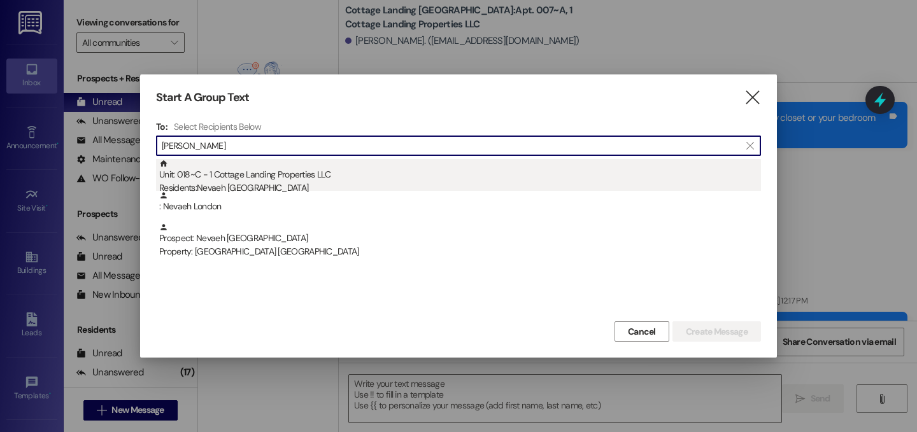
type input "[PERSON_NAME]"
click at [384, 174] on div "Unit: 018~C - 1 Cottage Landing Properties LLC Residents: [GEOGRAPHIC_DATA]" at bounding box center [460, 177] width 602 height 36
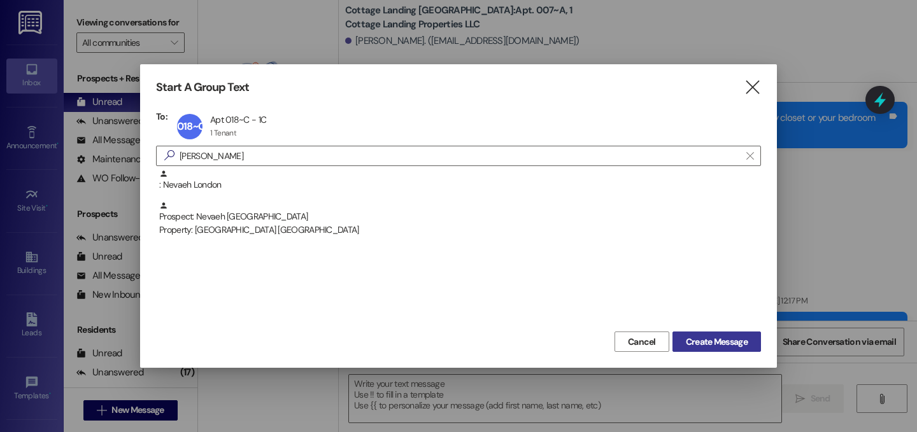
click at [737, 347] on span "Create Message" at bounding box center [717, 341] width 62 height 13
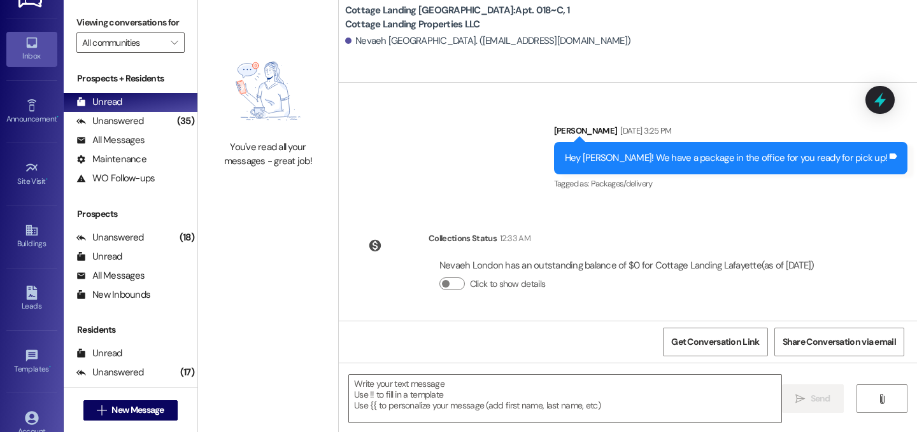
scroll to position [732, 0]
drag, startPoint x: 549, startPoint y: 379, endPoint x: 548, endPoint y: 393, distance: 14.0
click at [548, 379] on textarea at bounding box center [565, 399] width 432 height 48
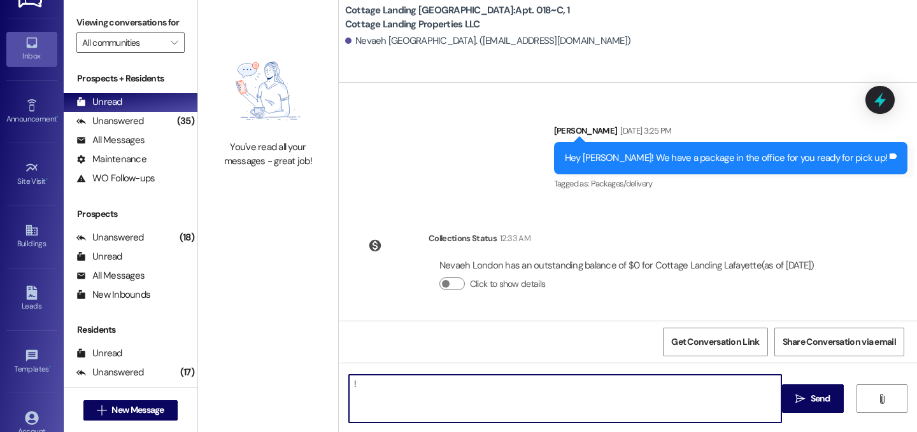
type textarea "!!"
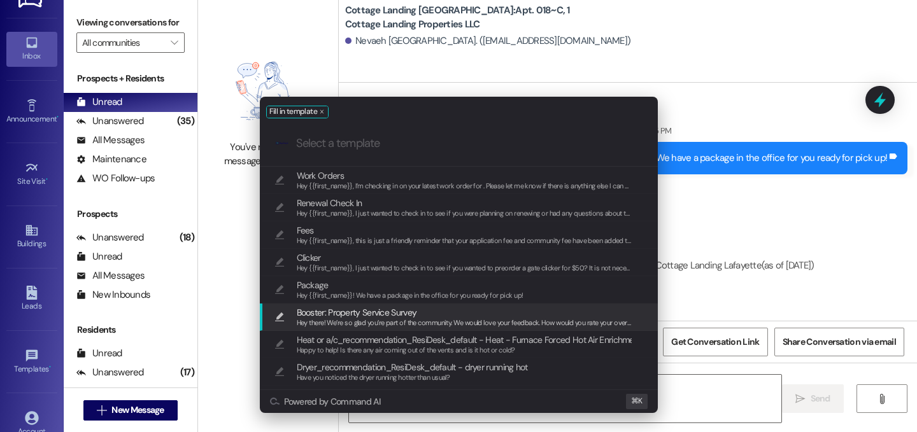
scroll to position [15, 0]
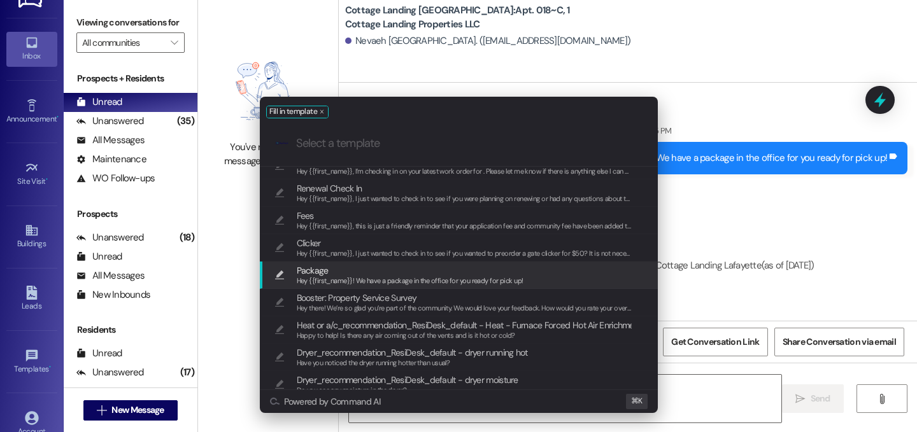
click at [362, 274] on span "Package" at bounding box center [410, 271] width 227 height 14
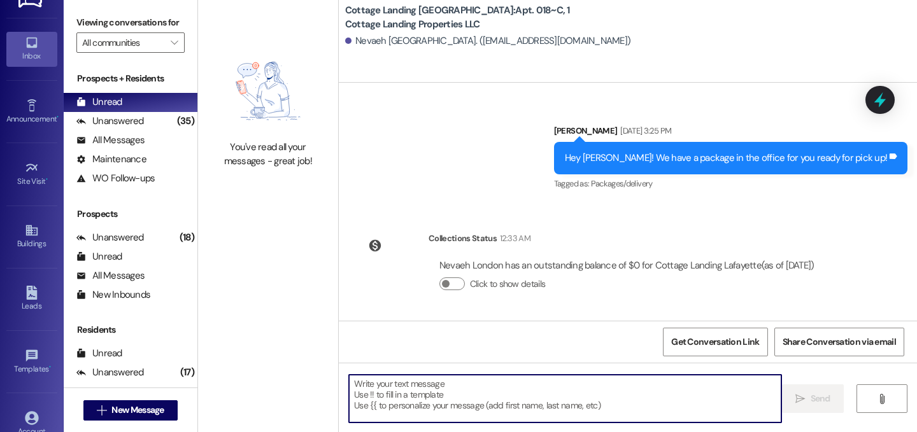
type textarea "Hey {{first_name}}! We have a package in the office for you ready for pick up!"
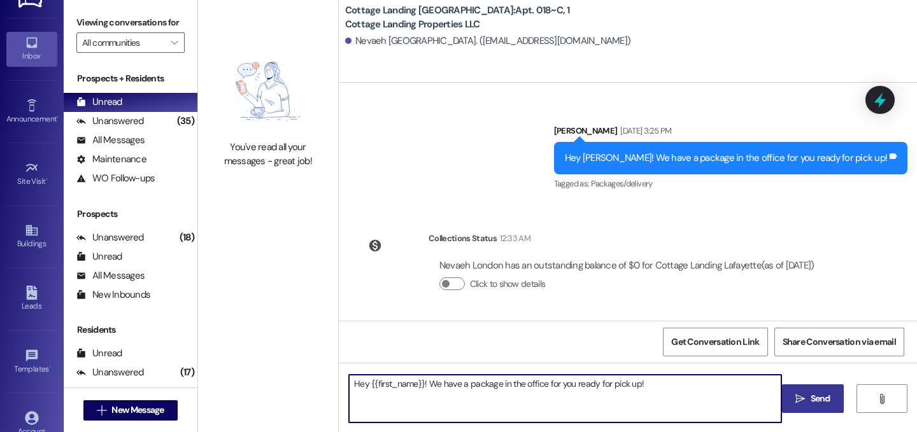
click at [826, 405] on span "Send" at bounding box center [820, 398] width 20 height 13
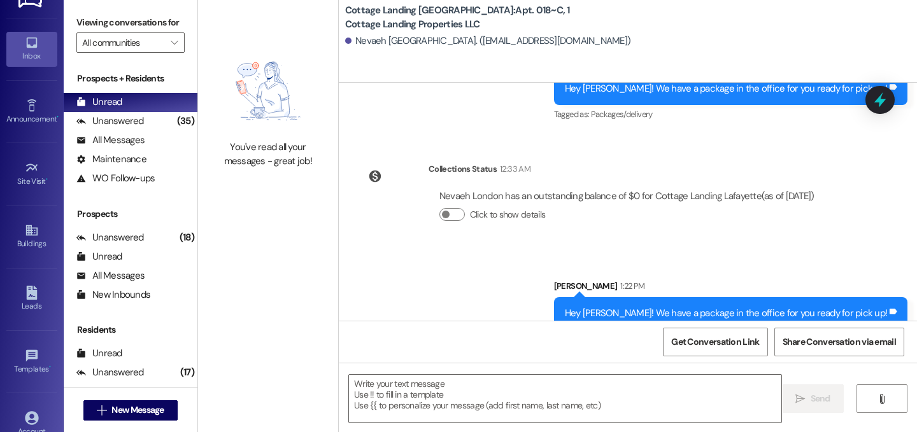
scroll to position [821, 0]
